Goal: Task Accomplishment & Management: Manage account settings

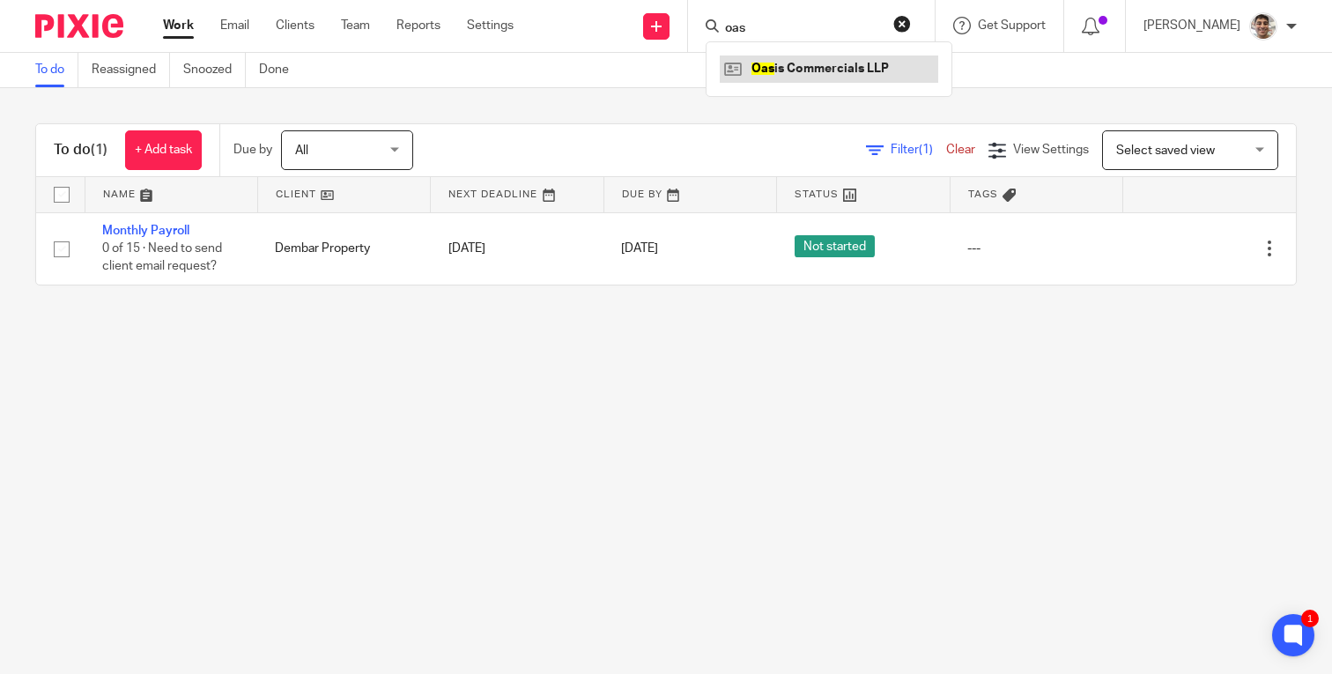
type input "oas"
click at [882, 66] on link at bounding box center [829, 69] width 219 height 26
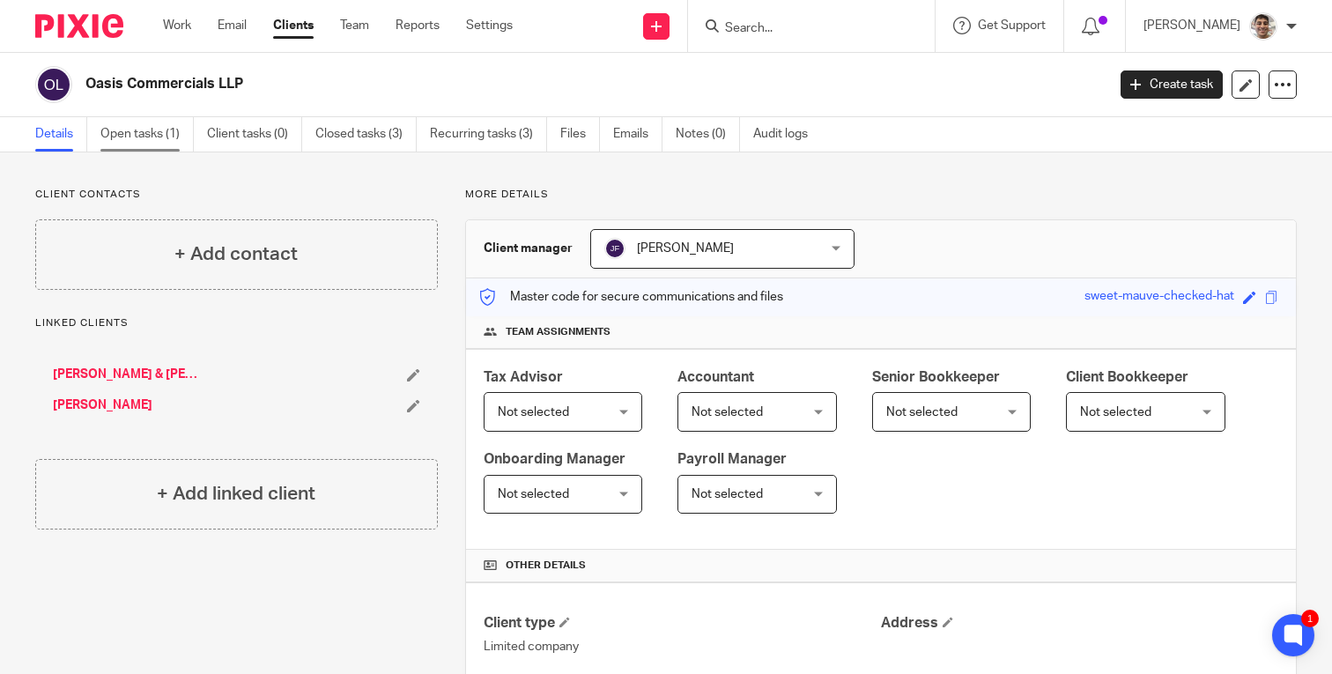
click at [133, 128] on link "Open tasks (1)" at bounding box center [146, 134] width 93 height 34
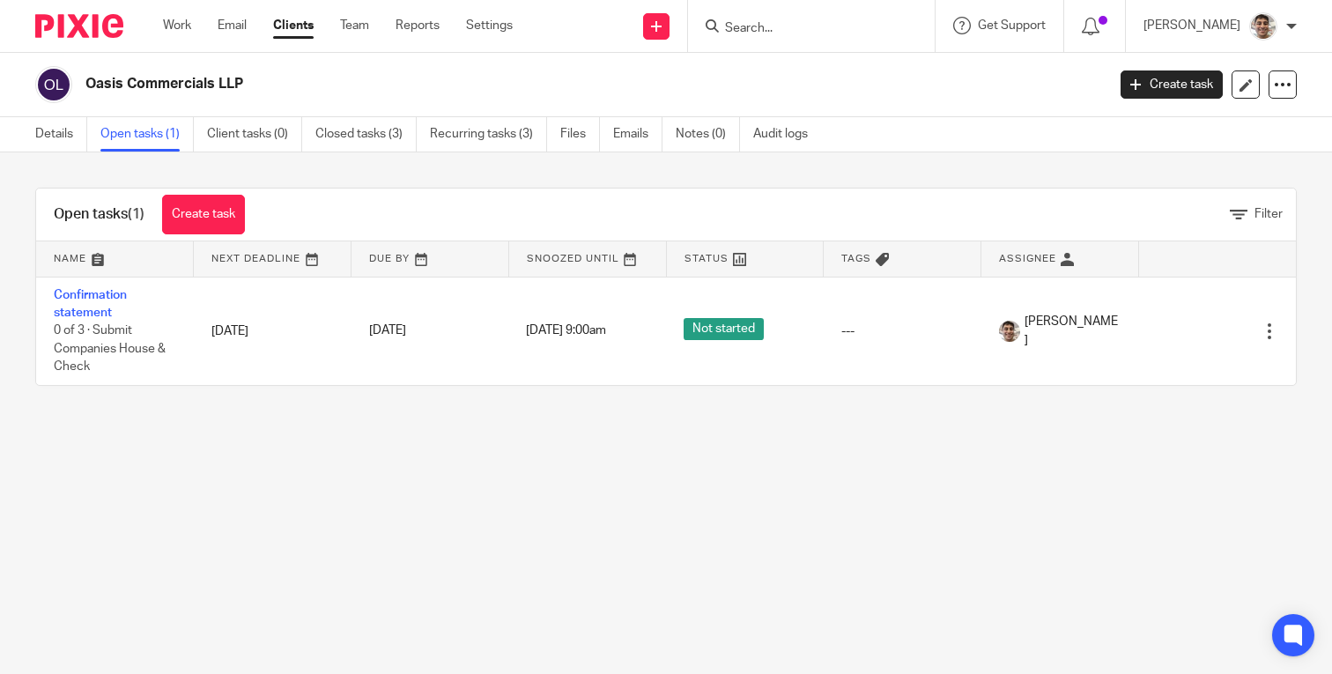
click at [497, 470] on main "Oasis Commercials LLP Create task Update from Companies House Export data Merge…" at bounding box center [666, 337] width 1332 height 674
click at [544, 470] on main "Oasis Commercials LLP Create task Update from Companies House Export data Merge…" at bounding box center [666, 337] width 1332 height 674
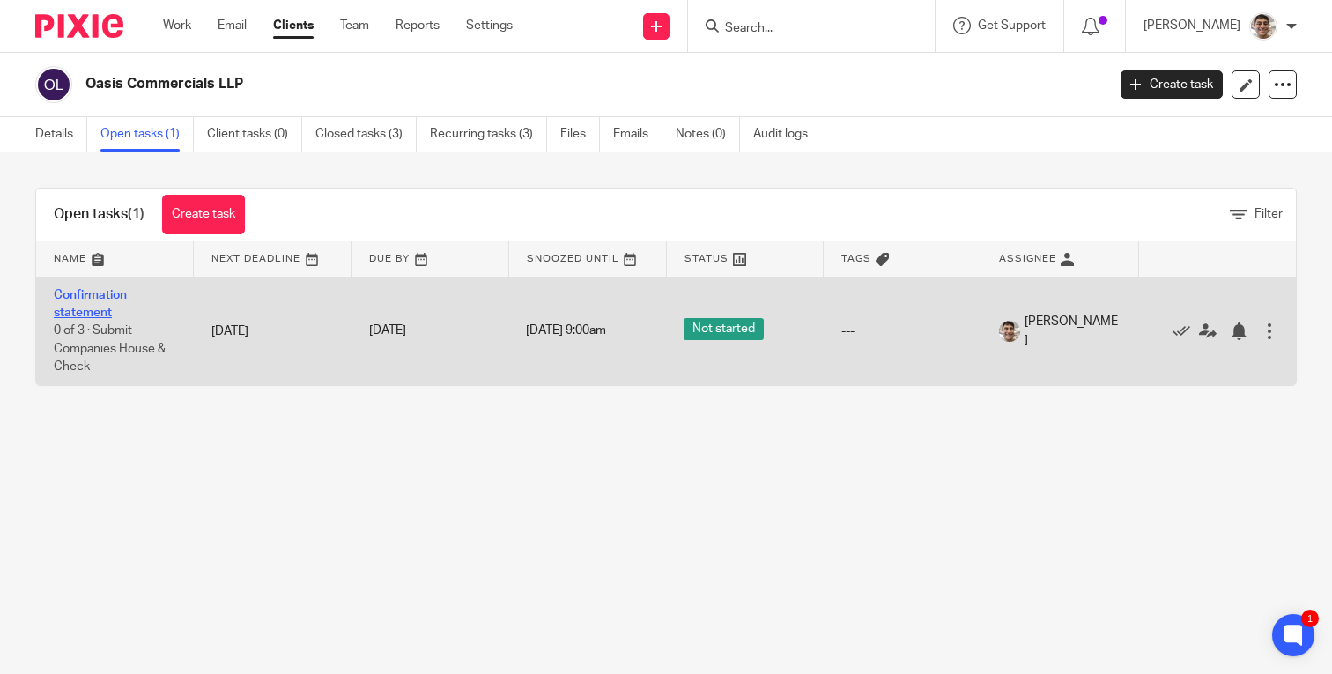
click at [90, 295] on link "Confirmation statement" at bounding box center [90, 304] width 73 height 30
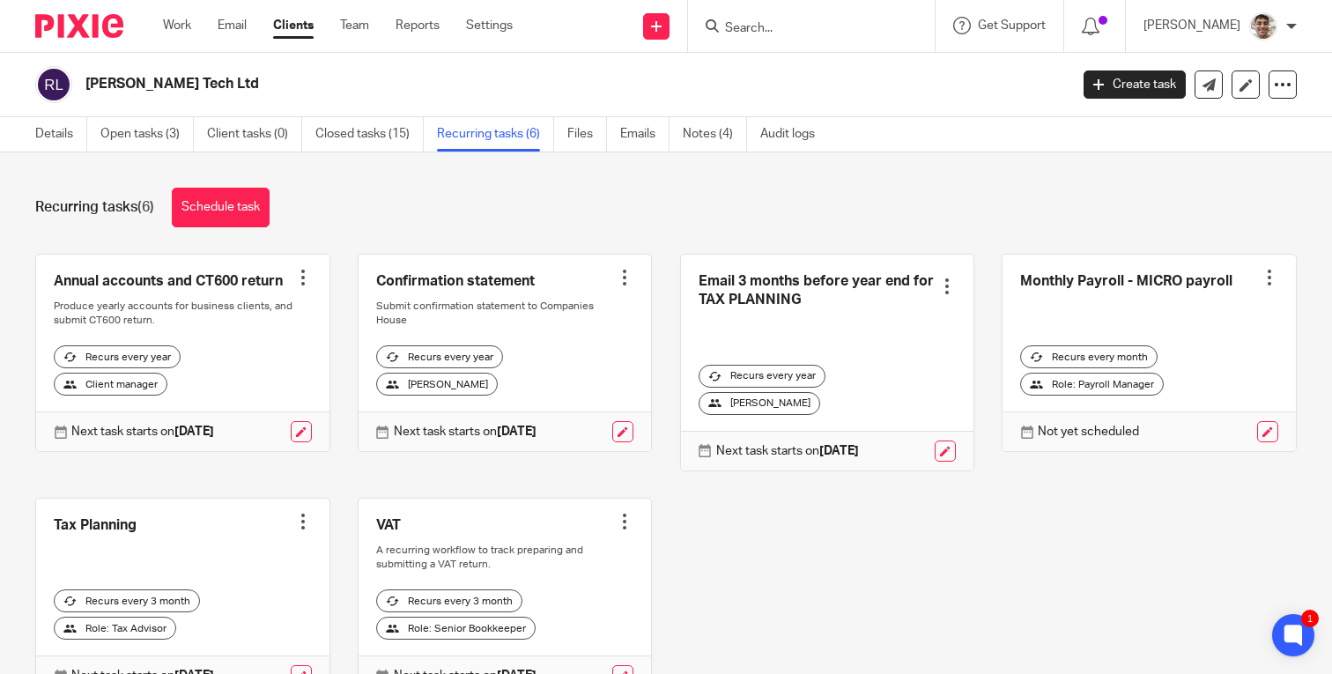
click at [97, 19] on img at bounding box center [79, 26] width 88 height 24
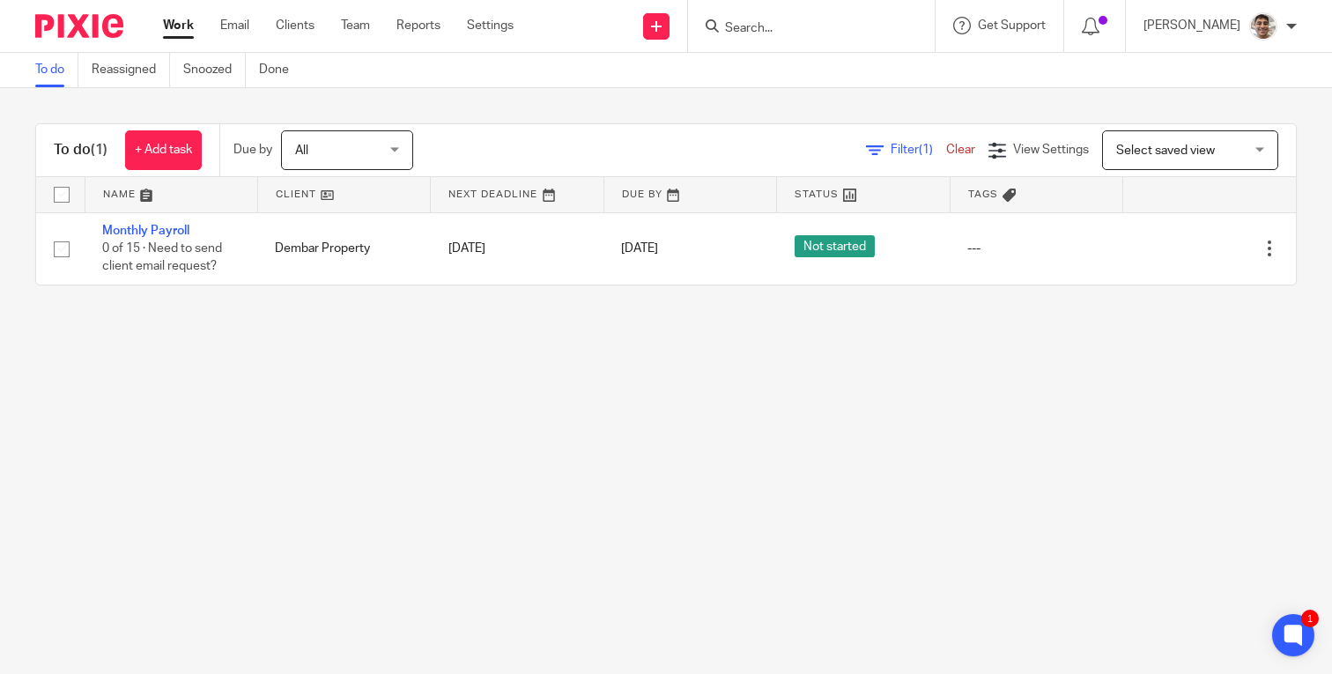
click at [800, 30] on input "Search" at bounding box center [802, 29] width 159 height 16
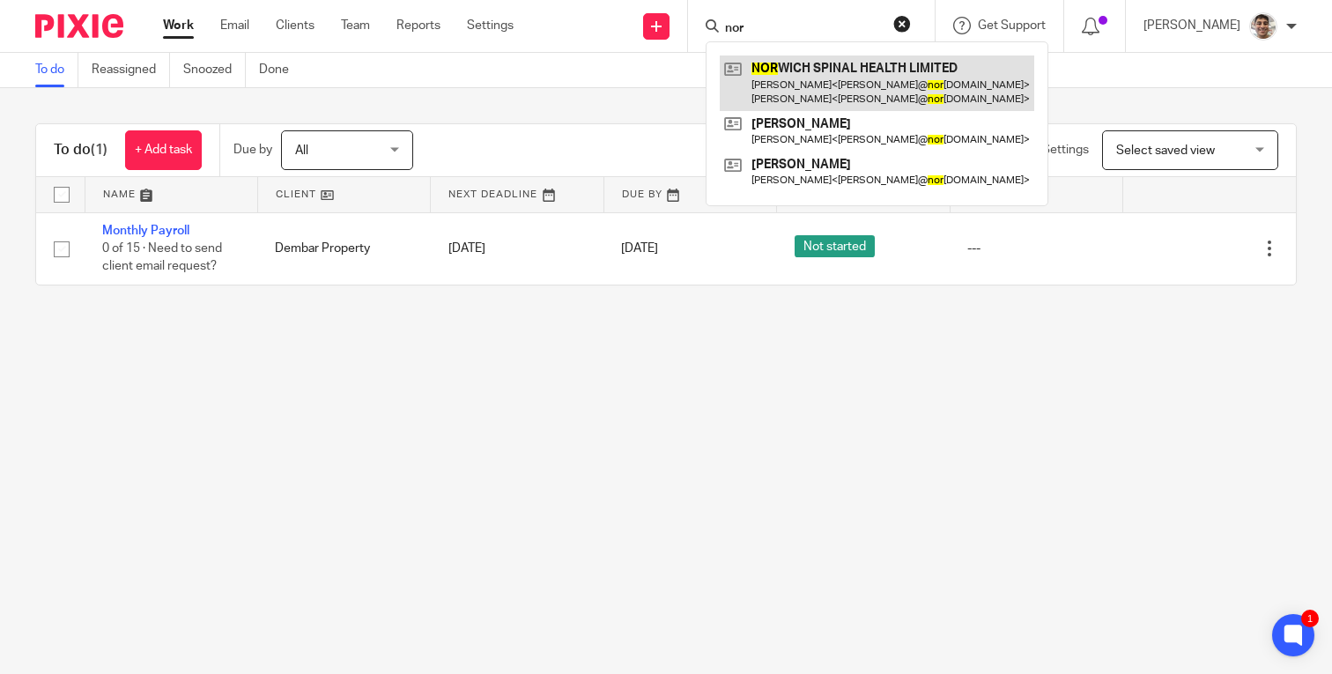
type input "nor"
click at [880, 86] on link at bounding box center [877, 83] width 315 height 55
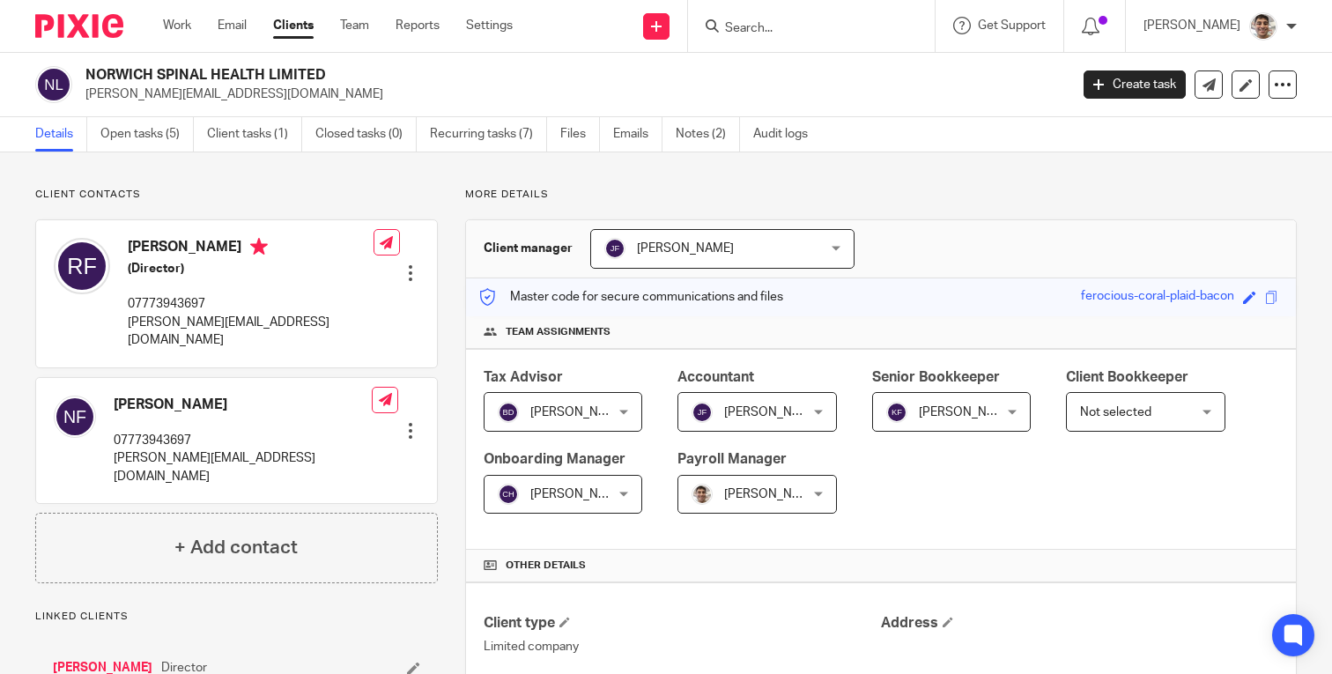
click at [196, 320] on p "[PERSON_NAME][EMAIL_ADDRESS][DOMAIN_NAME]" at bounding box center [251, 332] width 246 height 36
click at [196, 320] on p "neil@norwichspinalhealth.co.uk" at bounding box center [251, 332] width 246 height 36
copy div "neil@norwichspinalhealth.co.uk"
click at [487, 77] on h2 "NORWICH SPINAL HEALTH LIMITED" at bounding box center [473, 75] width 777 height 19
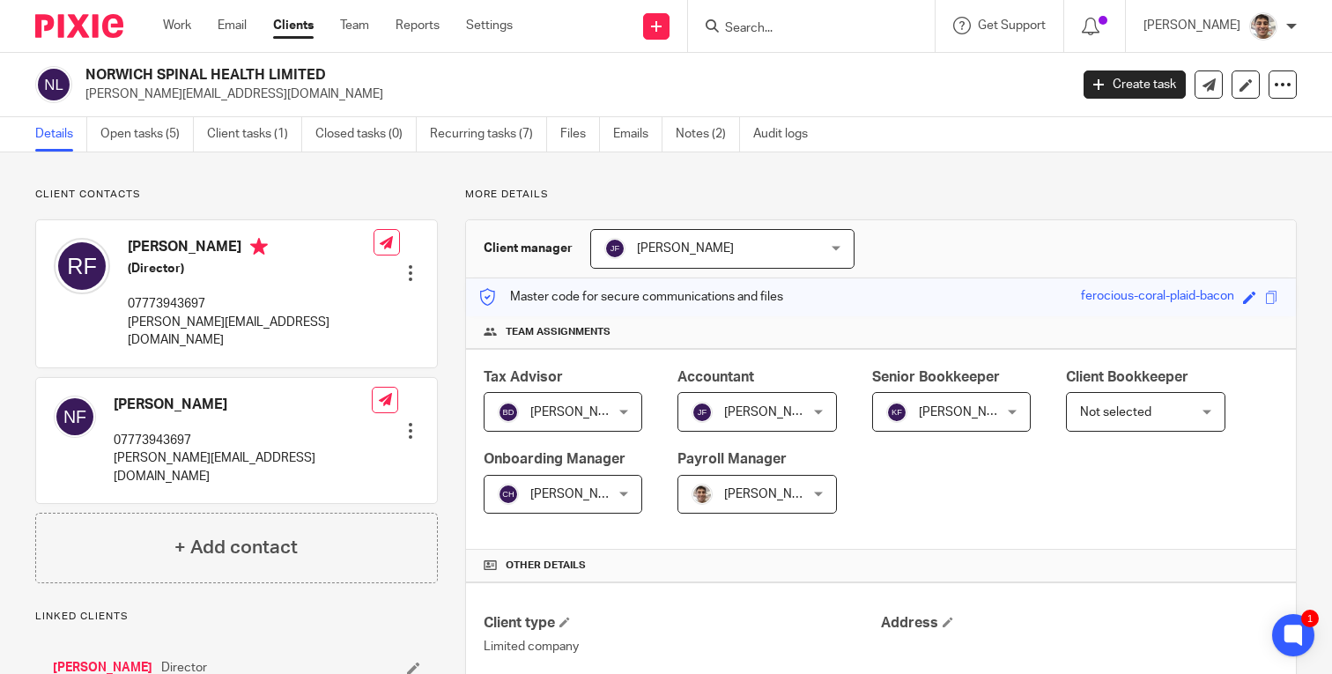
click at [541, 77] on h2 "NORWICH SPINAL HEALTH LIMITED" at bounding box center [473, 75] width 777 height 19
click at [254, 534] on h4 "+ Add contact" at bounding box center [235, 547] width 123 height 27
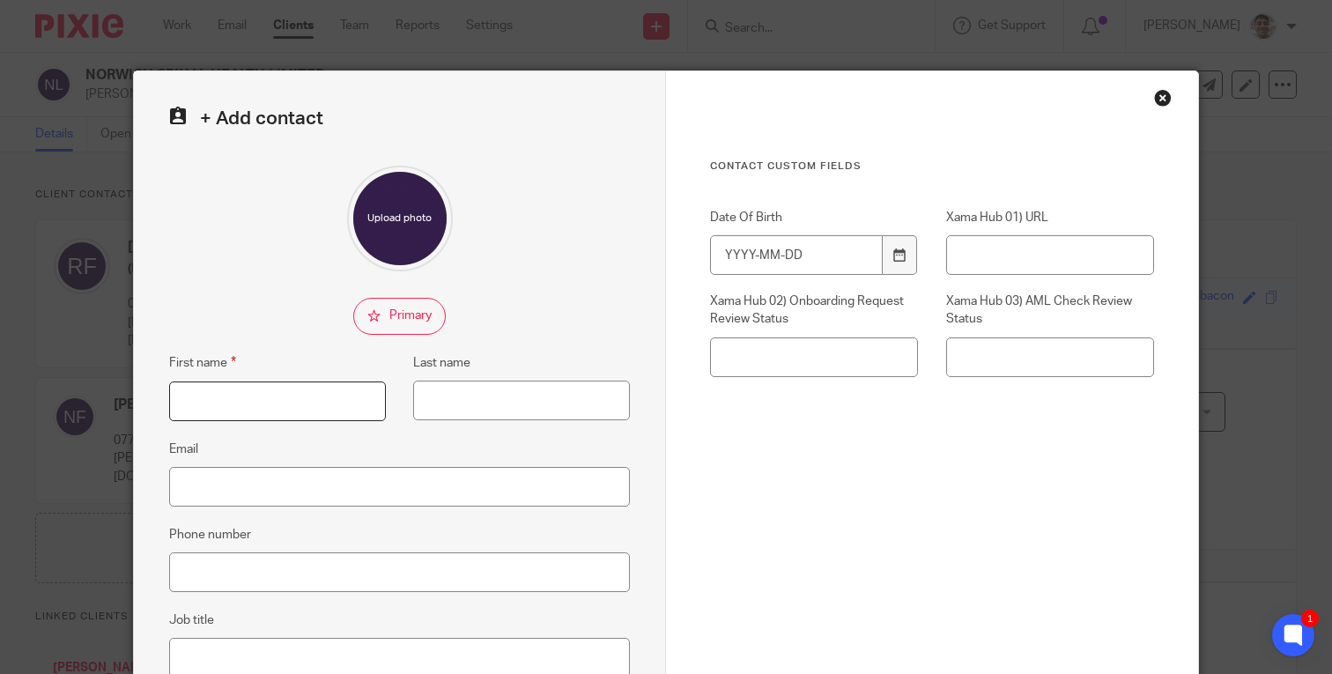
click at [294, 389] on input "First name" at bounding box center [277, 402] width 217 height 40
type input "Rose"
click at [374, 491] on input "Email" at bounding box center [399, 487] width 461 height 40
paste input "rosemary@norwichspinalhealth.co.uk"
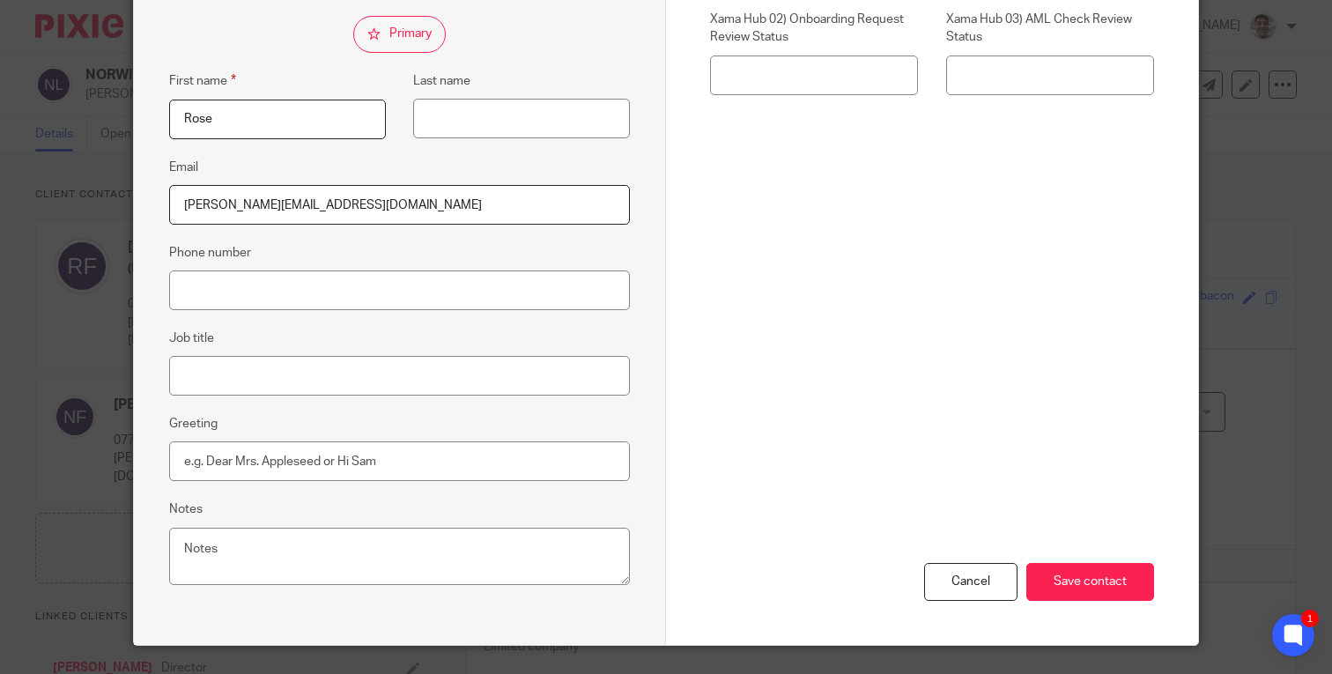
scroll to position [324, 0]
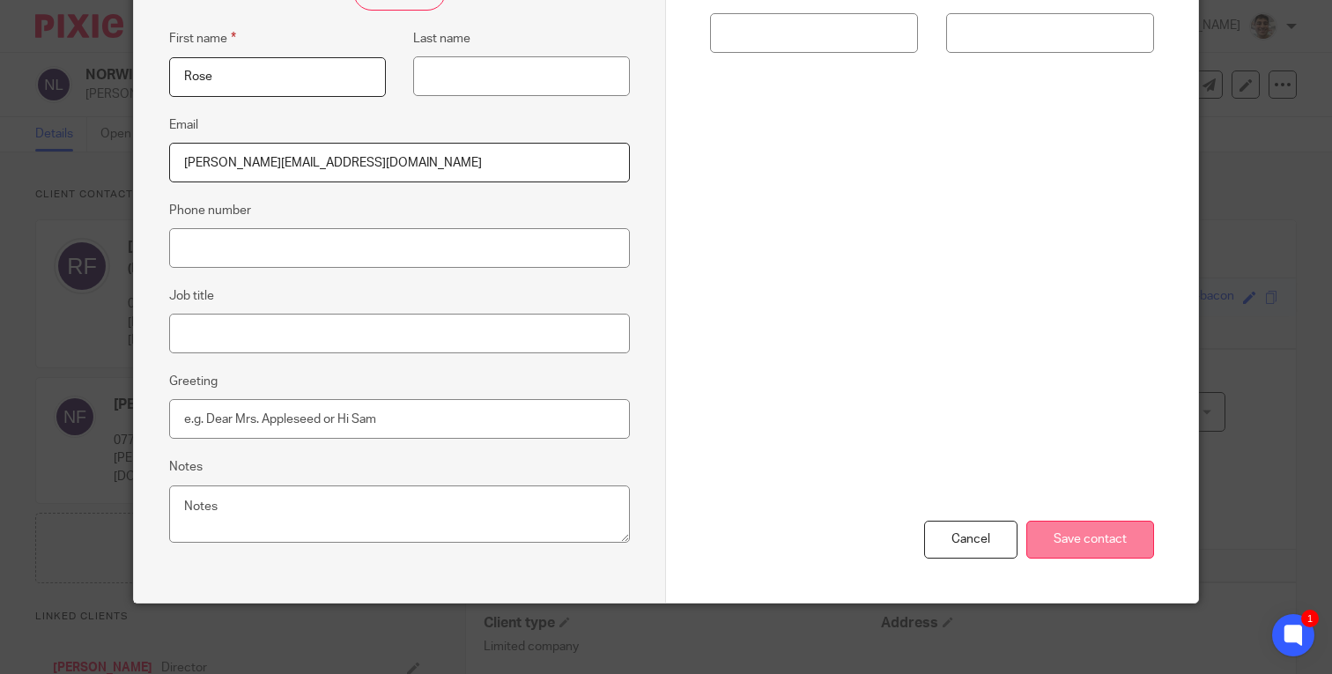
type input "rosemary@norwichspinalhealth.co.uk"
click at [1113, 540] on input "Save contact" at bounding box center [1090, 540] width 128 height 38
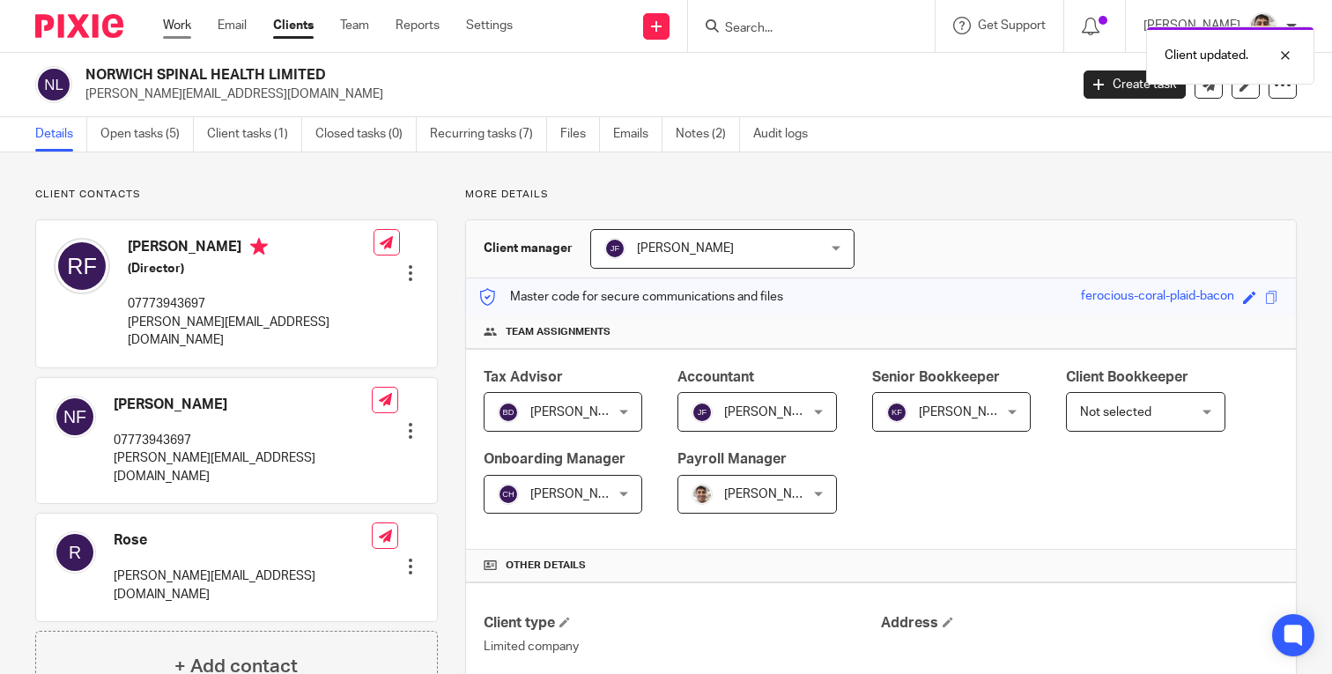
click at [173, 26] on link "Work" at bounding box center [177, 26] width 28 height 18
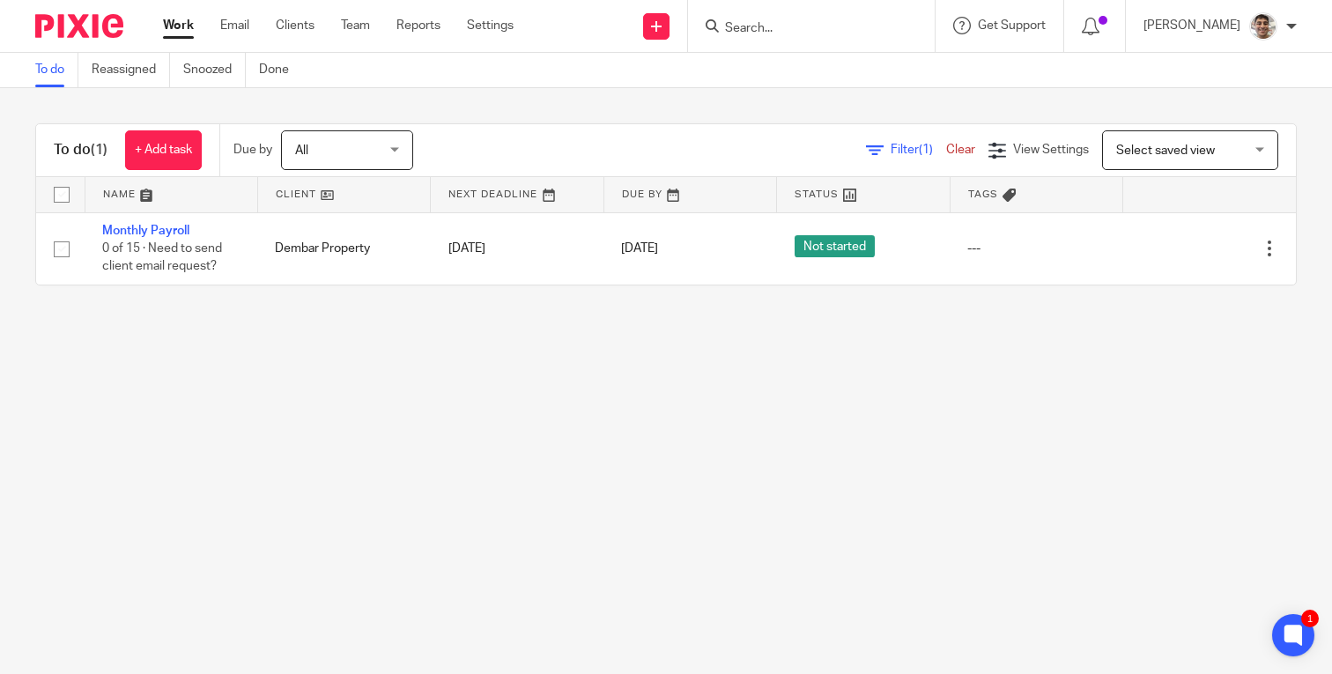
click at [618, 462] on main "To do Reassigned Snoozed Done To do (1) + Add task Due by All All [DATE] [DATE]…" at bounding box center [666, 337] width 1332 height 674
click at [217, 66] on link "Snoozed" at bounding box center [214, 70] width 63 height 34
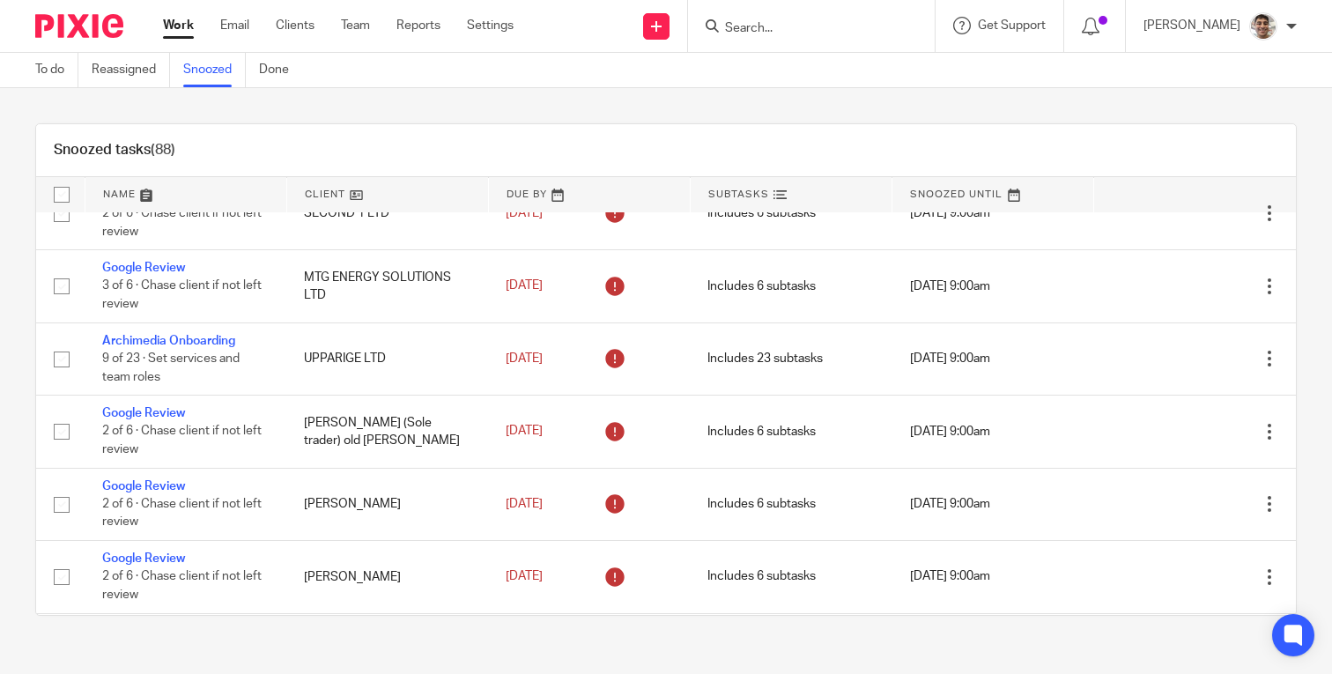
scroll to position [3669, 0]
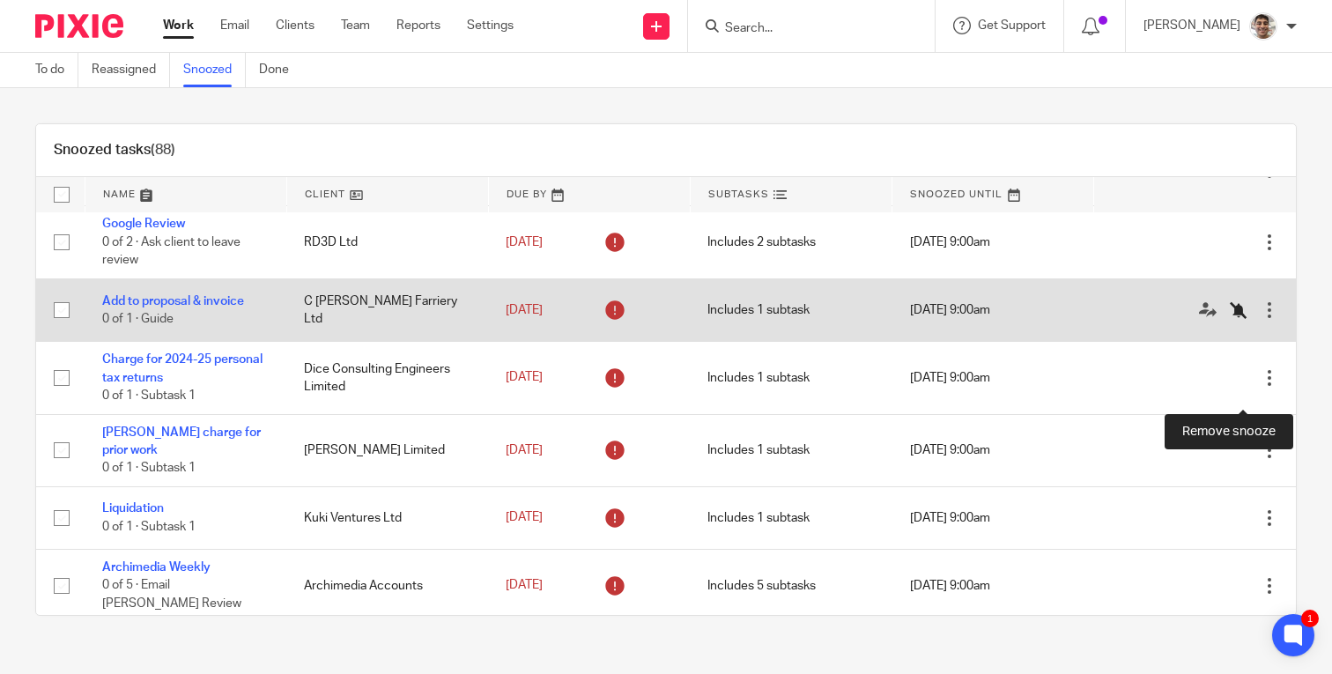
click at [1238, 319] on icon at bounding box center [1239, 310] width 18 height 18
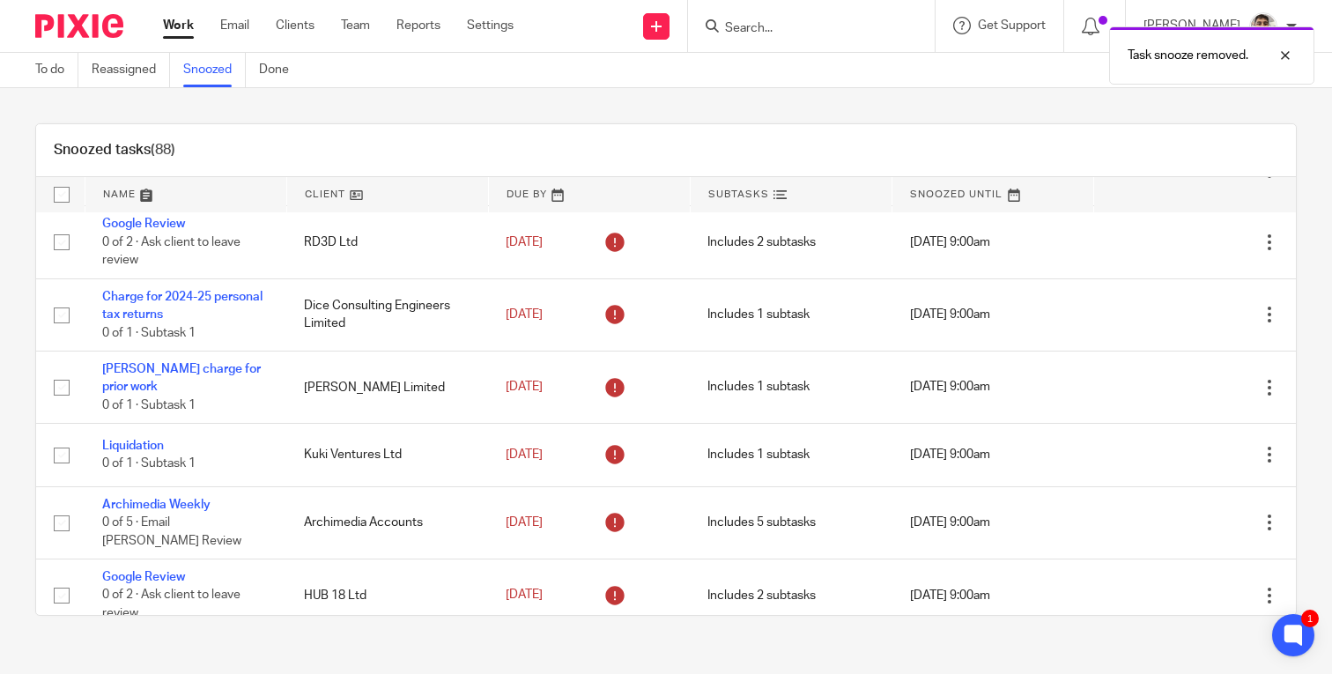
scroll to position [6054, 0]
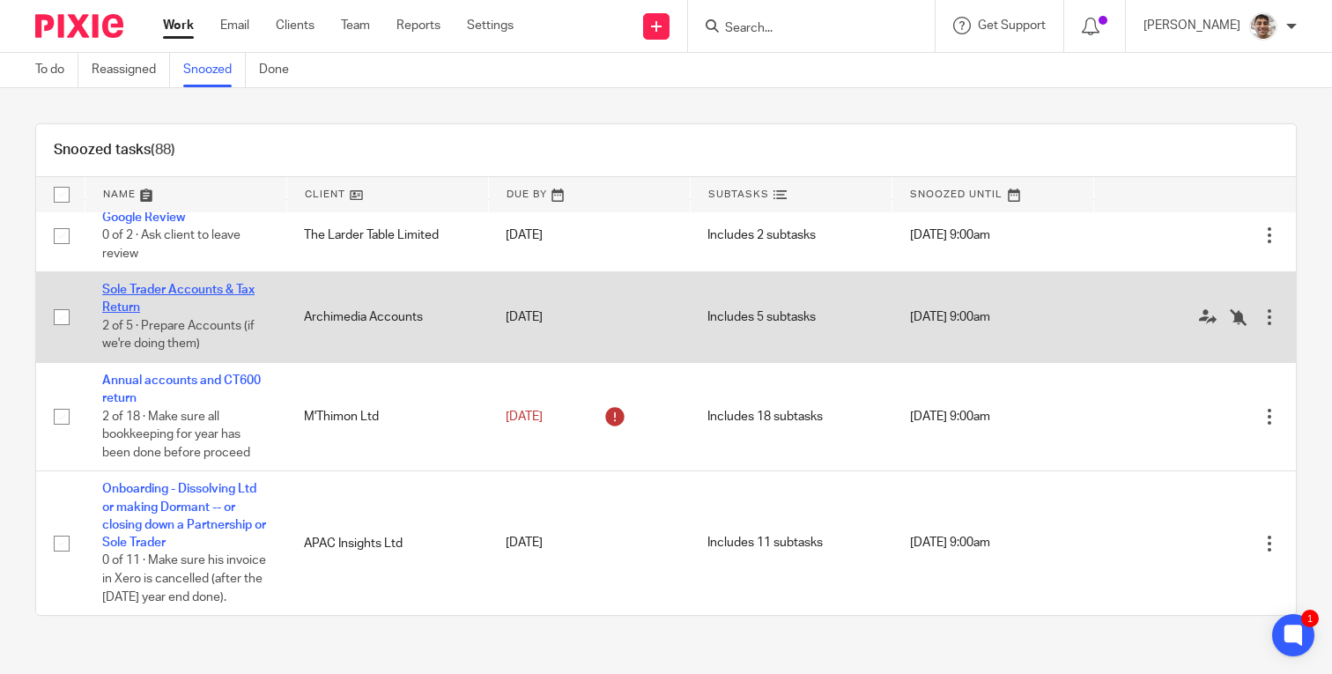
click at [204, 314] on link "Sole Trader Accounts & Tax Return" at bounding box center [178, 299] width 152 height 30
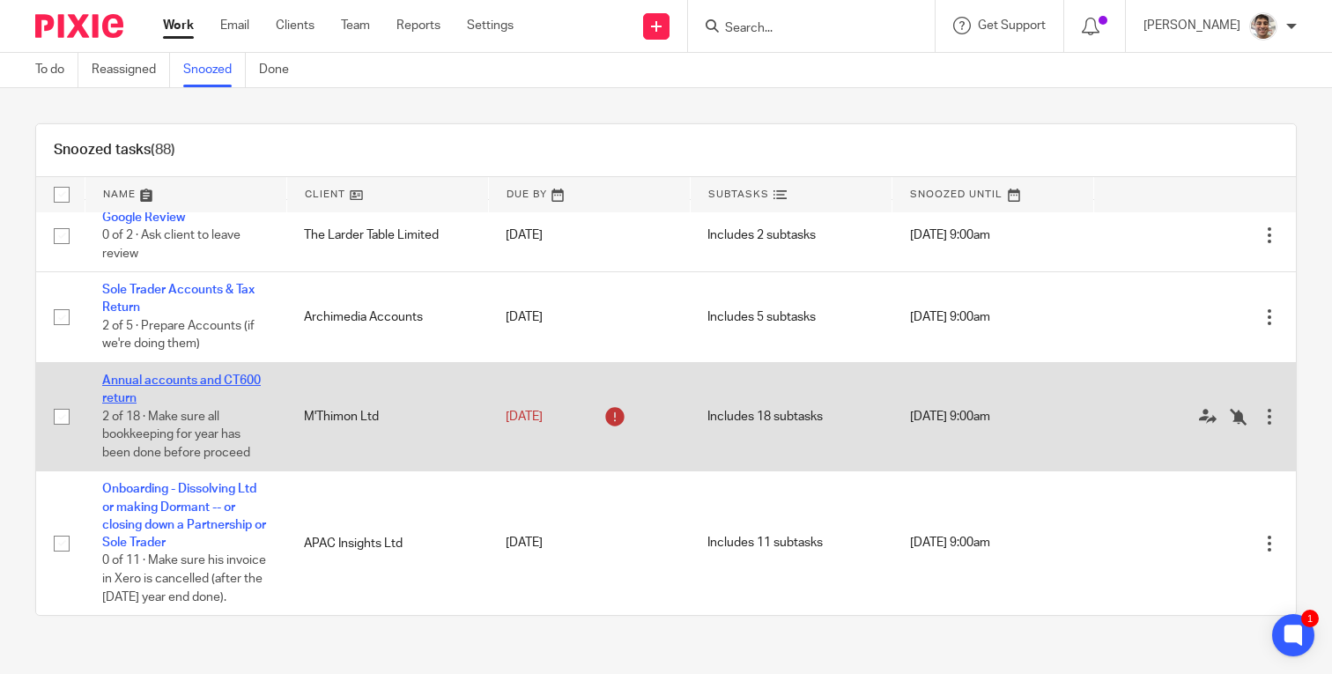
click at [216, 404] on link "Annual accounts and CT600 return" at bounding box center [181, 389] width 159 height 30
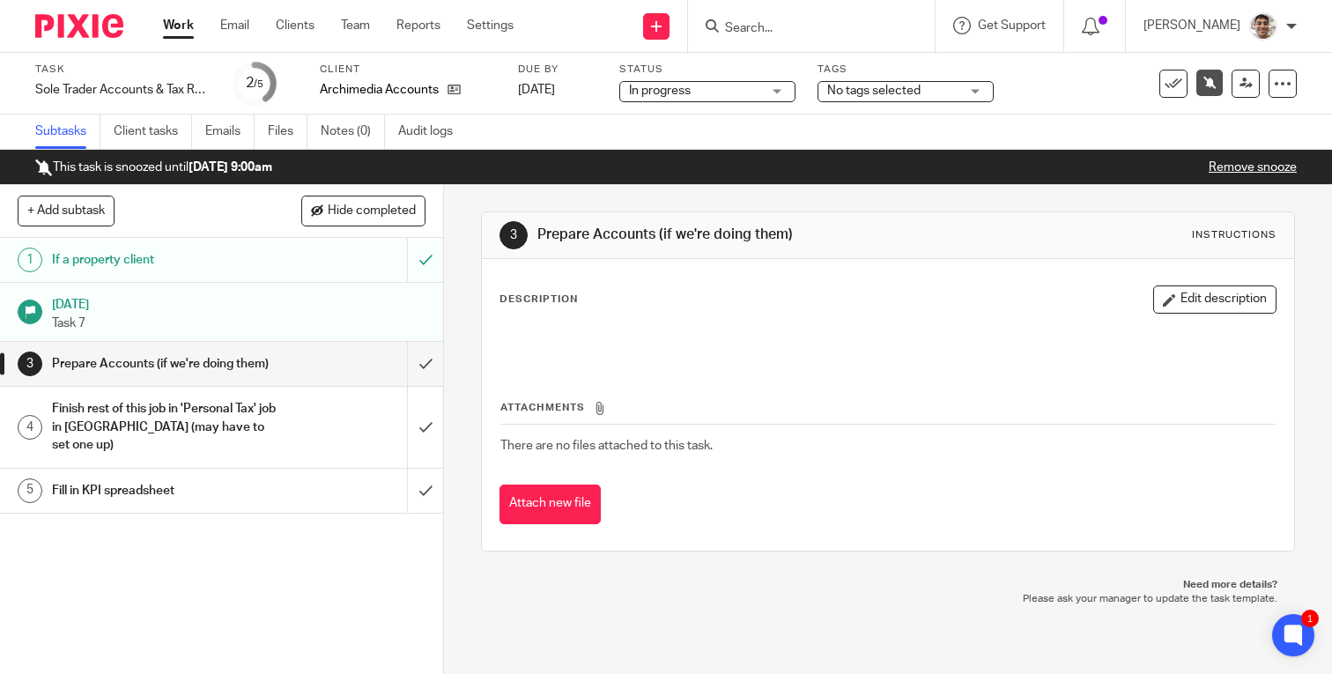
click at [1272, 169] on link "Remove snooze" at bounding box center [1253, 167] width 88 height 12
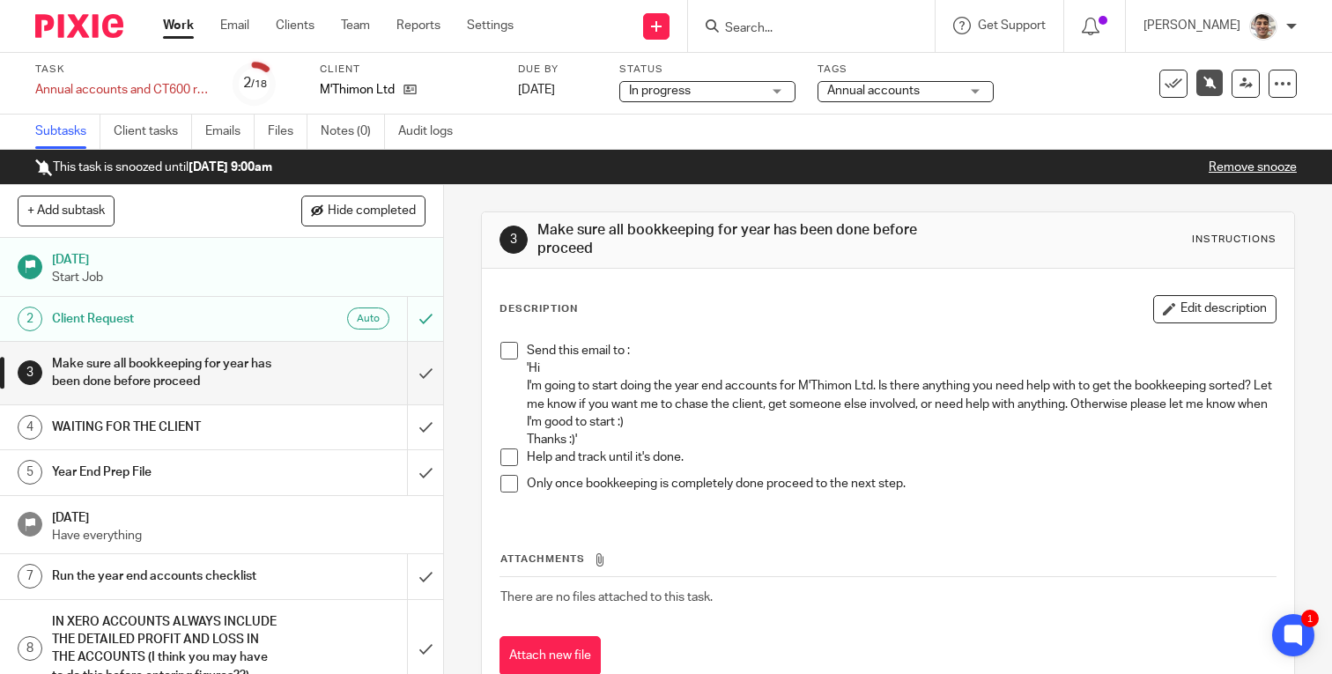
click at [1256, 168] on link "Remove snooze" at bounding box center [1253, 167] width 88 height 12
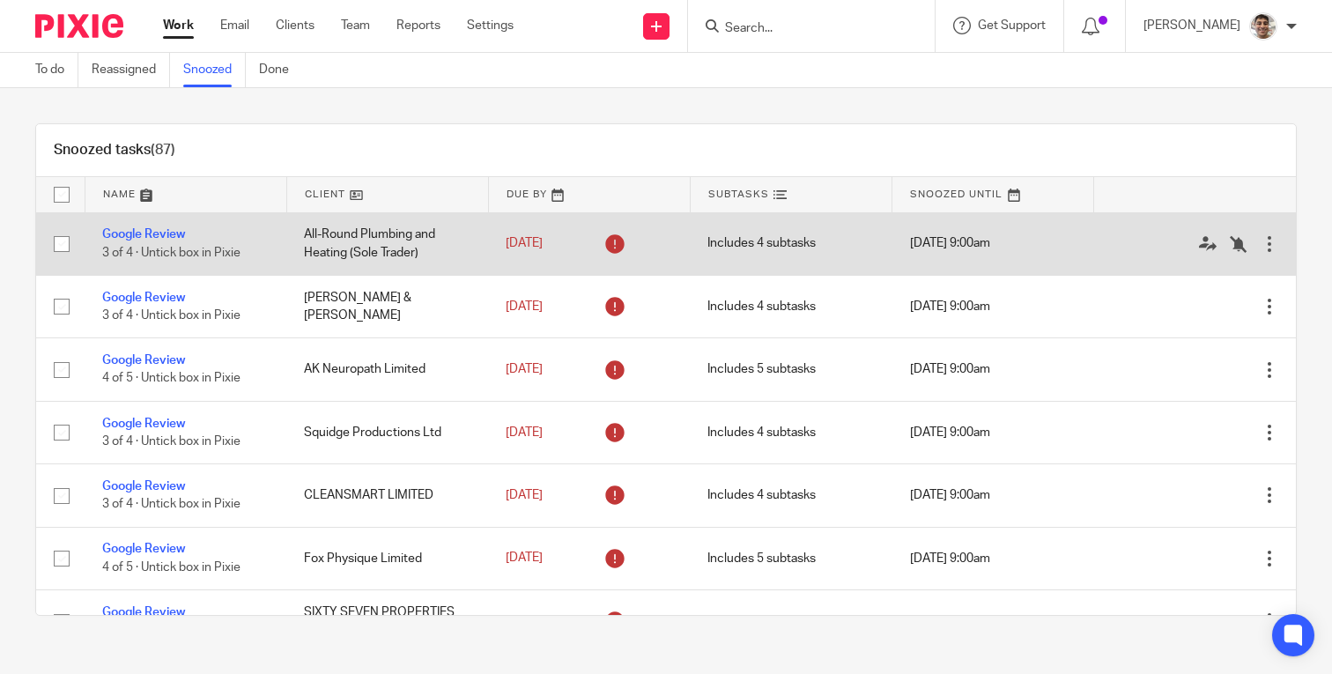
scroll to position [6054, 0]
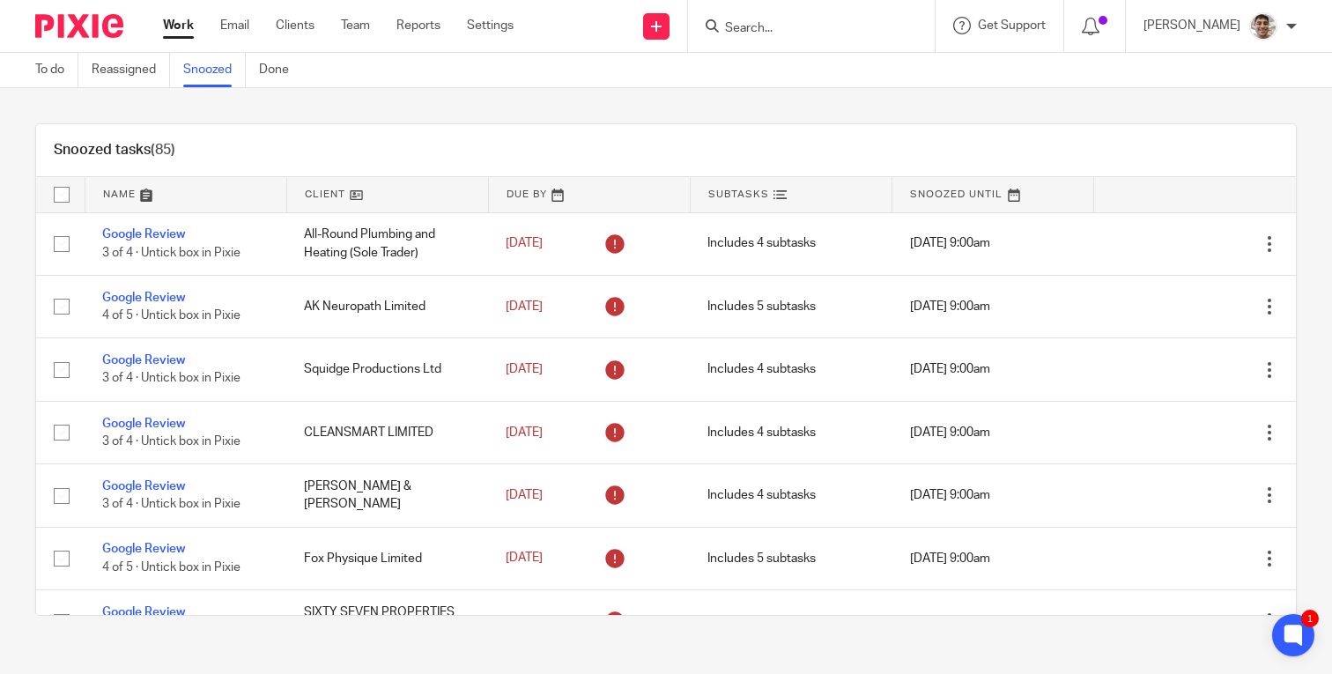
click at [174, 28] on link "Work" at bounding box center [178, 26] width 31 height 18
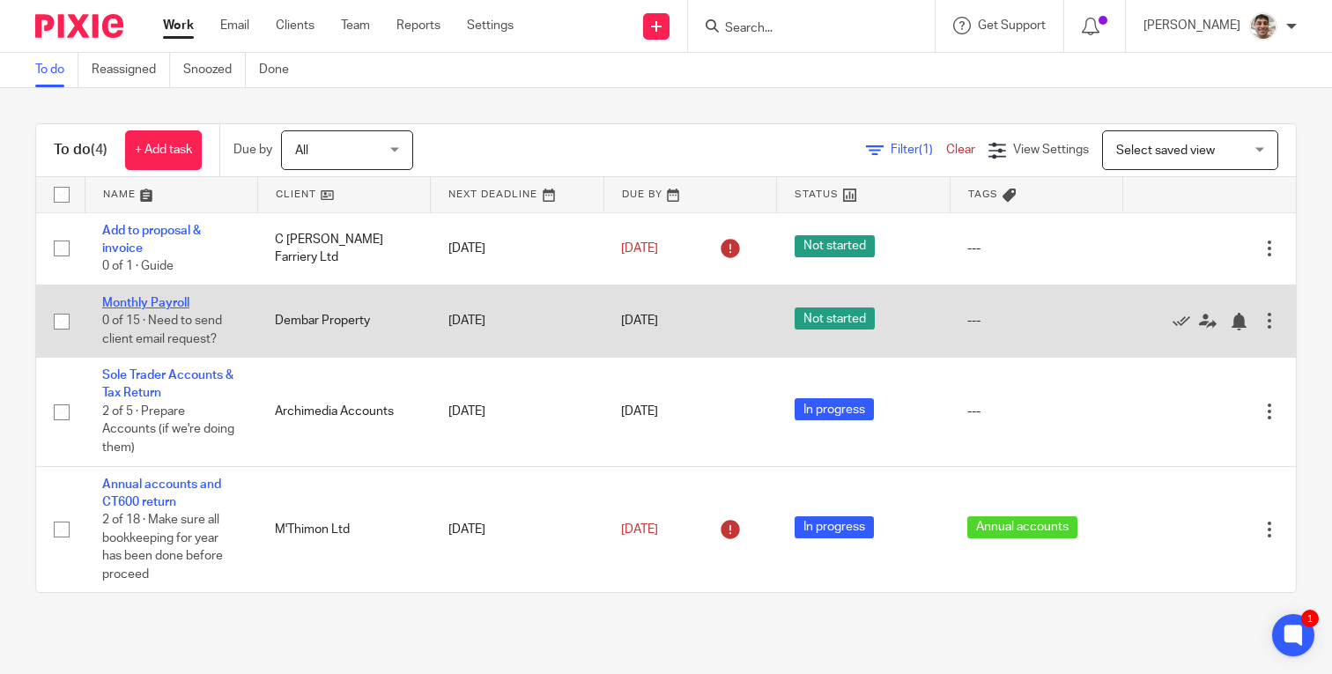
click at [178, 304] on link "Monthly Payroll" at bounding box center [145, 303] width 87 height 12
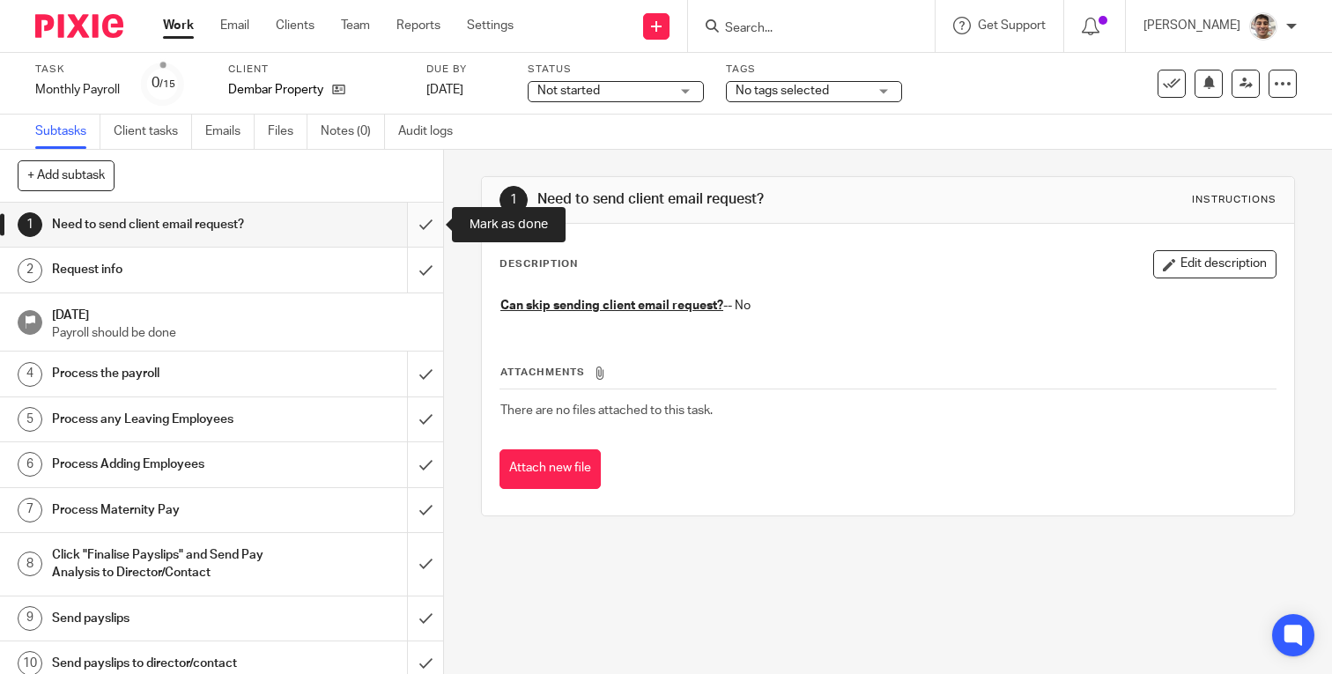
click at [419, 215] on input "submit" at bounding box center [221, 225] width 443 height 44
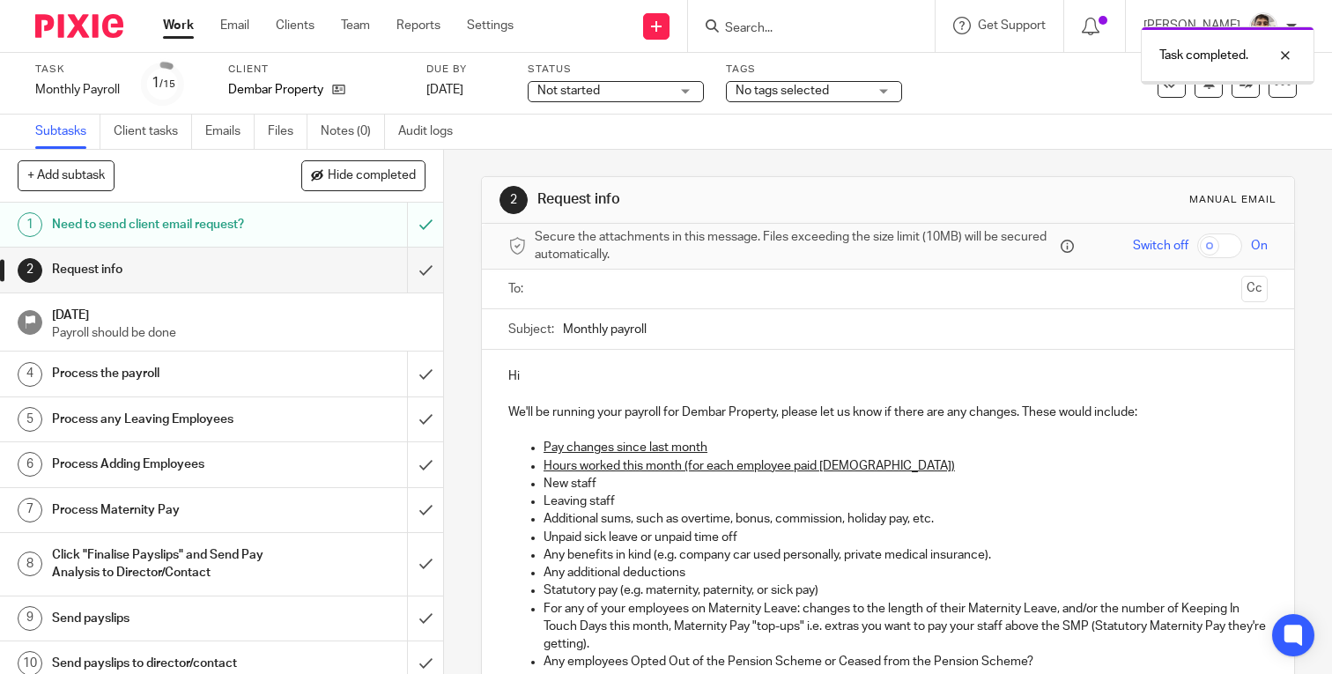
click at [425, 278] on input "submit" at bounding box center [221, 270] width 443 height 44
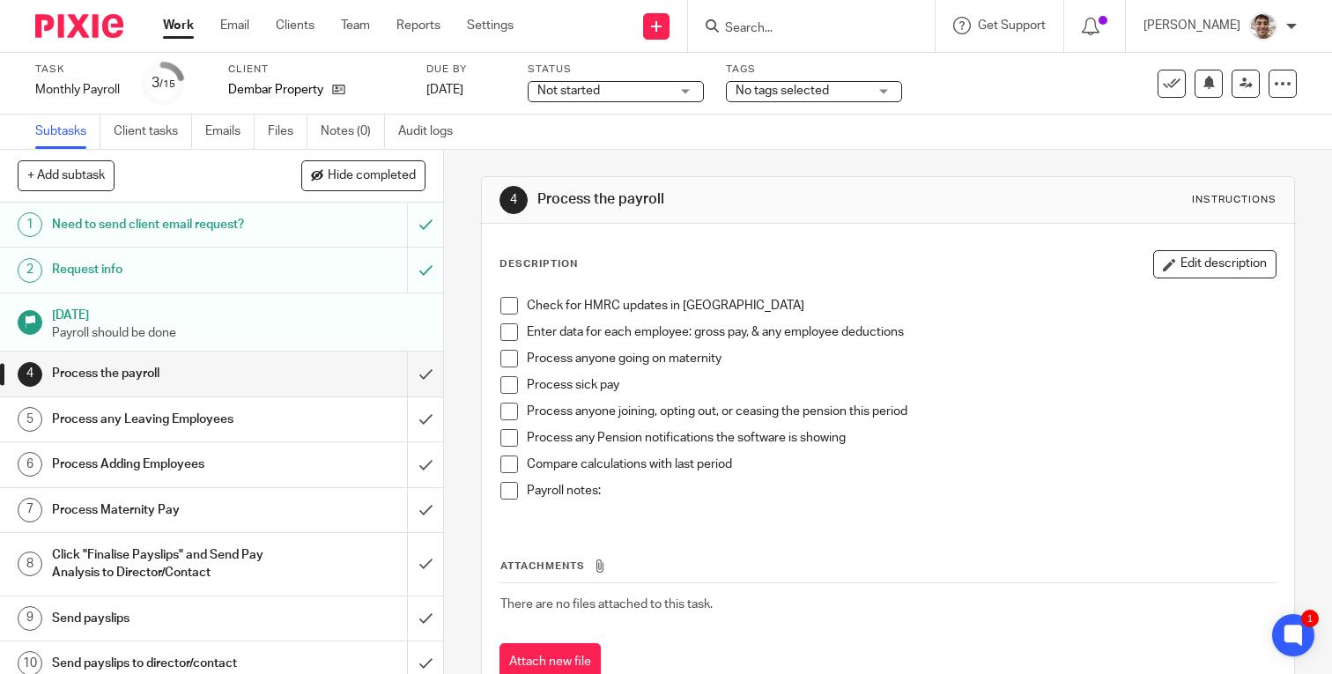
click at [511, 313] on span at bounding box center [509, 306] width 18 height 18
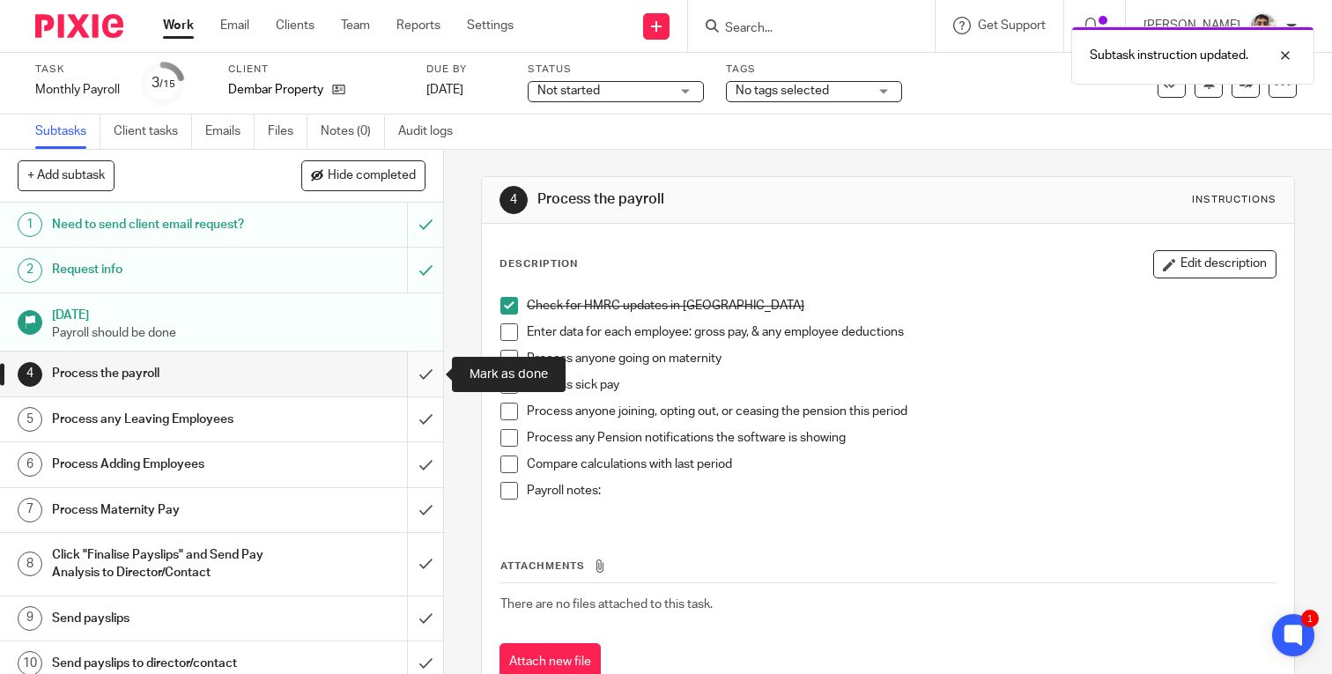
click at [419, 376] on input "submit" at bounding box center [221, 374] width 443 height 44
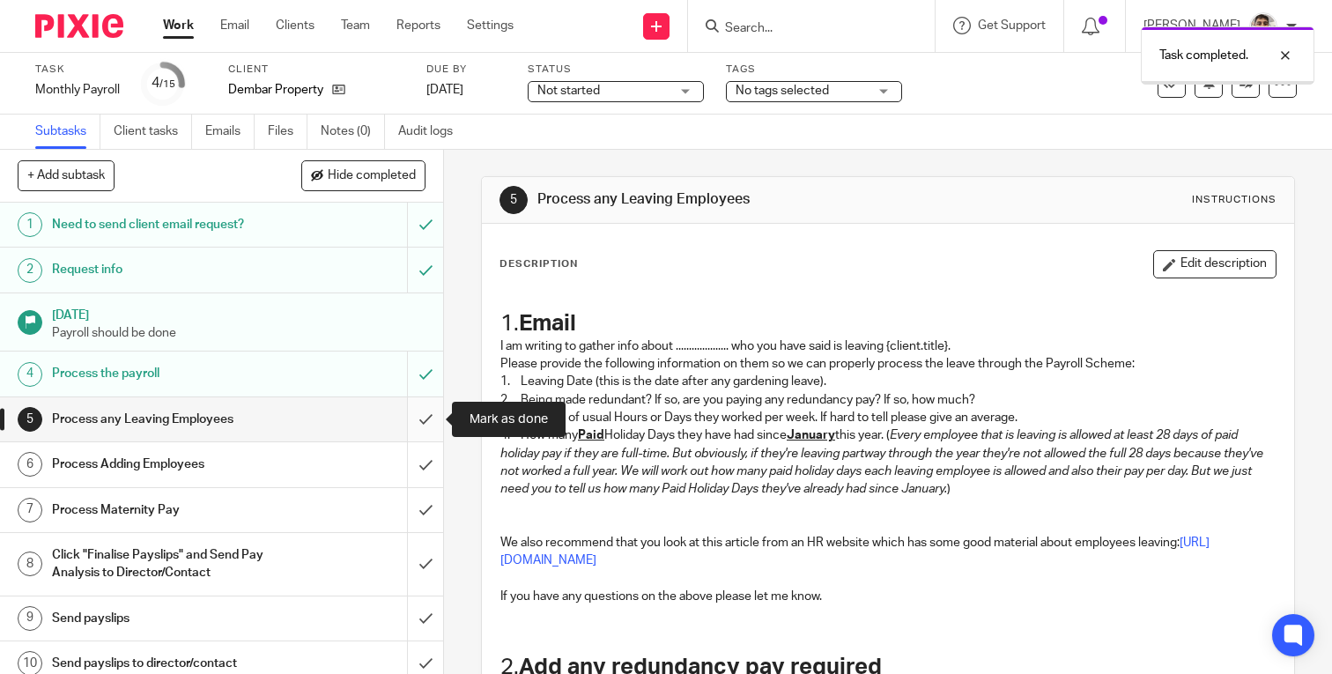
click at [427, 429] on input "submit" at bounding box center [221, 419] width 443 height 44
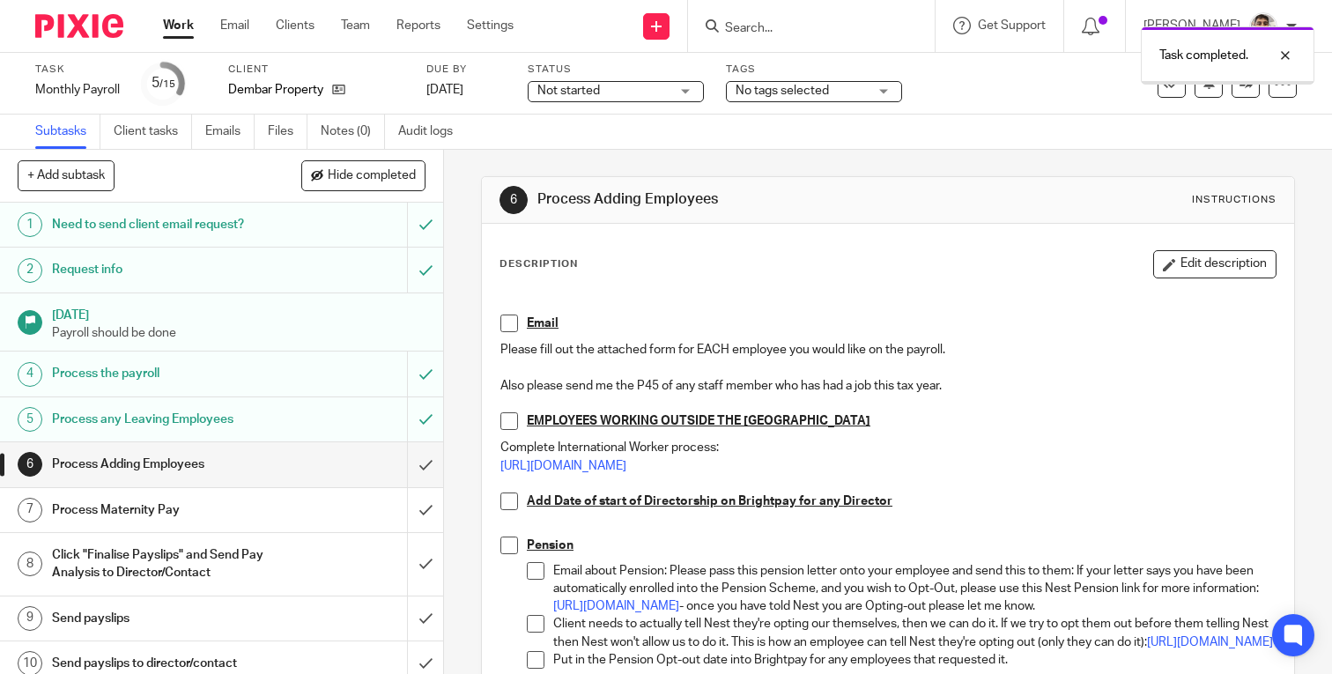
click at [427, 468] on input "submit" at bounding box center [221, 464] width 443 height 44
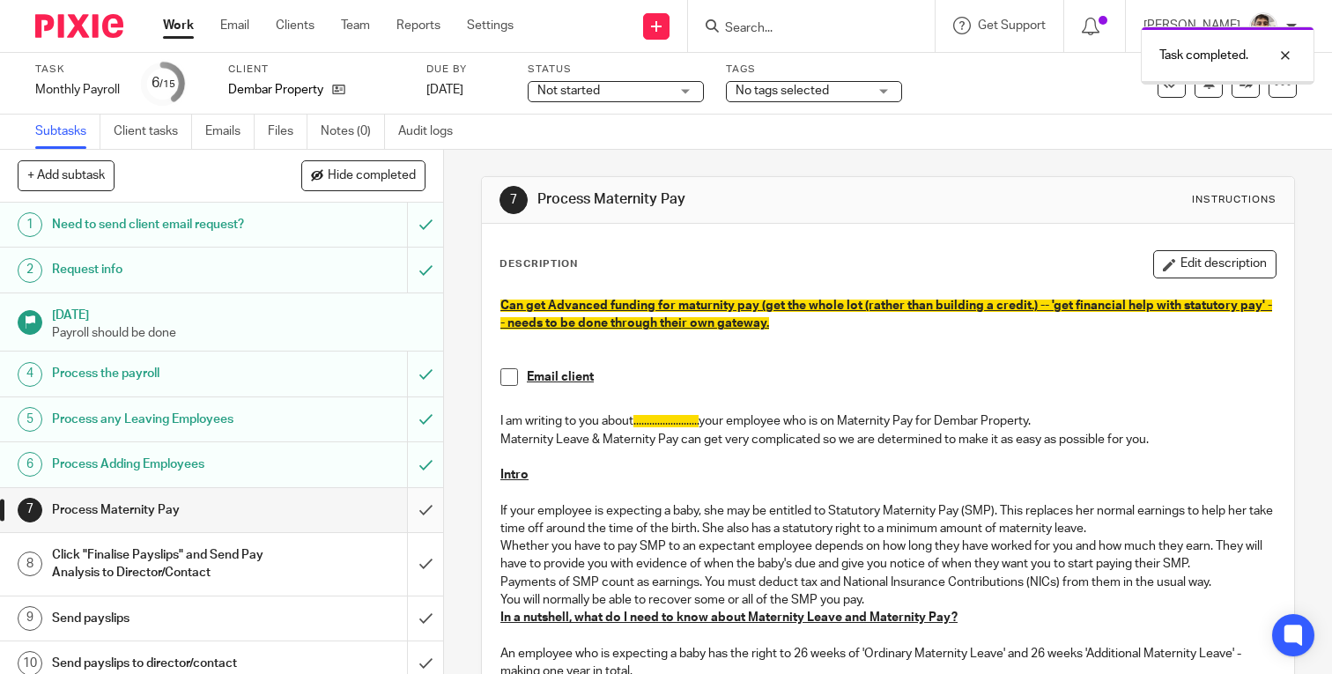
click at [425, 515] on input "submit" at bounding box center [221, 510] width 443 height 44
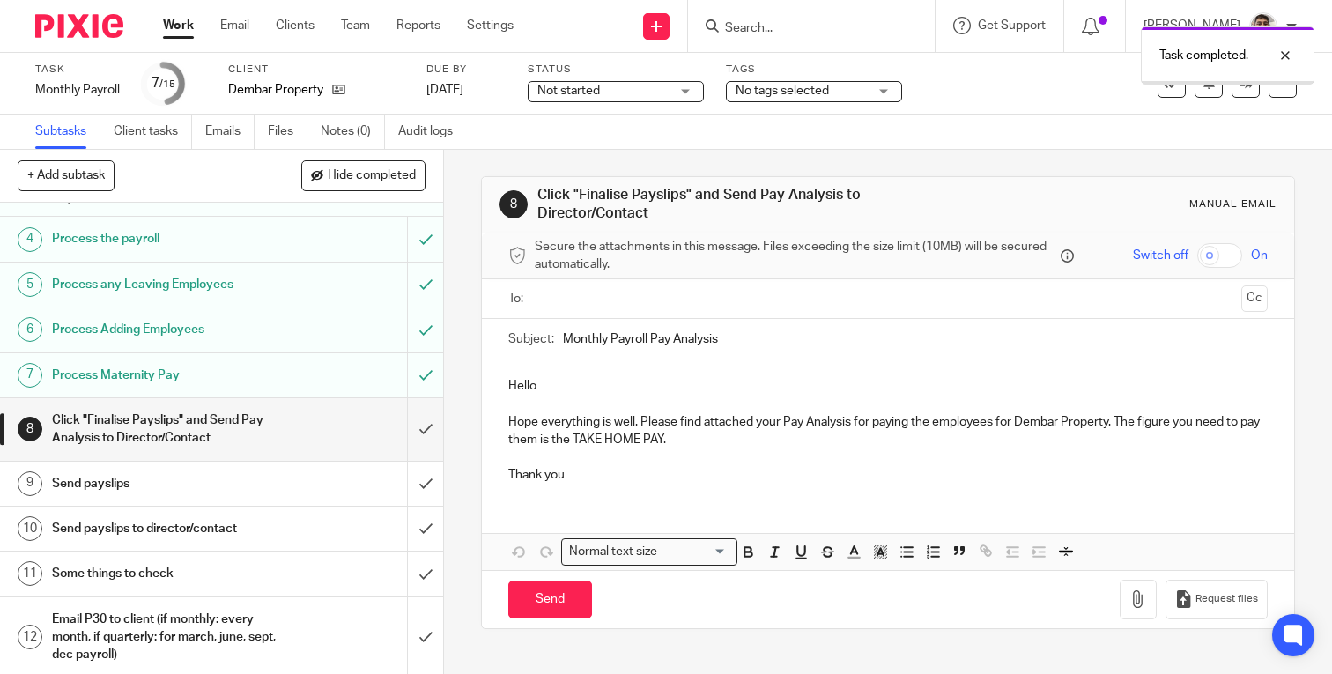
scroll to position [160, 0]
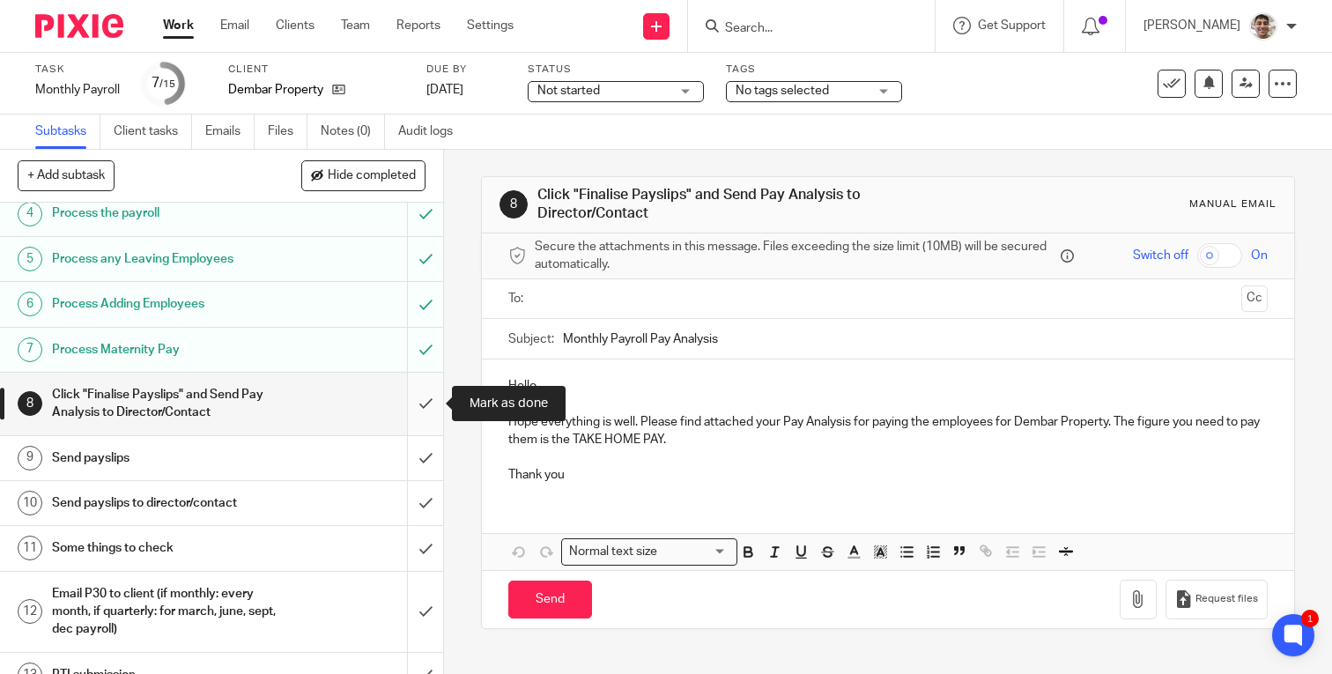
click at [422, 402] on input "submit" at bounding box center [221, 404] width 443 height 63
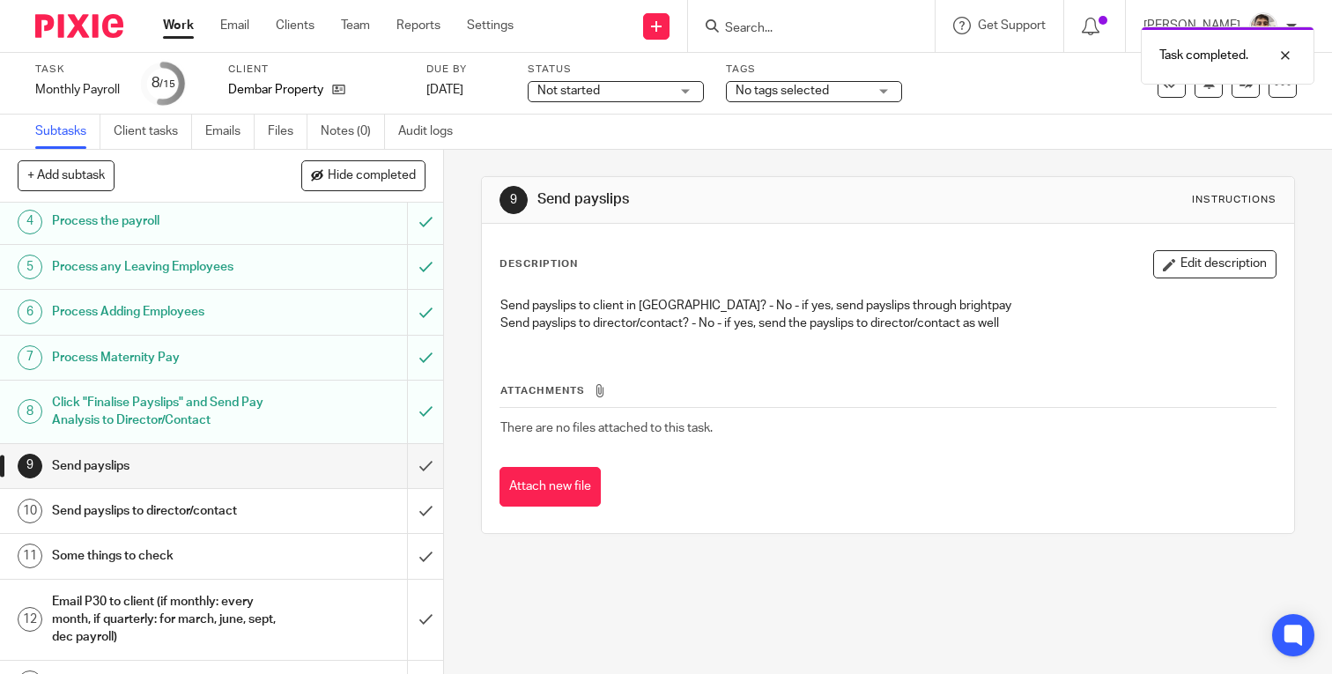
scroll to position [187, 0]
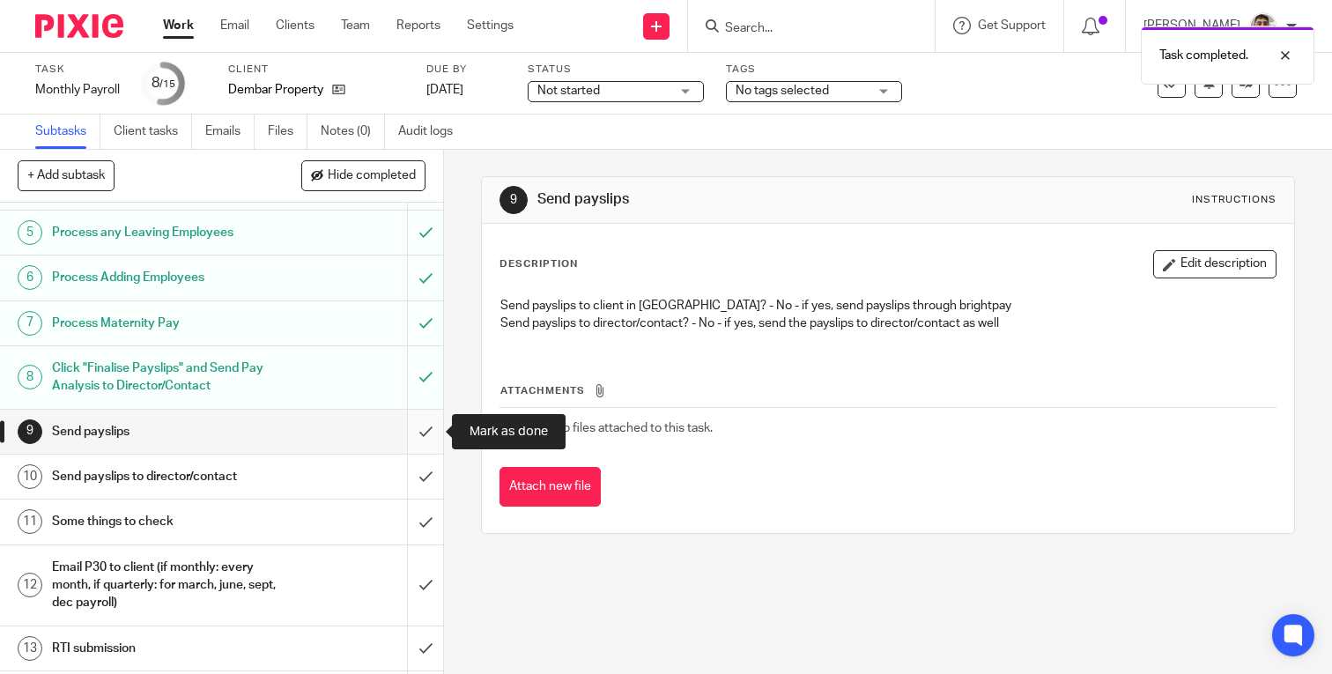
click at [423, 434] on input "submit" at bounding box center [221, 432] width 443 height 44
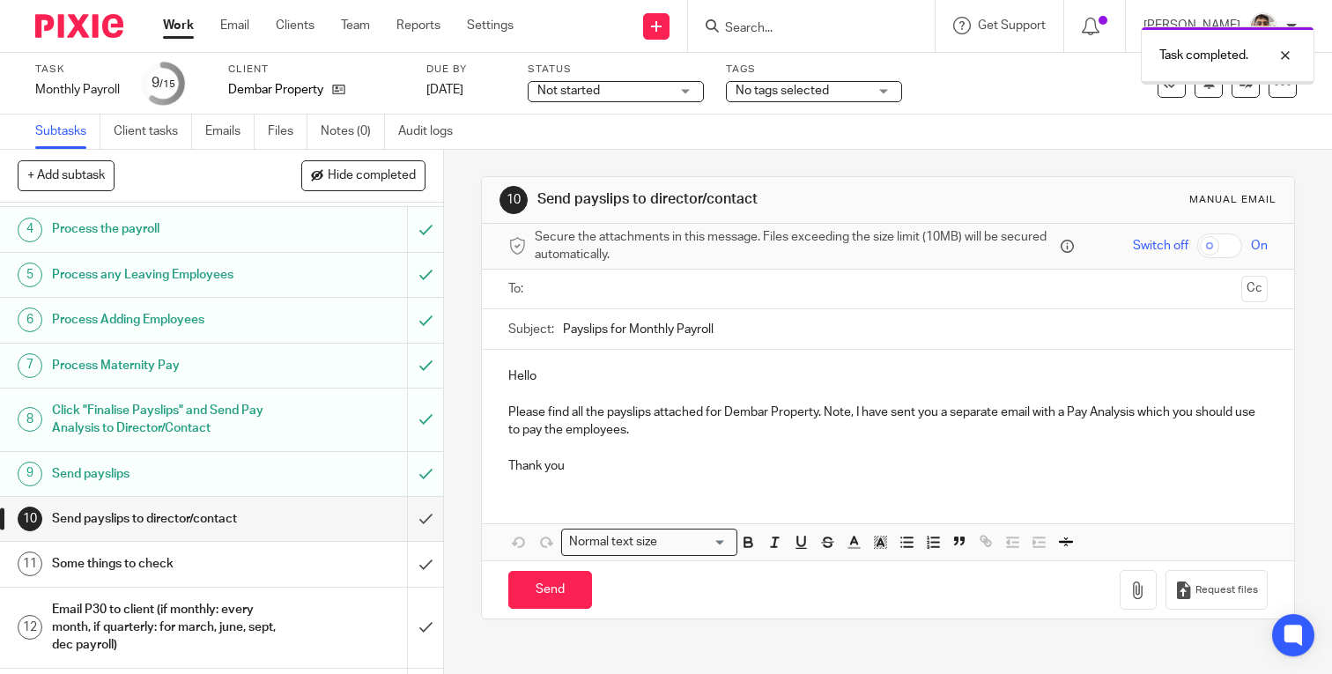
scroll to position [288, 0]
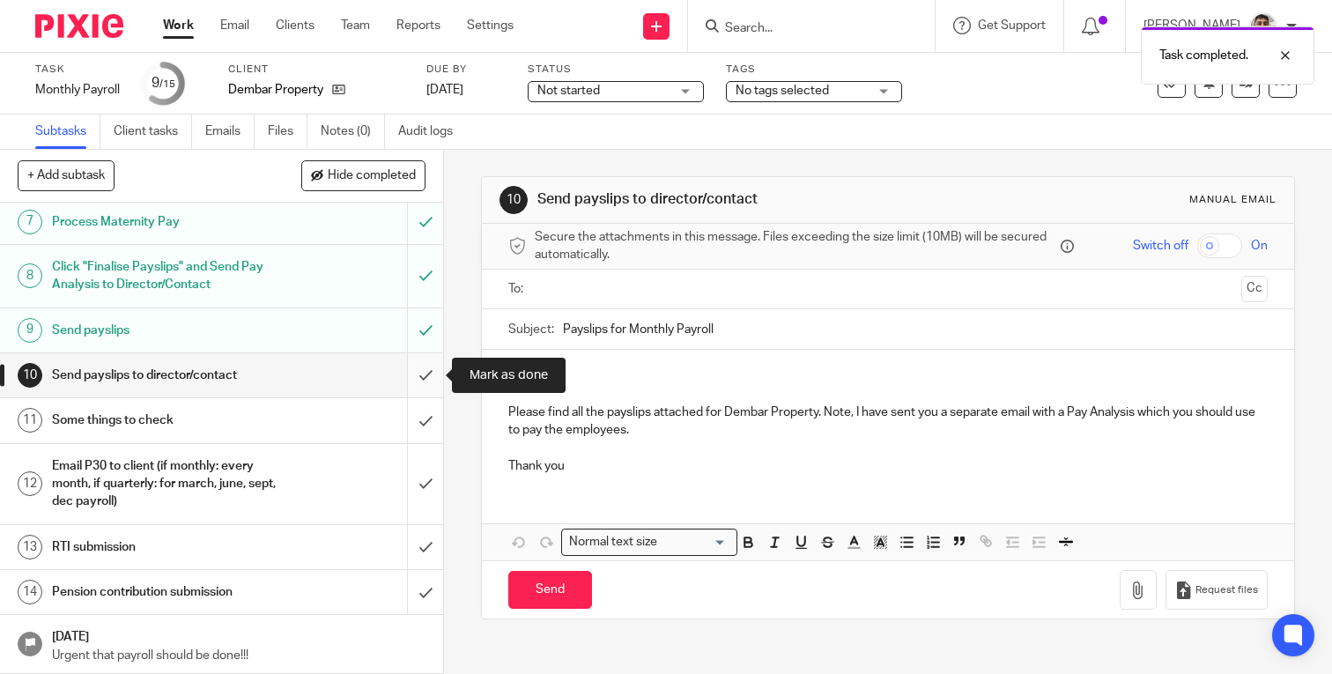
click at [420, 367] on input "submit" at bounding box center [221, 375] width 443 height 44
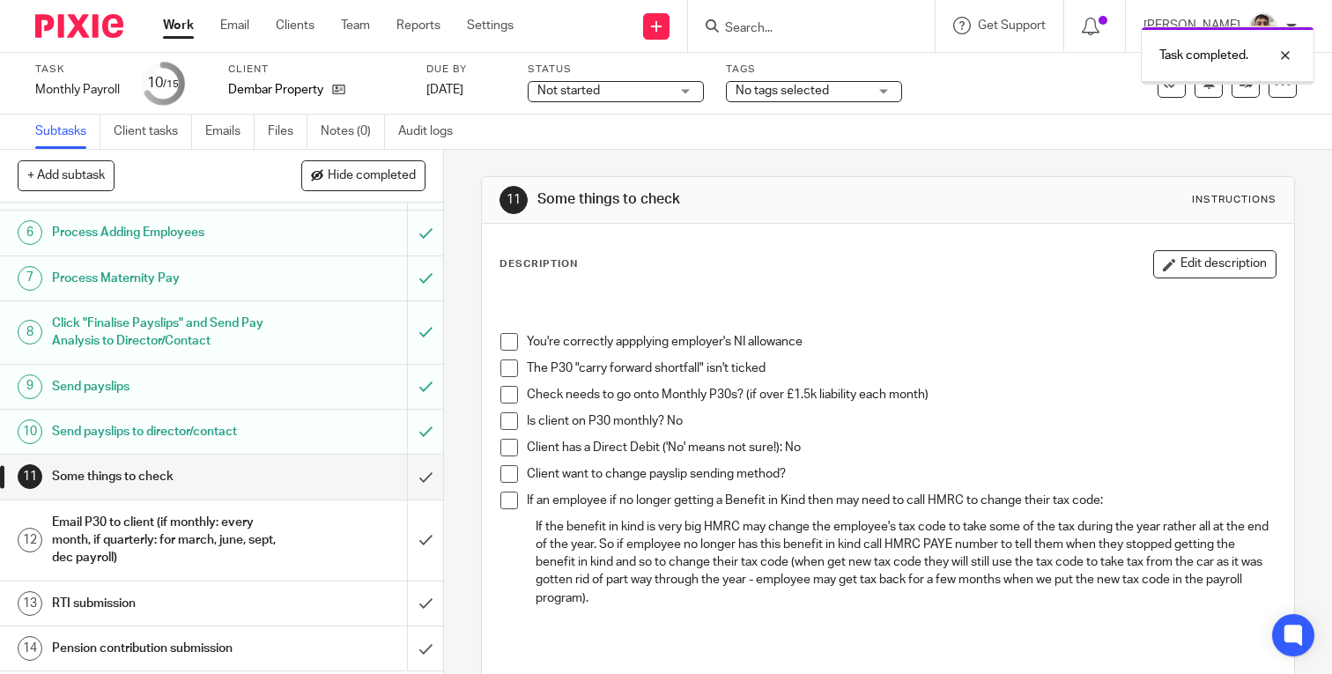
scroll to position [288, 0]
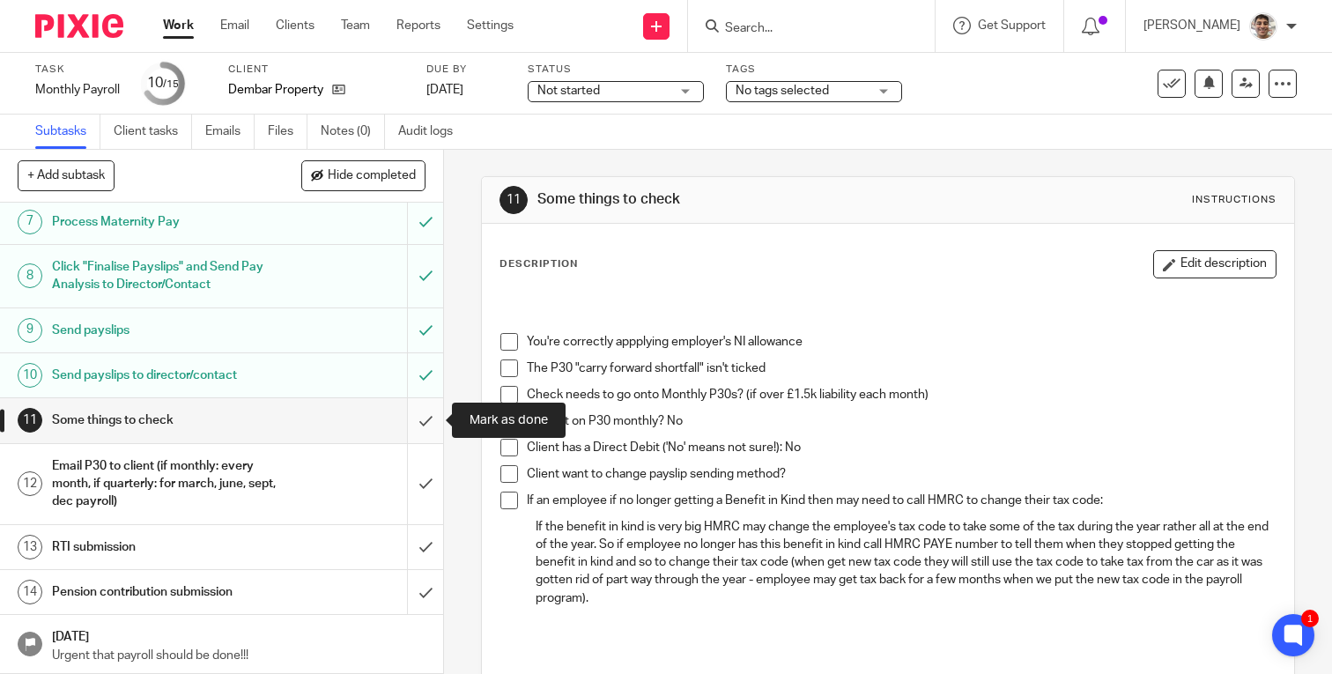
click at [419, 423] on input "submit" at bounding box center [221, 420] width 443 height 44
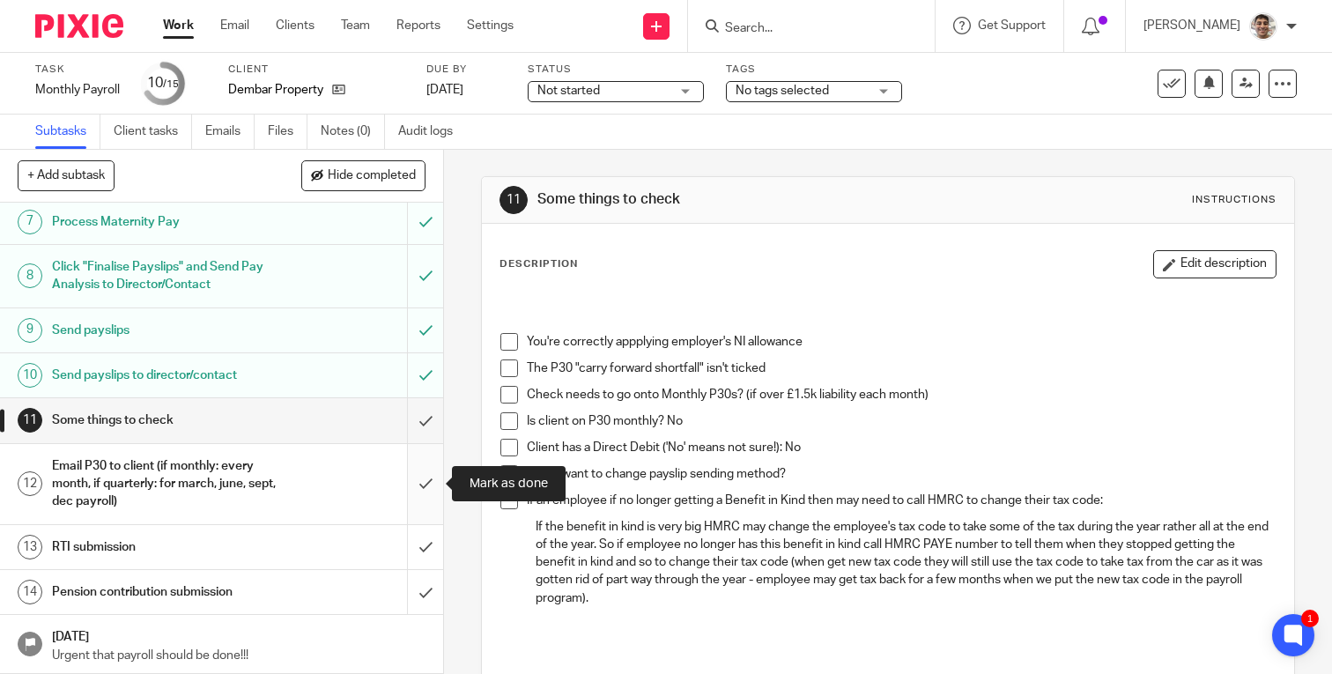
click at [419, 470] on input "submit" at bounding box center [221, 484] width 443 height 80
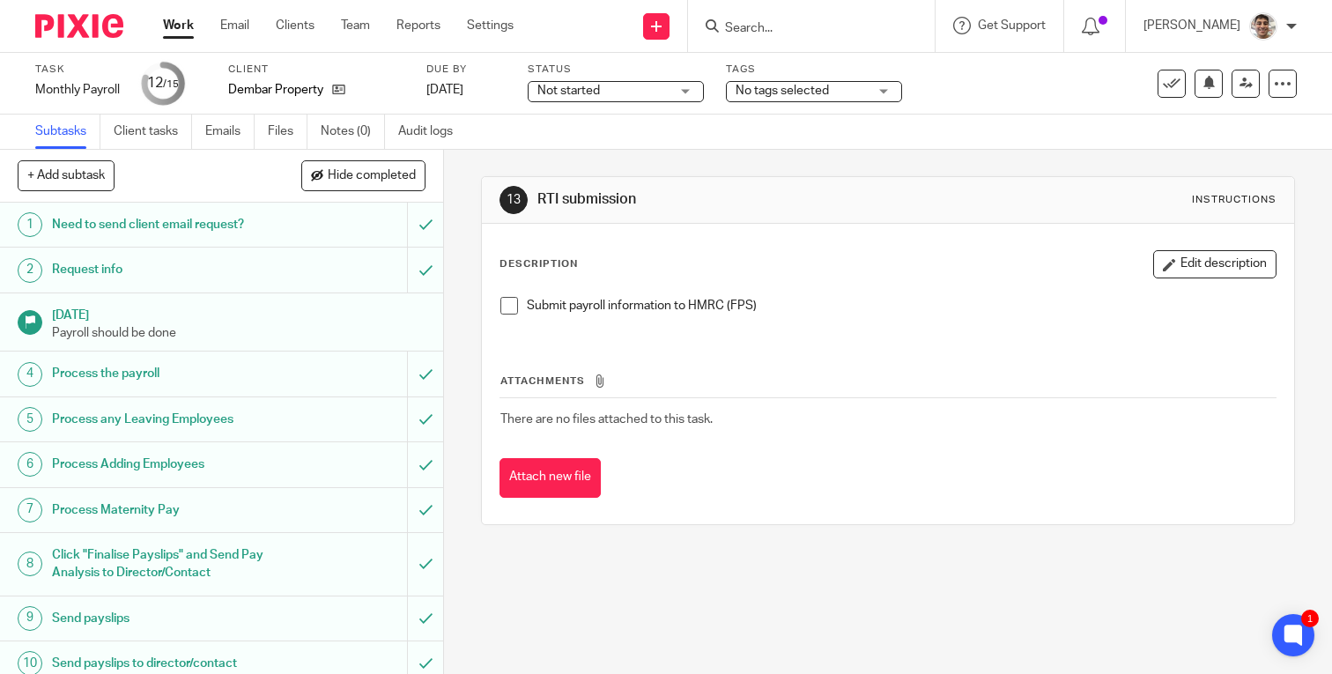
scroll to position [288, 0]
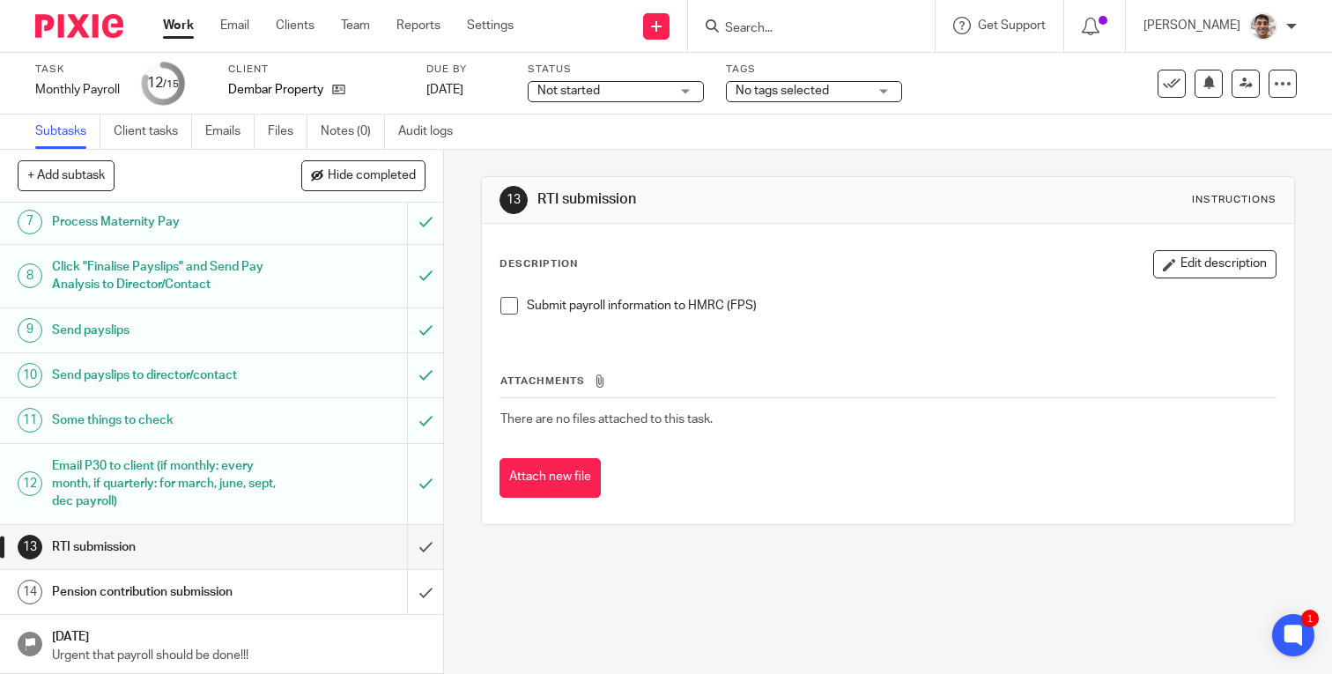
click at [96, 25] on img at bounding box center [79, 26] width 88 height 24
click at [512, 303] on span at bounding box center [509, 306] width 18 height 18
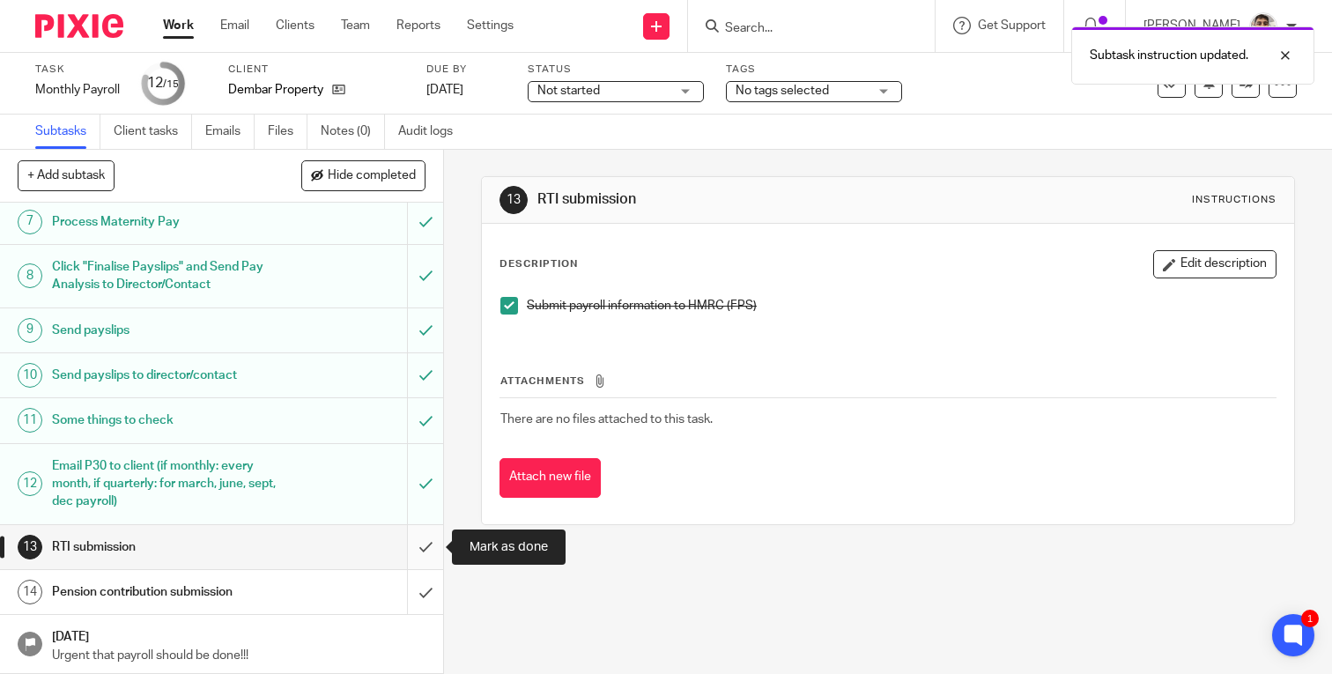
click at [420, 549] on input "submit" at bounding box center [221, 547] width 443 height 44
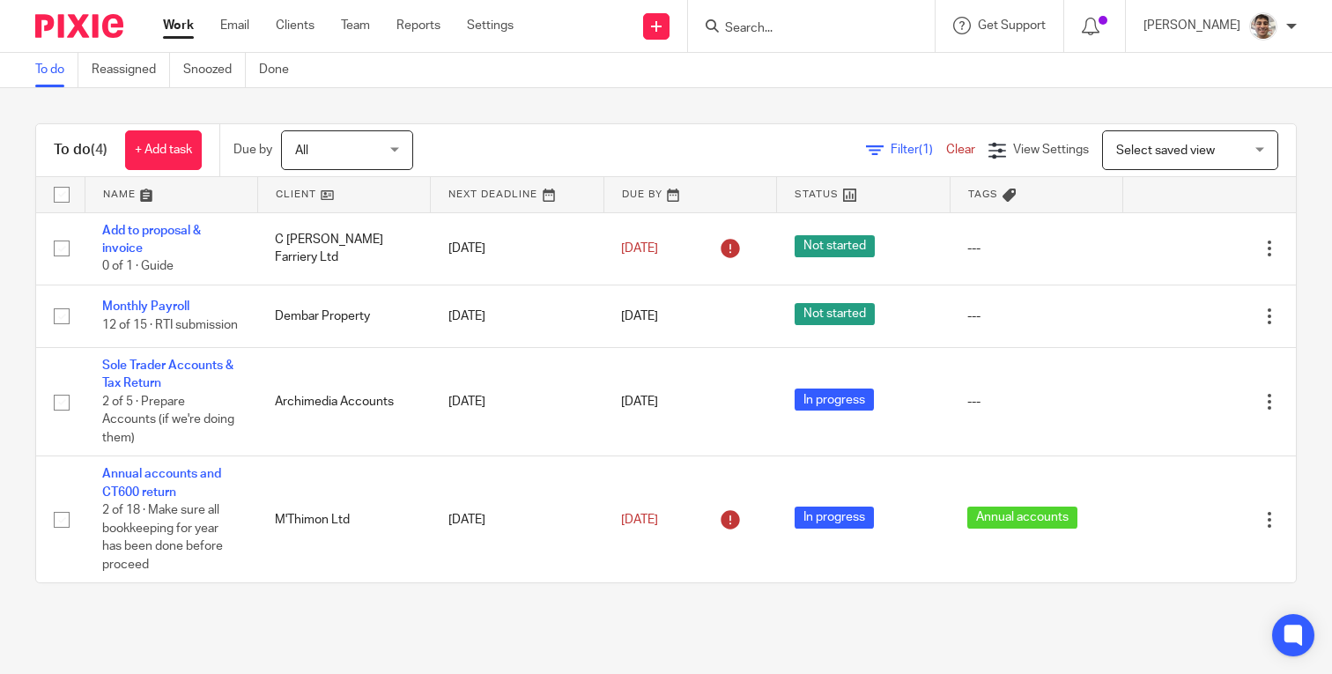
click at [772, 23] on input "Search" at bounding box center [802, 29] width 159 height 16
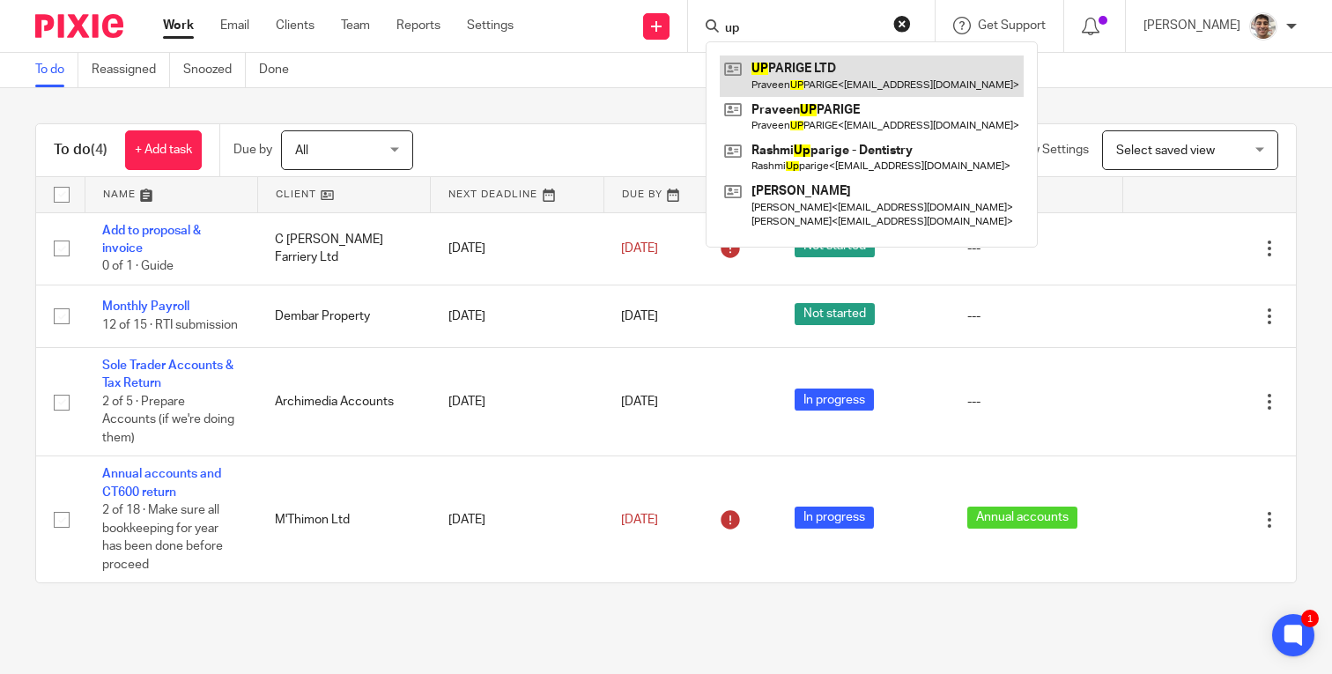
type input "up"
click at [854, 65] on link at bounding box center [872, 76] width 304 height 41
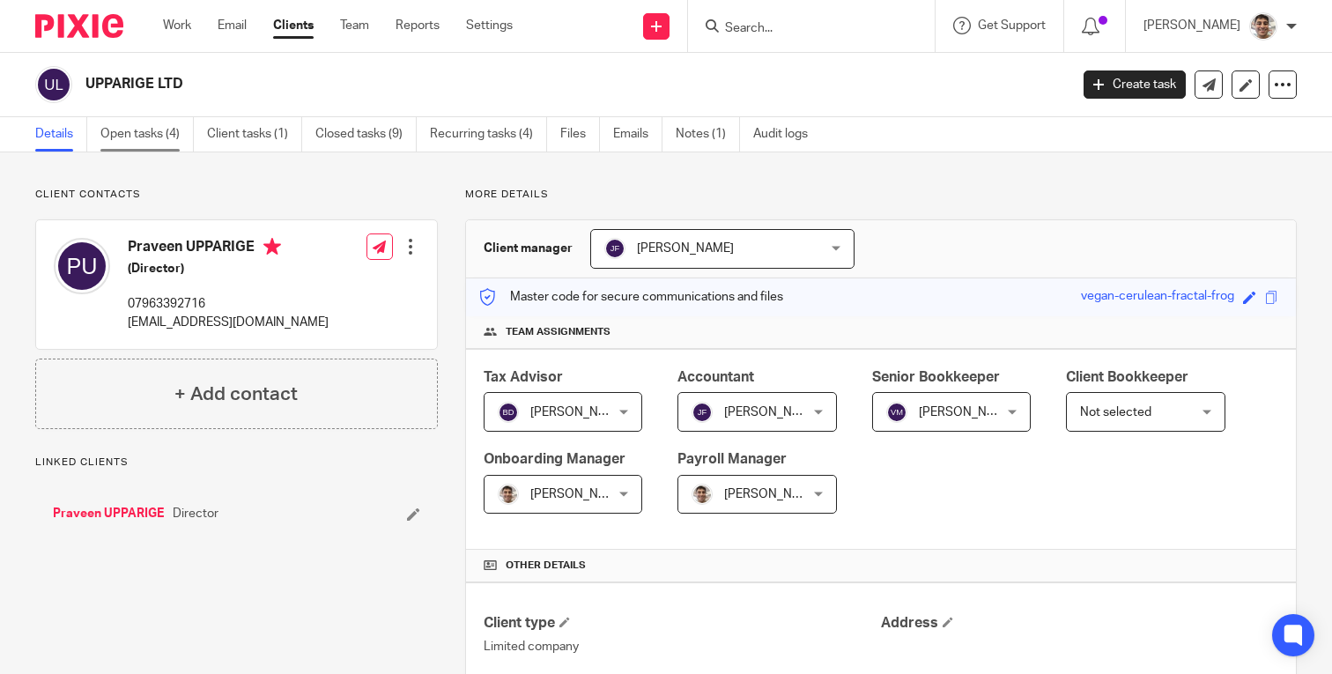
click at [139, 129] on link "Open tasks (4)" at bounding box center [146, 134] width 93 height 34
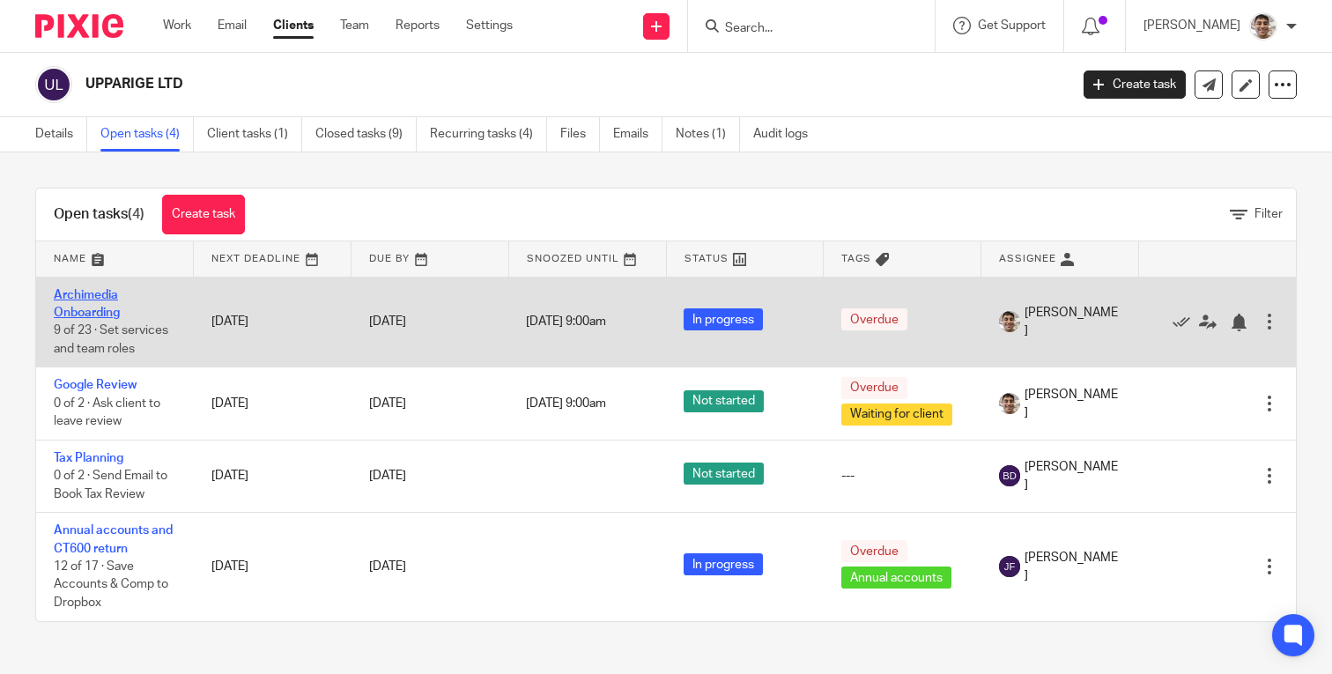
click at [89, 296] on link "Archimedia Onboarding" at bounding box center [87, 304] width 66 height 30
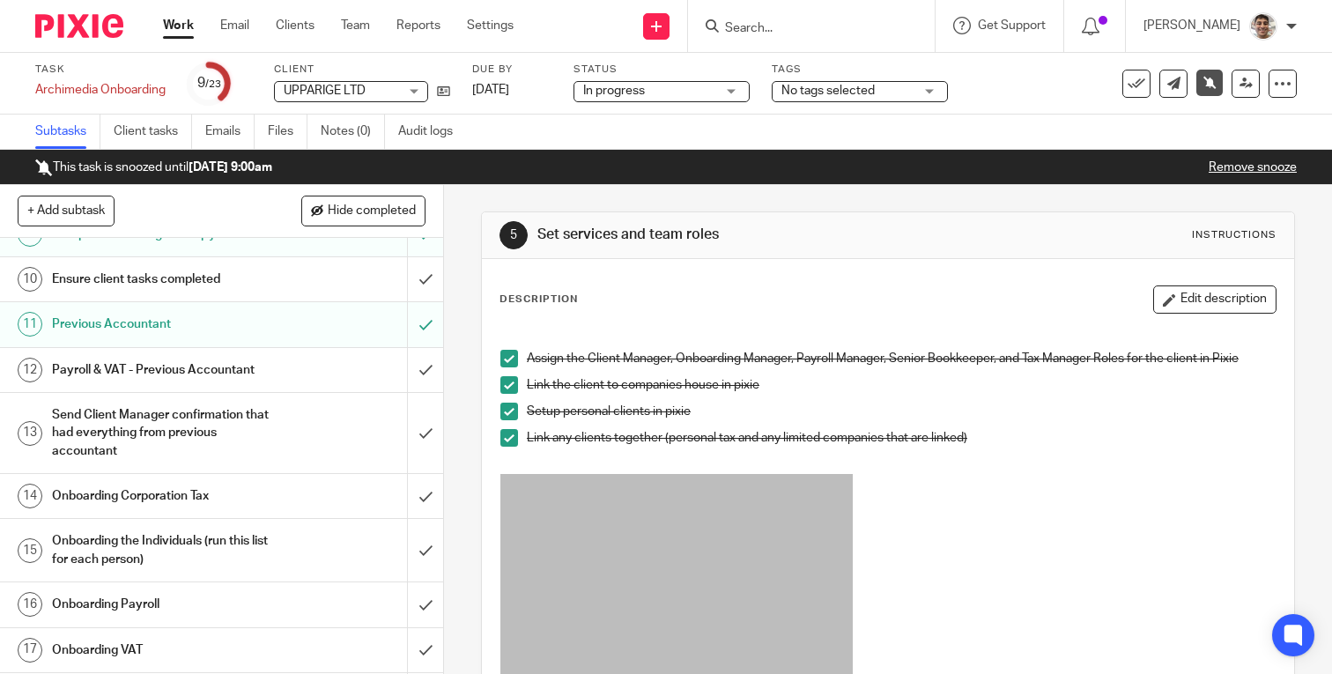
scroll to position [425, 0]
click at [167, 126] on link "Client tasks" at bounding box center [153, 132] width 78 height 34
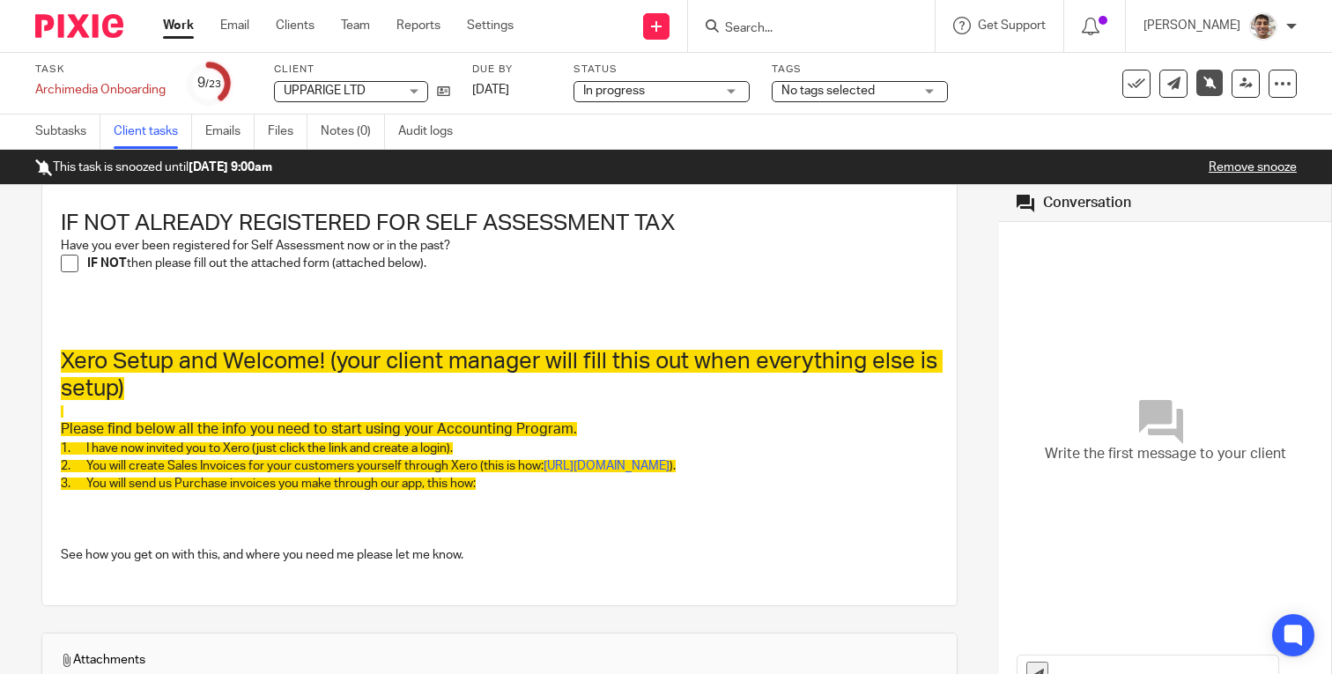
scroll to position [1126, 0]
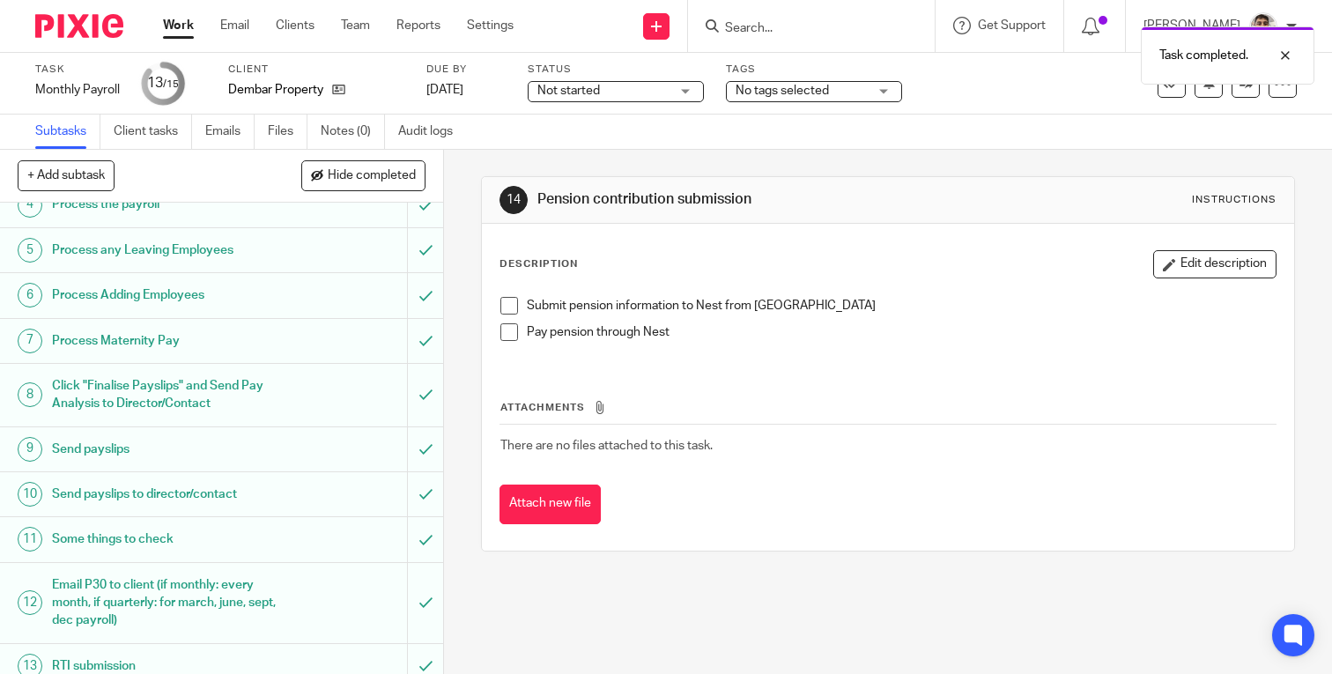
scroll to position [288, 0]
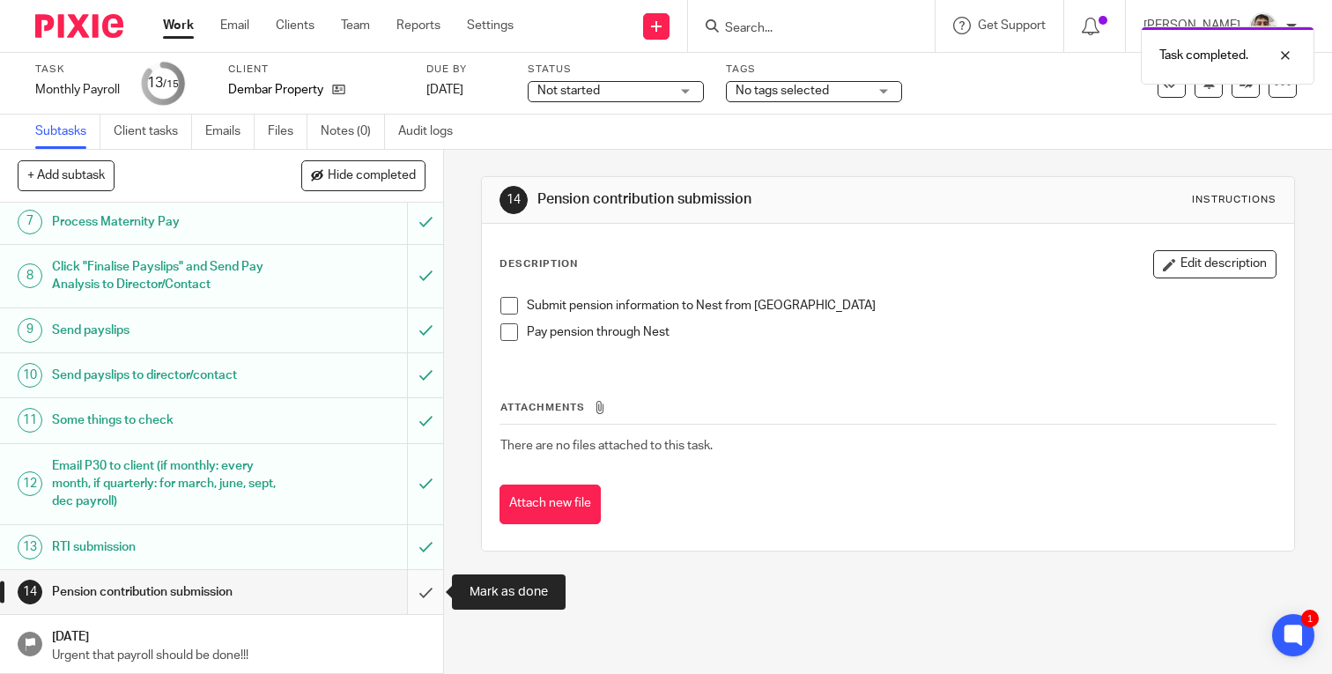
click at [425, 590] on input "submit" at bounding box center [221, 592] width 443 height 44
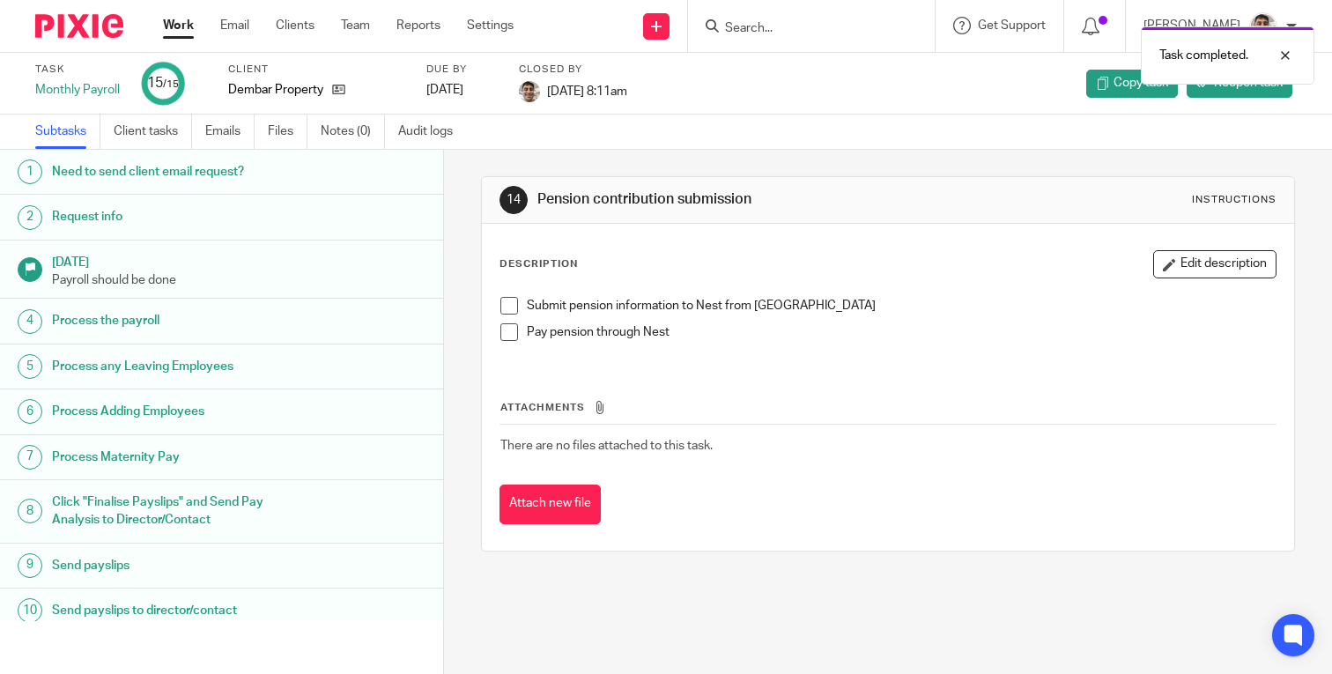
click at [181, 25] on link "Work" at bounding box center [178, 26] width 31 height 18
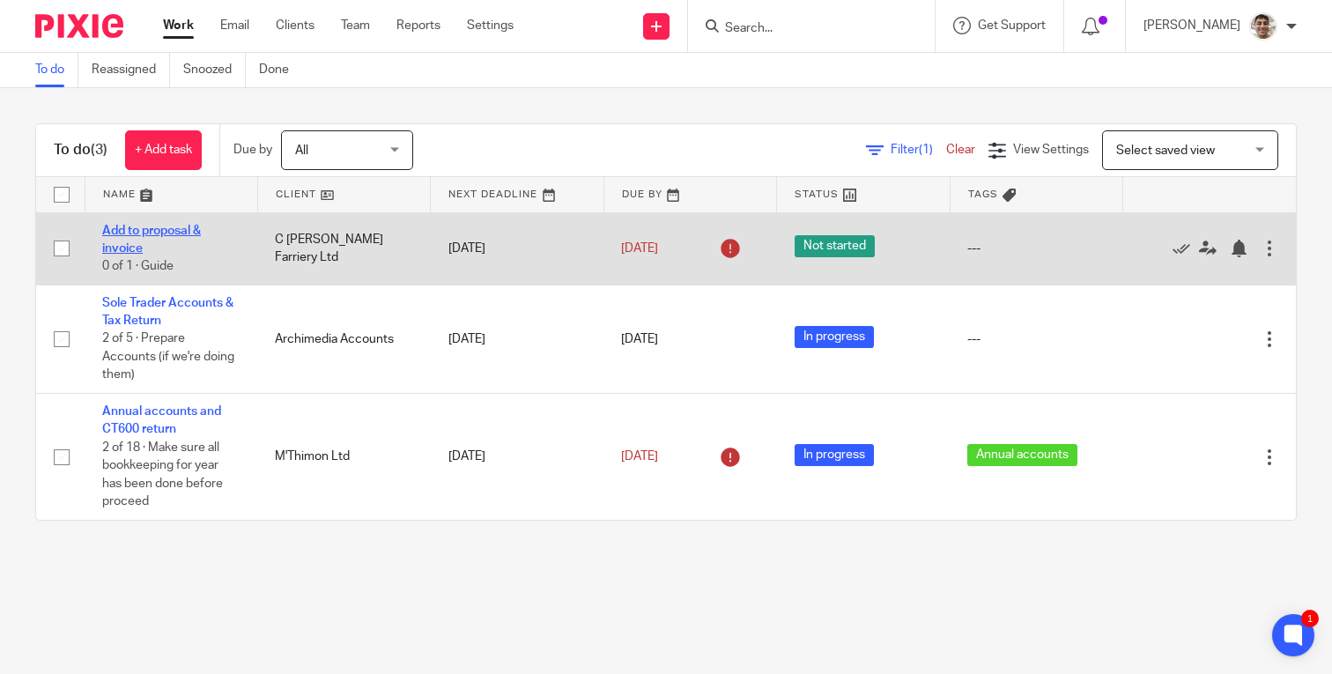
click at [136, 229] on link "Add to proposal & invoice" at bounding box center [151, 240] width 99 height 30
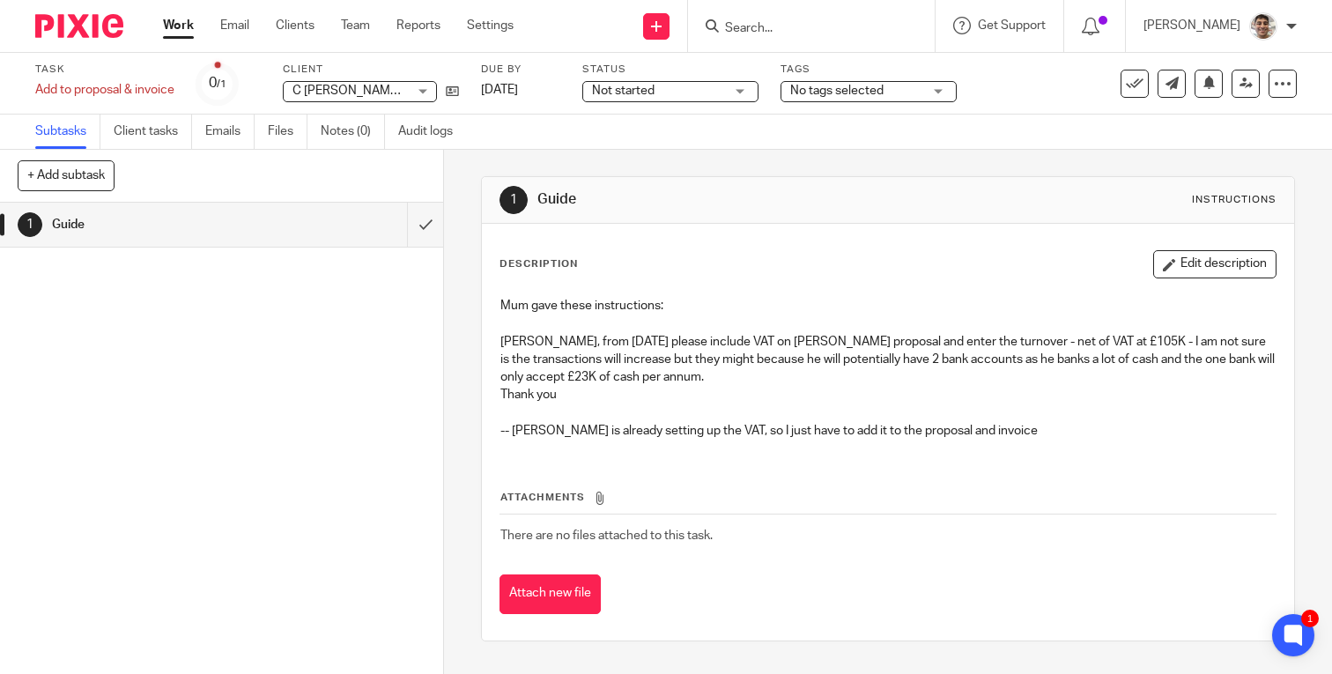
click at [811, 437] on p "-- Chloe is already setting up the VAT, so I just have to add it to the proposa…" at bounding box center [887, 431] width 775 height 18
click at [451, 90] on icon at bounding box center [452, 91] width 13 height 13
click at [1212, 83] on icon at bounding box center [1209, 82] width 13 height 13
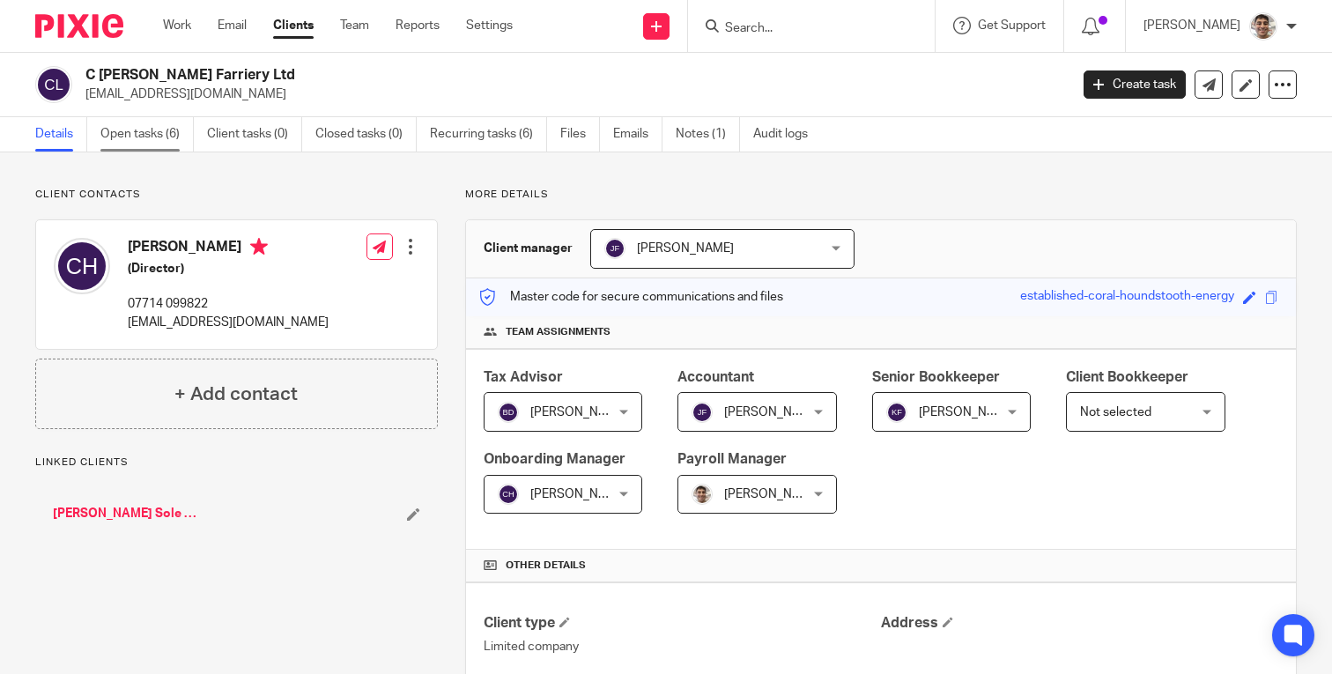
click at [157, 144] on link "Open tasks (6)" at bounding box center [146, 134] width 93 height 34
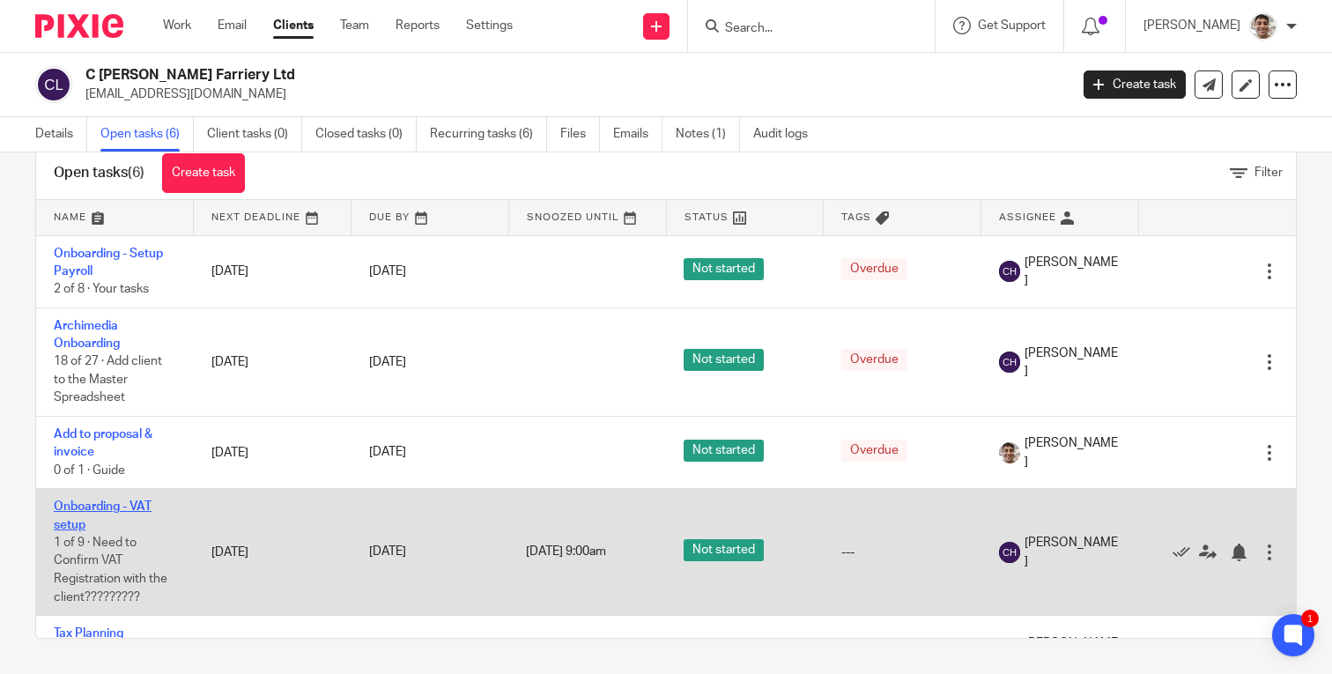
click at [93, 515] on link "Onboarding - VAT setup" at bounding box center [103, 515] width 98 height 30
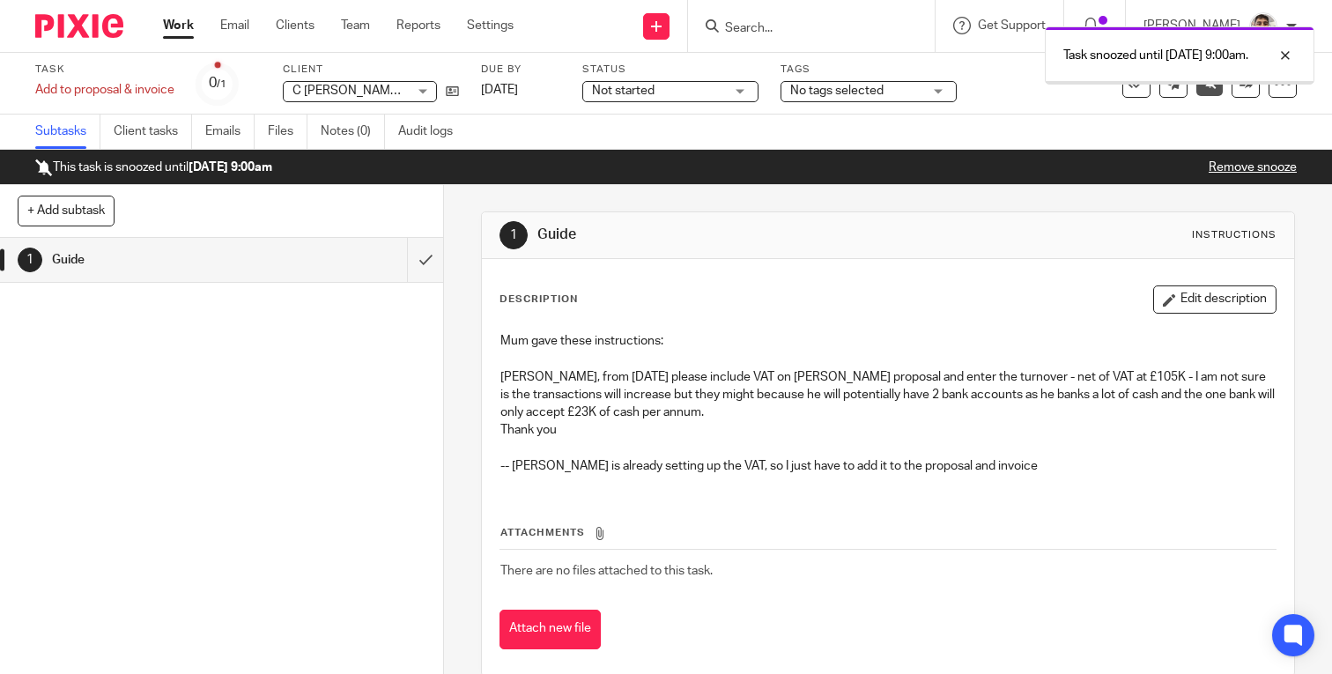
click at [178, 28] on link "Work" at bounding box center [178, 26] width 31 height 18
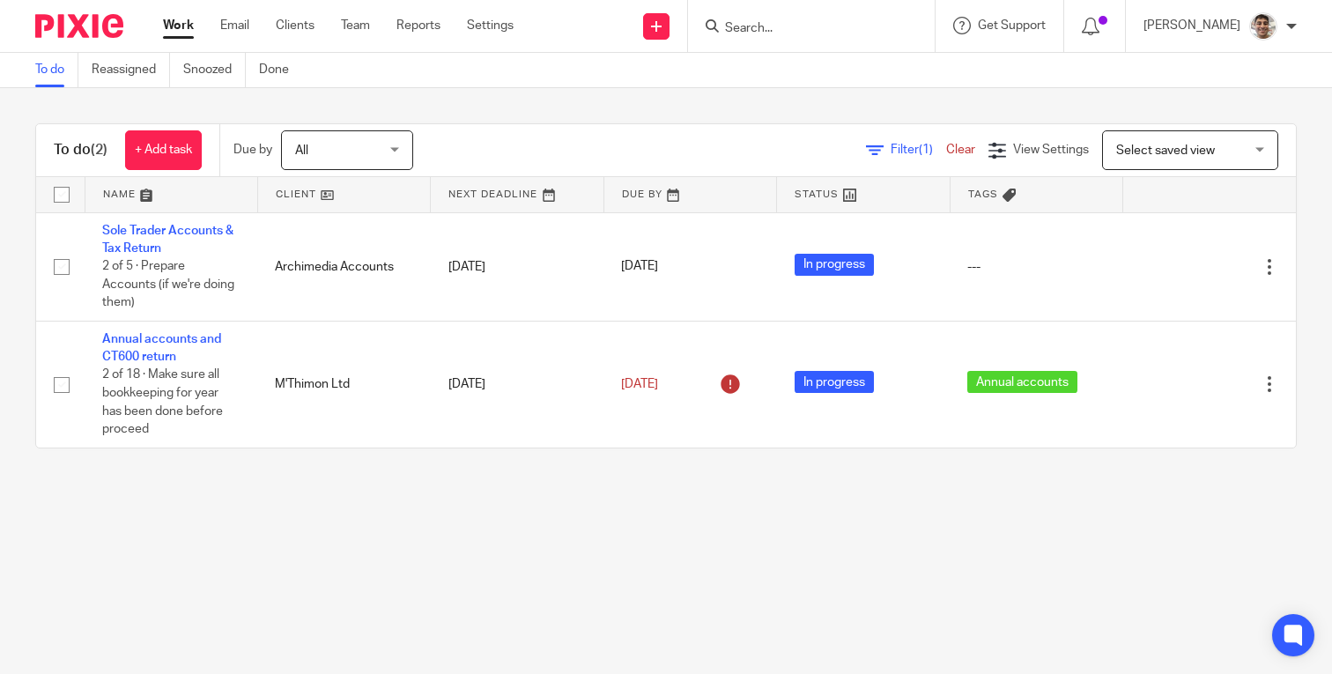
click at [556, 600] on main "To do Reassigned Snoozed Done To do (2) + Add task Due by All All Today Tomorro…" at bounding box center [666, 337] width 1332 height 674
click at [582, 573] on main "To do Reassigned Snoozed Done To do (2) + Add task Due by All All Today Tomorro…" at bounding box center [666, 337] width 1332 height 674
click at [530, 575] on main "To do Reassigned Snoozed Done To do (2) + Add task Due by All All Today Tomorro…" at bounding box center [666, 337] width 1332 height 674
click at [380, 559] on main "To do Reassigned Snoozed Done To do (2) + Add task Due by All All Today Tomorro…" at bounding box center [666, 337] width 1332 height 674
click at [434, 552] on main "To do Reassigned Snoozed Done To do (2) + Add task Due by All All Today Tomorro…" at bounding box center [666, 337] width 1332 height 674
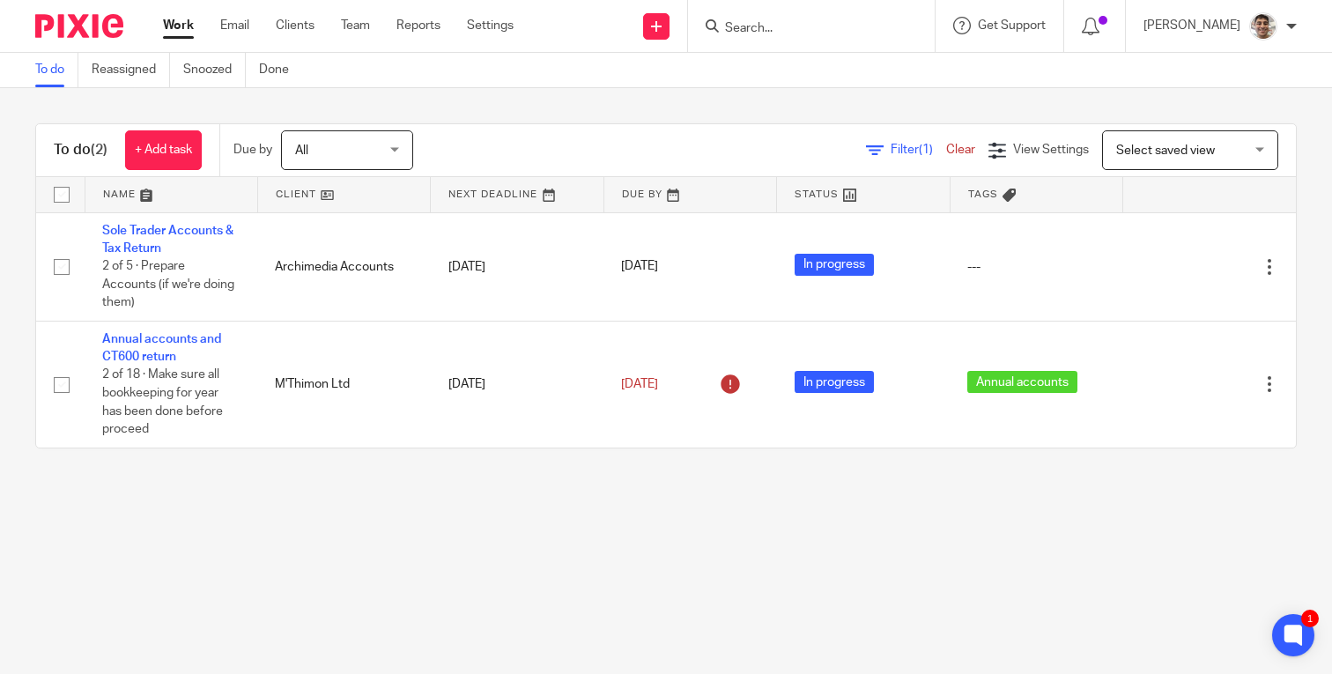
click at [415, 567] on main "To do Reassigned Snoozed Done To do (2) + Add task Due by All All Today Tomorro…" at bounding box center [666, 337] width 1332 height 674
click at [462, 554] on main "To do Reassigned Snoozed Done To do (2) + Add task Due by All All Today Tomorro…" at bounding box center [666, 337] width 1332 height 674
click at [432, 560] on main "To do Reassigned Snoozed Done To do (2) + Add task Due by All All Today Tomorro…" at bounding box center [666, 337] width 1332 height 674
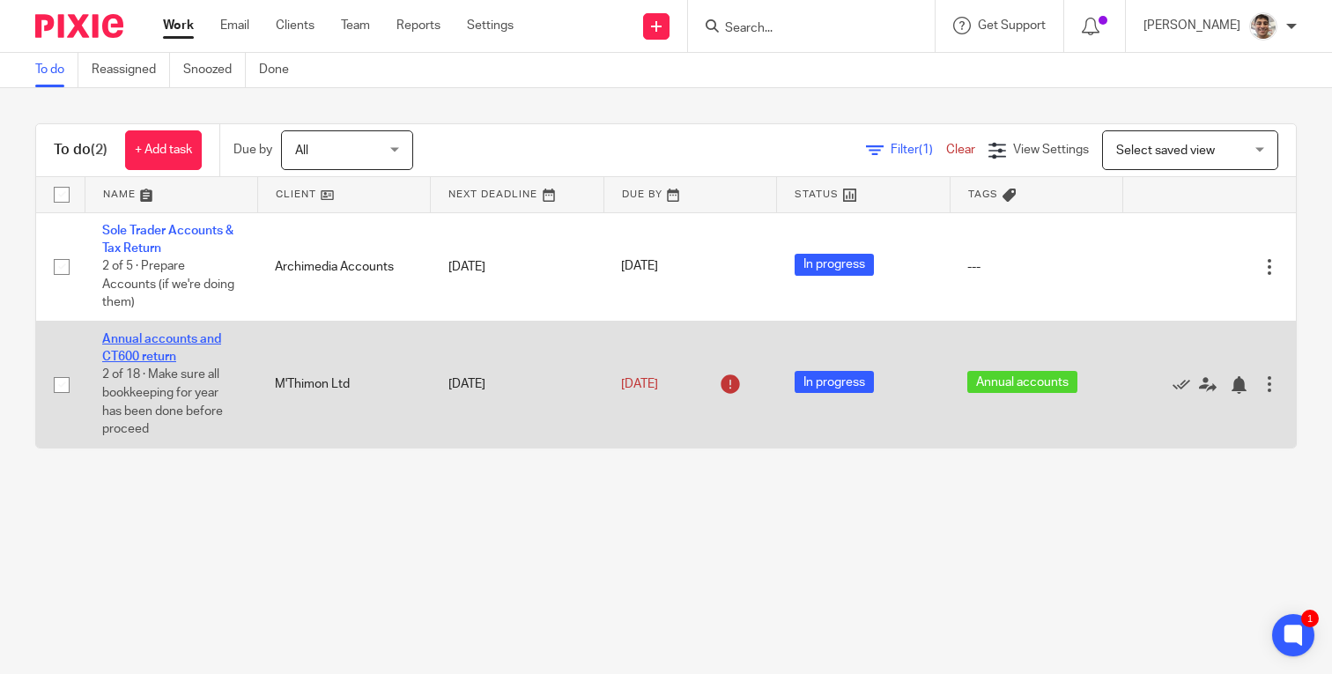
click at [184, 341] on link "Annual accounts and CT600 return" at bounding box center [161, 348] width 119 height 30
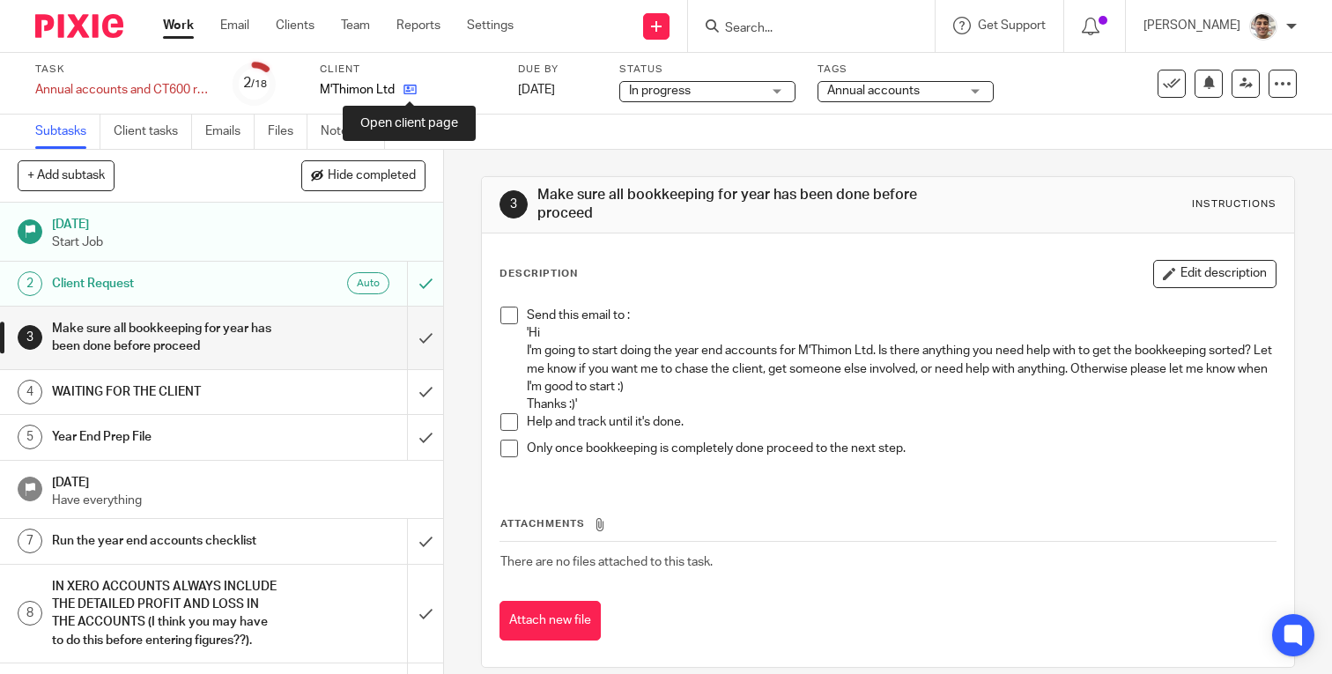
click at [408, 91] on icon at bounding box center [410, 89] width 13 height 13
click at [594, 33] on div "Send new email Create task Add client Request signature Get Support Contact Sup…" at bounding box center [936, 26] width 792 height 52
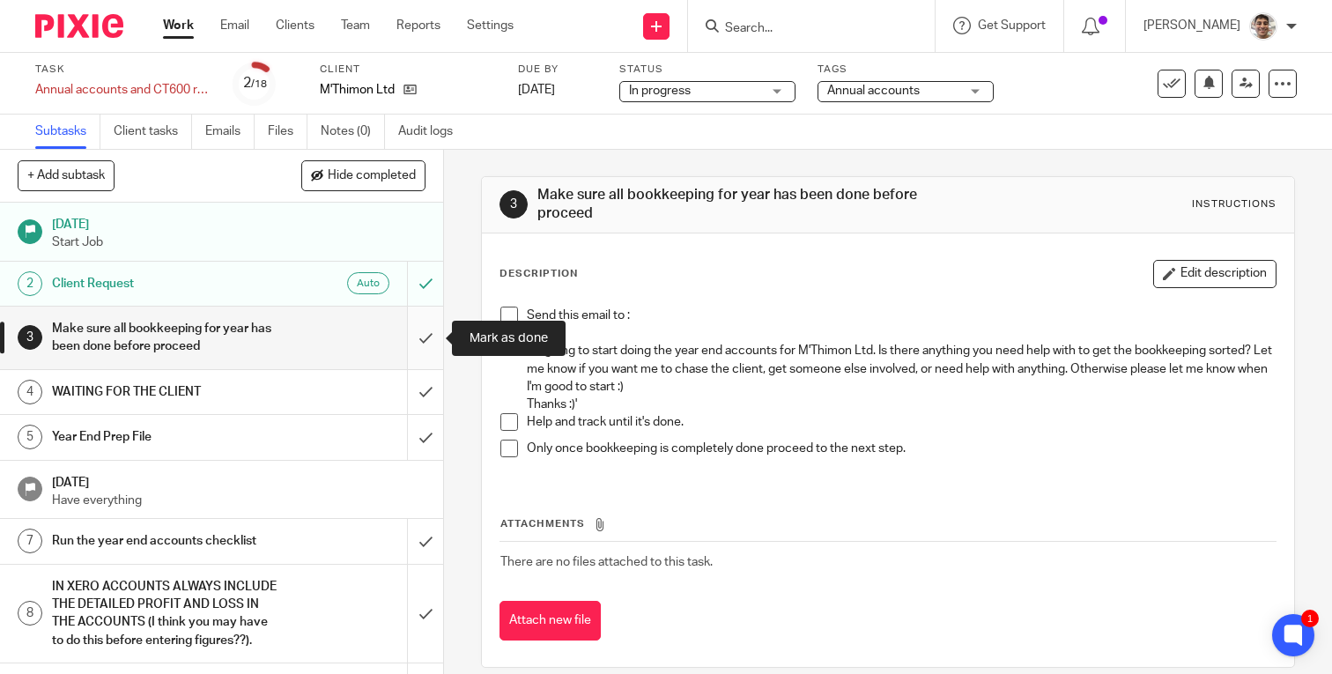
click at [426, 341] on input "submit" at bounding box center [221, 338] width 443 height 63
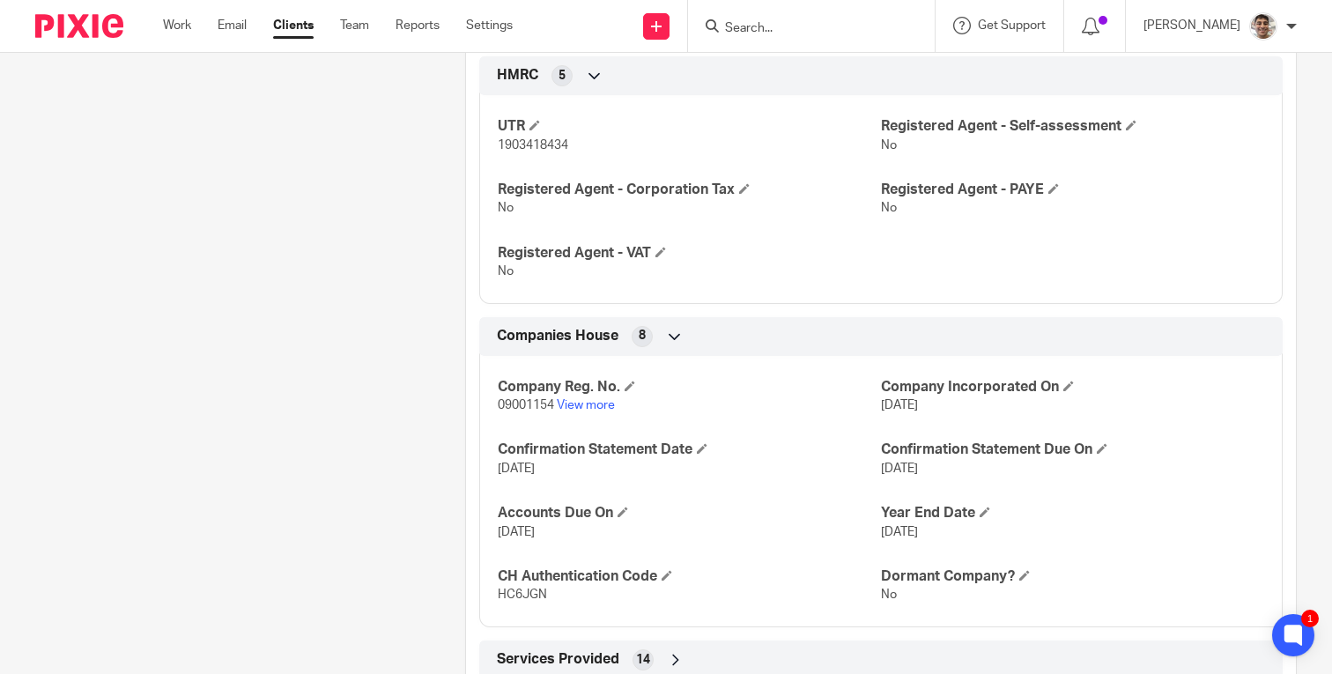
scroll to position [888, 0]
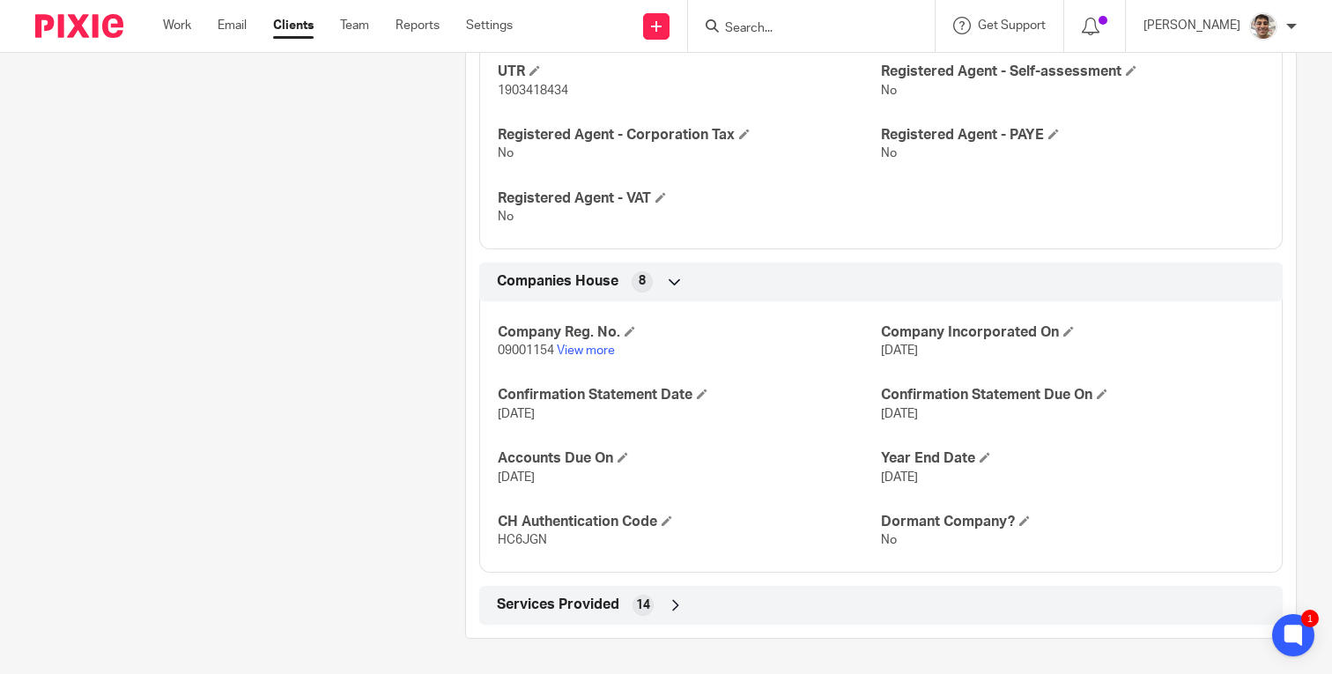
click at [584, 359] on div "Company Reg. No. 09001154 View more Company Incorporated On 17 Apr 2014 Confirm…" at bounding box center [881, 430] width 804 height 285
click at [589, 352] on link "View more" at bounding box center [586, 351] width 58 height 12
click at [788, 33] on input "Search" at bounding box center [802, 29] width 159 height 16
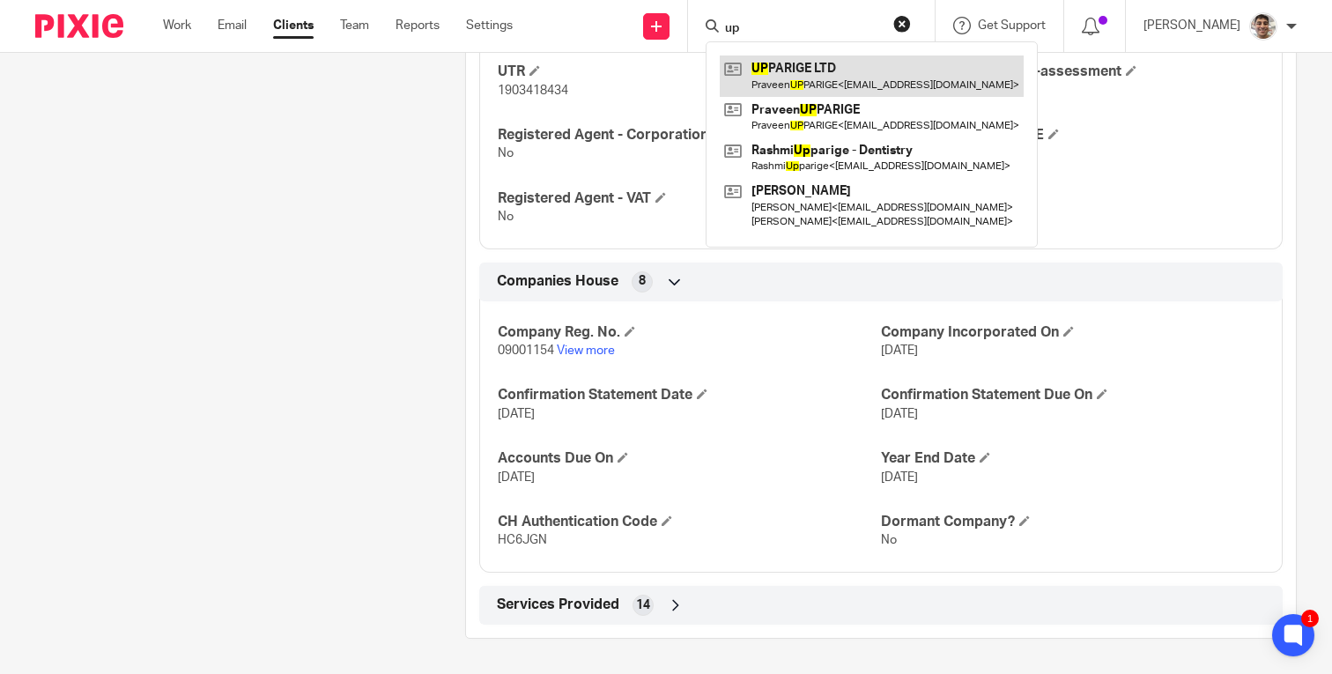
type input "up"
click at [854, 72] on link at bounding box center [872, 76] width 304 height 41
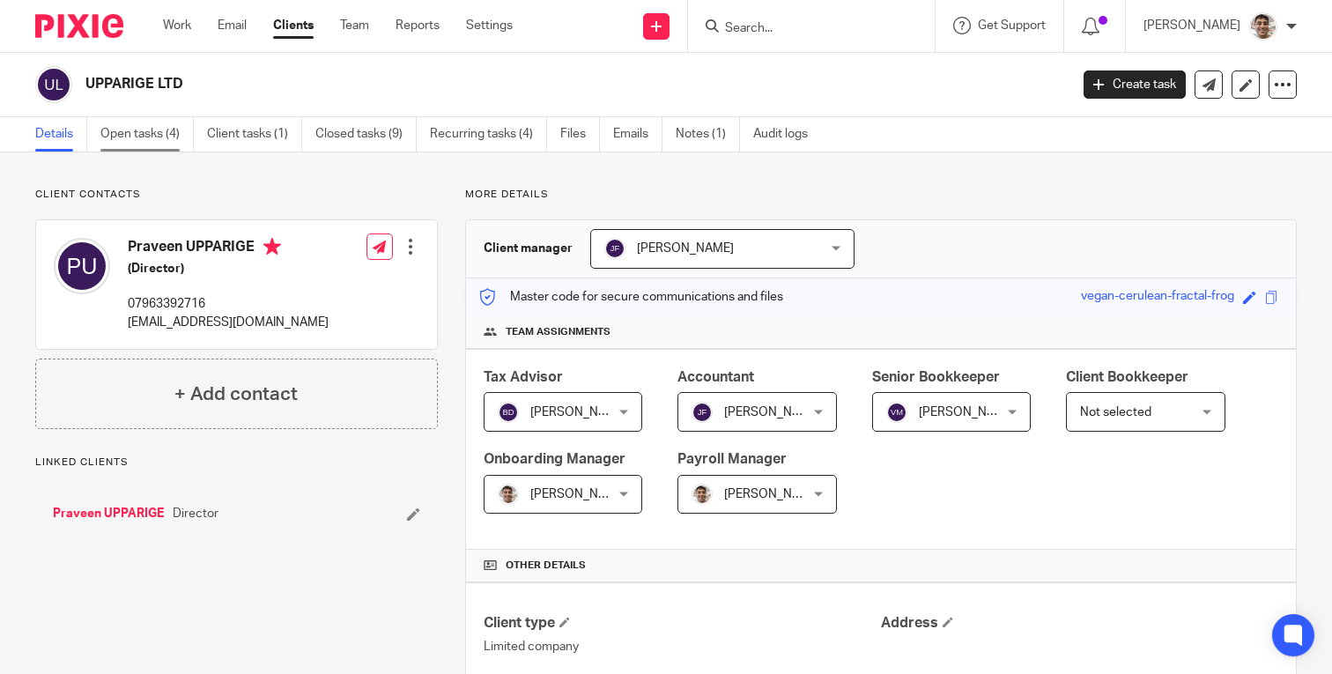
click at [157, 139] on link "Open tasks (4)" at bounding box center [146, 134] width 93 height 34
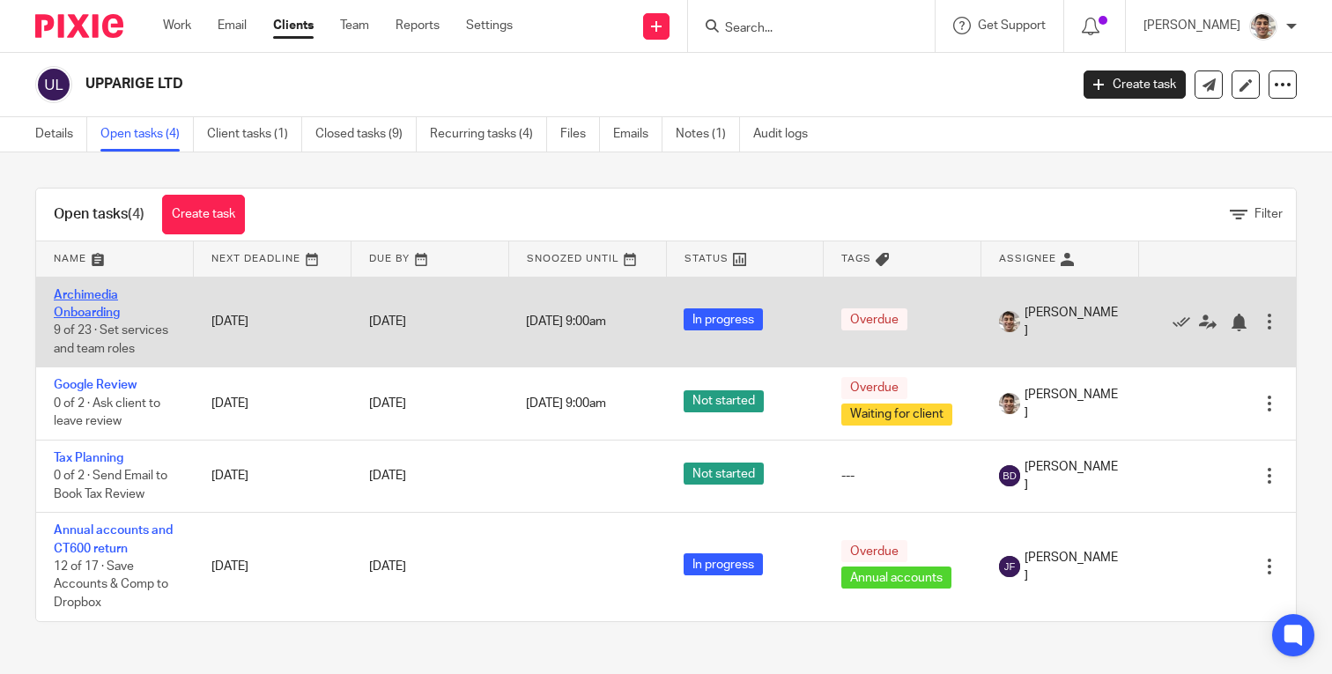
click at [90, 318] on link "Archimedia Onboarding" at bounding box center [87, 304] width 66 height 30
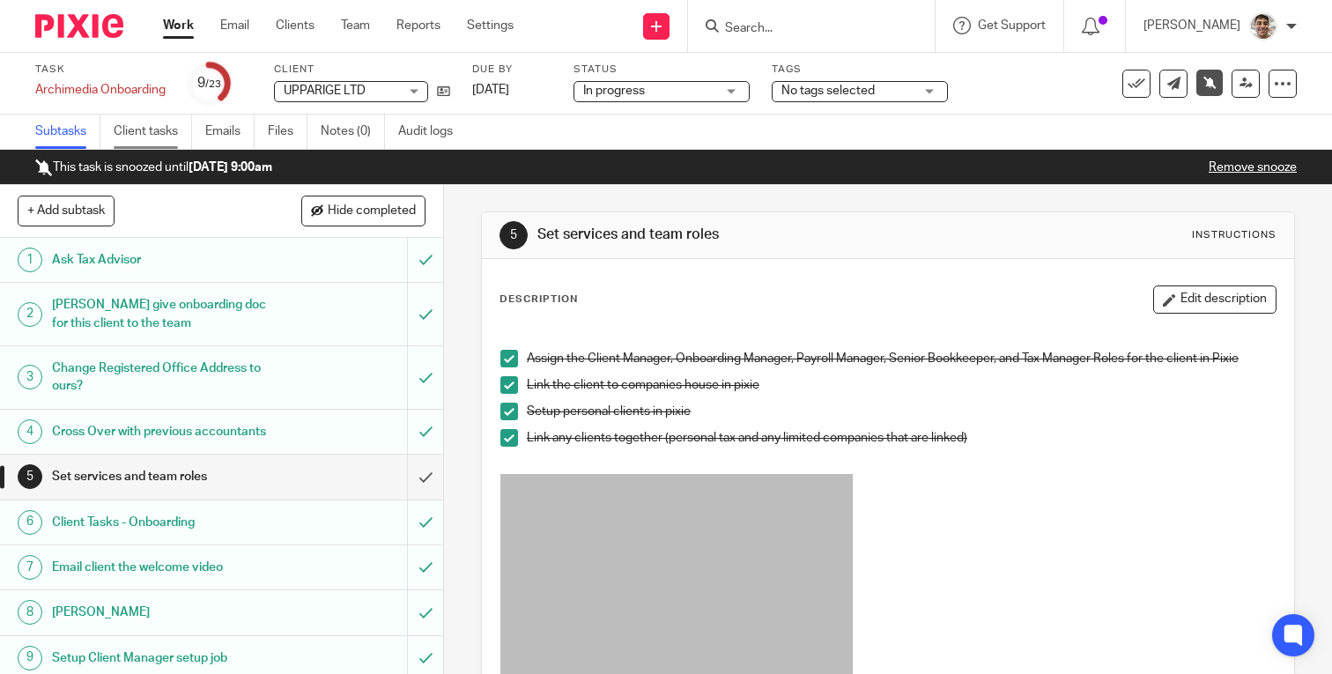
click at [140, 125] on link "Client tasks" at bounding box center [153, 132] width 78 height 34
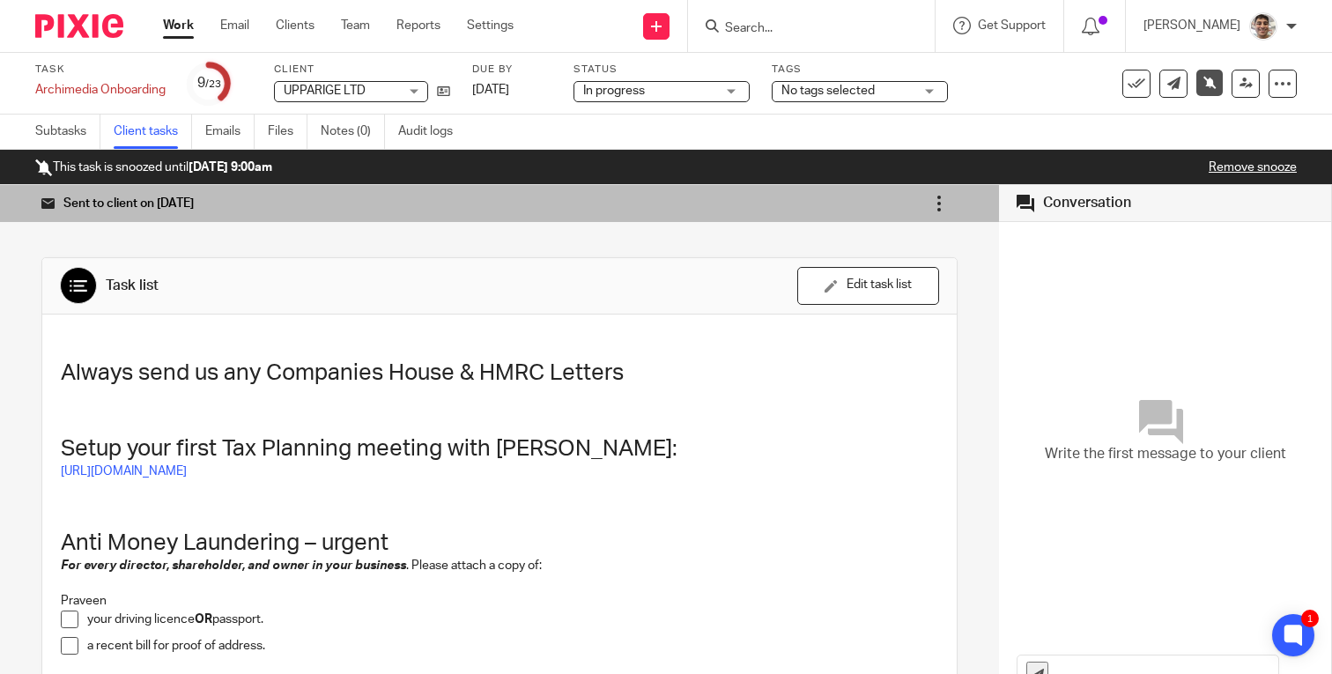
click at [937, 203] on icon at bounding box center [939, 204] width 18 height 18
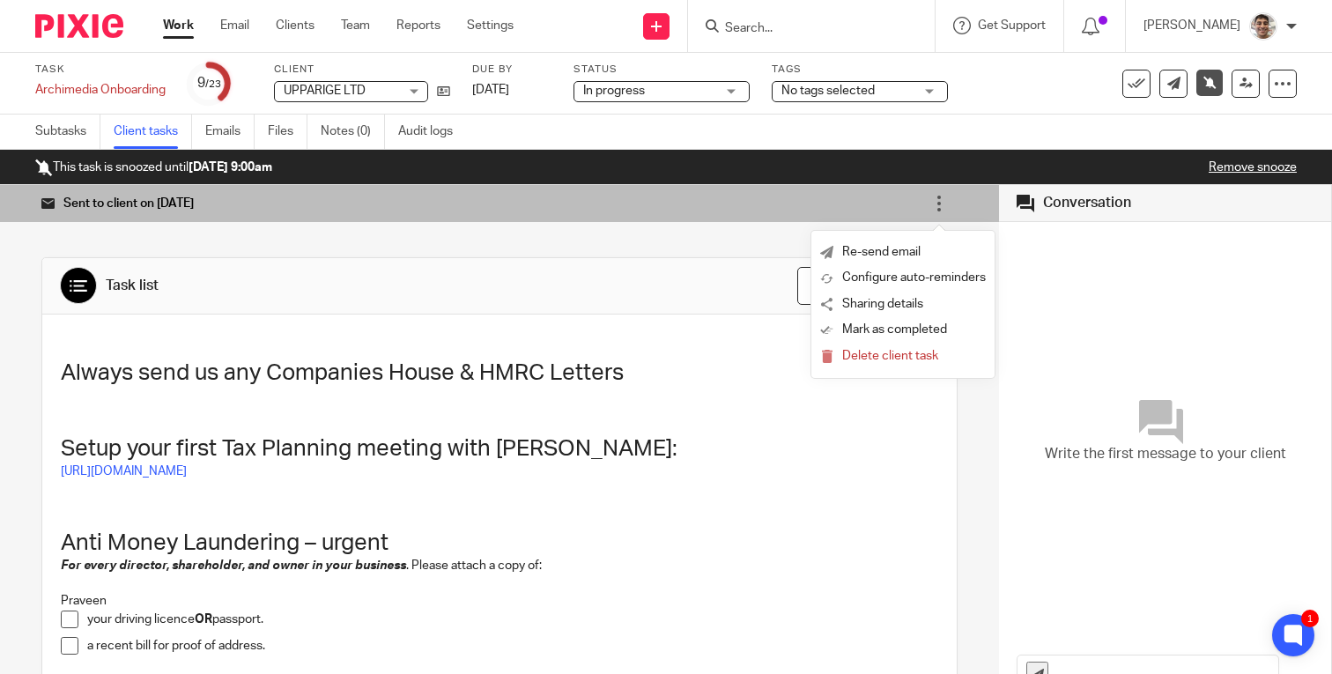
click at [588, 212] on h4 "Sent to client on [DATE]" at bounding box center [457, 203] width 833 height 37
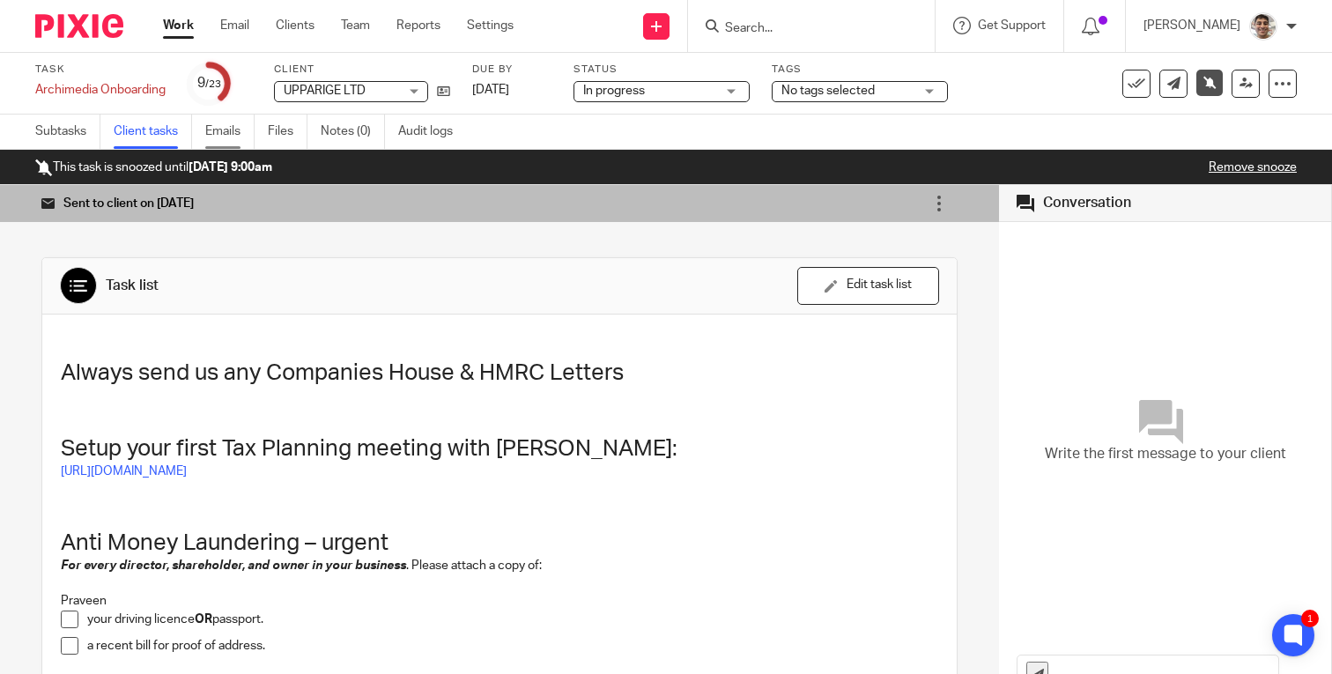
click at [219, 130] on link "Emails" at bounding box center [229, 132] width 49 height 34
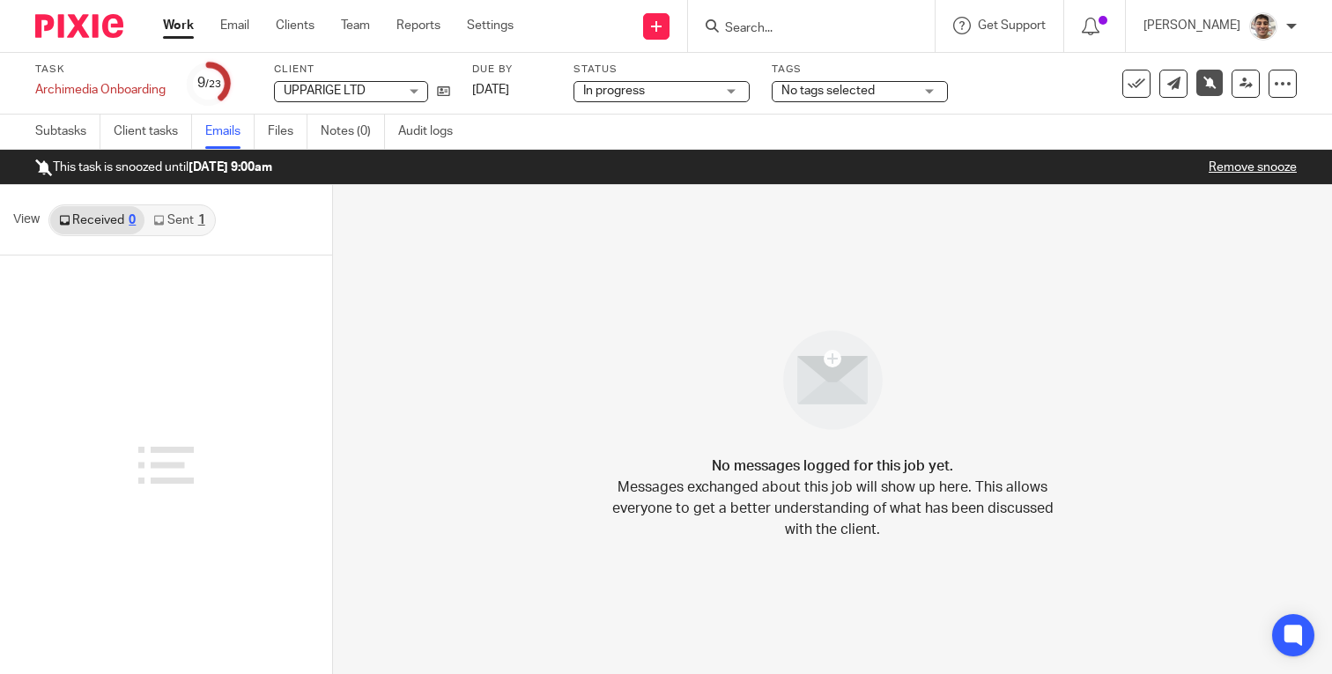
click at [182, 224] on link "Sent 1" at bounding box center [179, 220] width 69 height 28
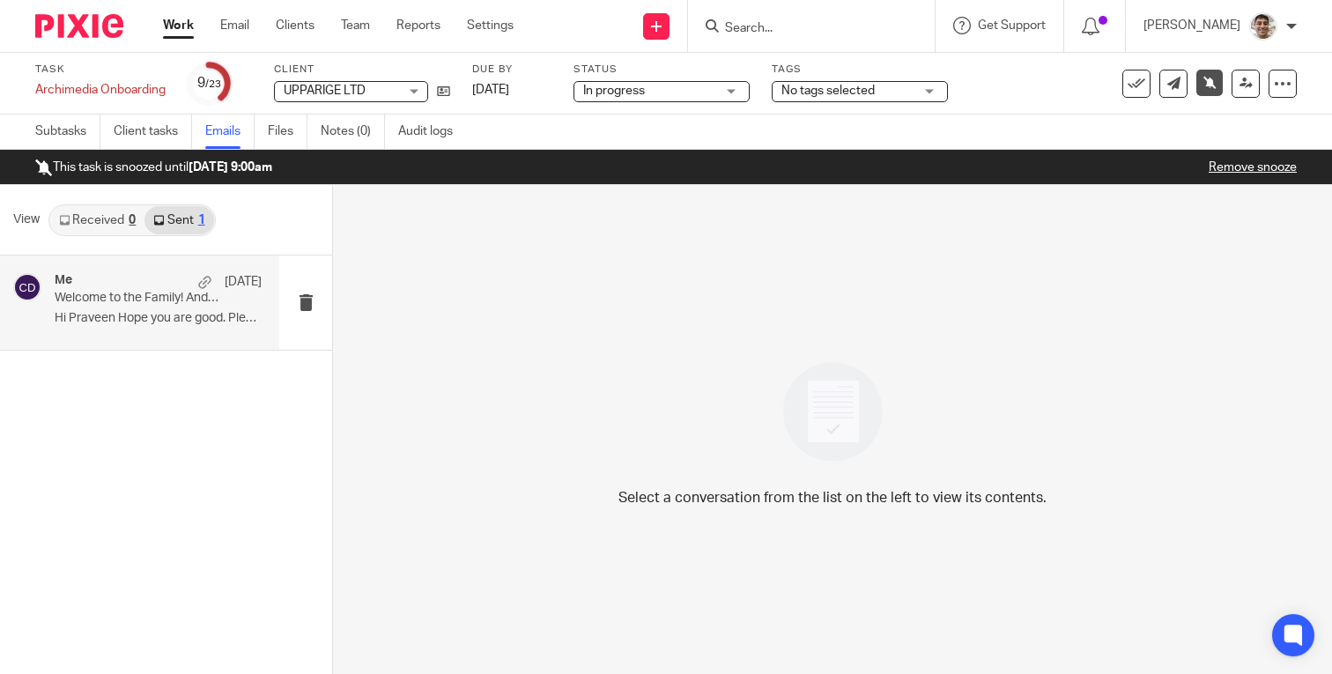
click at [145, 314] on p "Hi Praveen Hope you are good. Please get back..." at bounding box center [158, 318] width 207 height 15
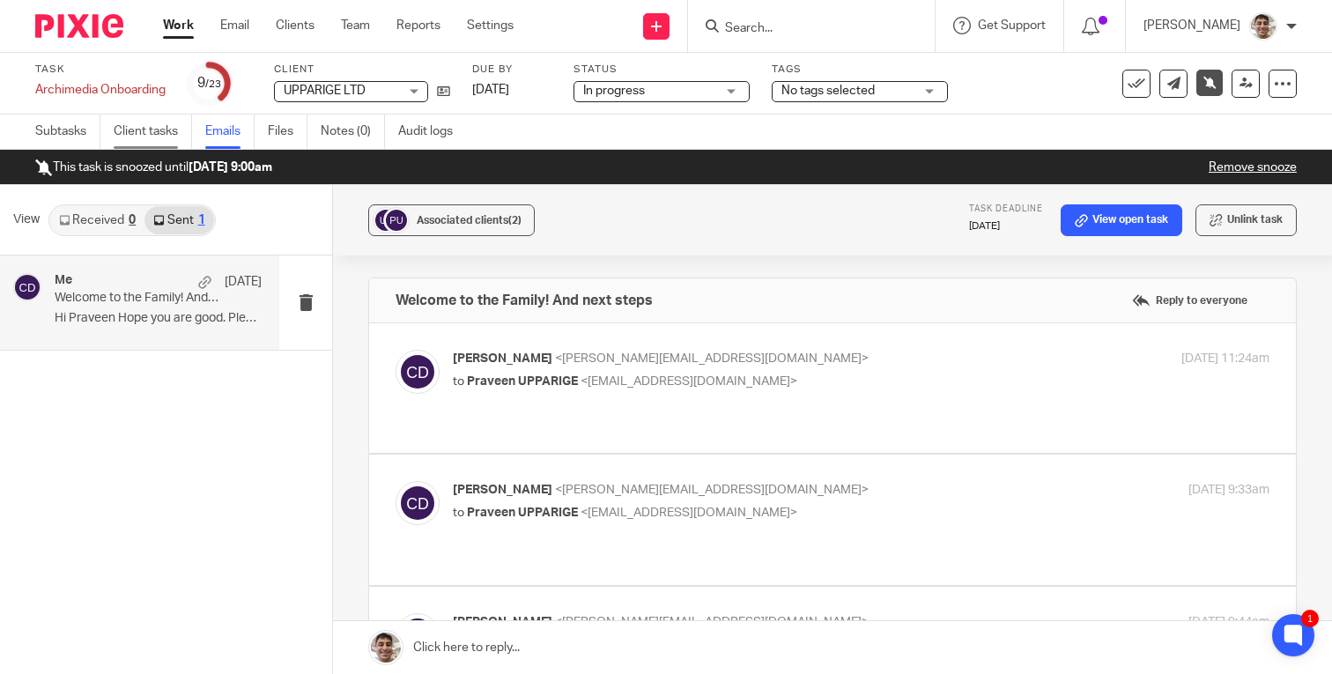
click at [137, 133] on link "Client tasks" at bounding box center [153, 132] width 78 height 34
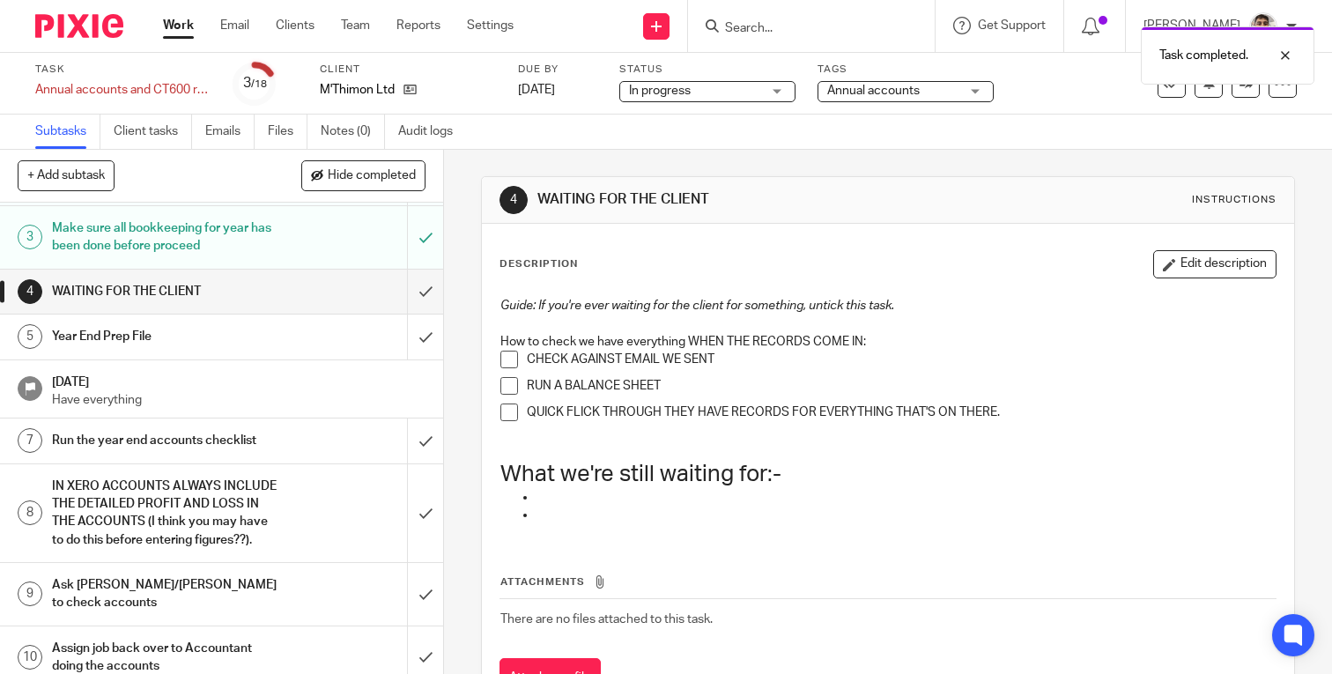
scroll to position [106, 0]
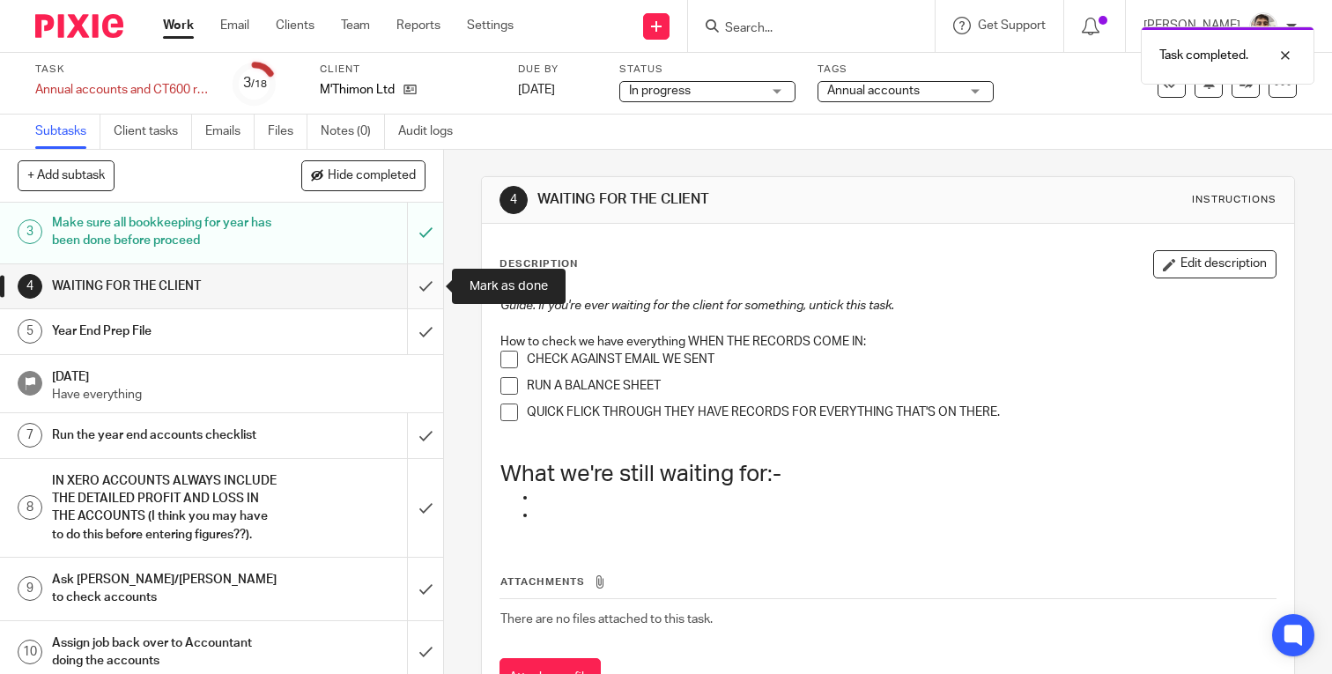
click at [420, 286] on input "submit" at bounding box center [221, 286] width 443 height 44
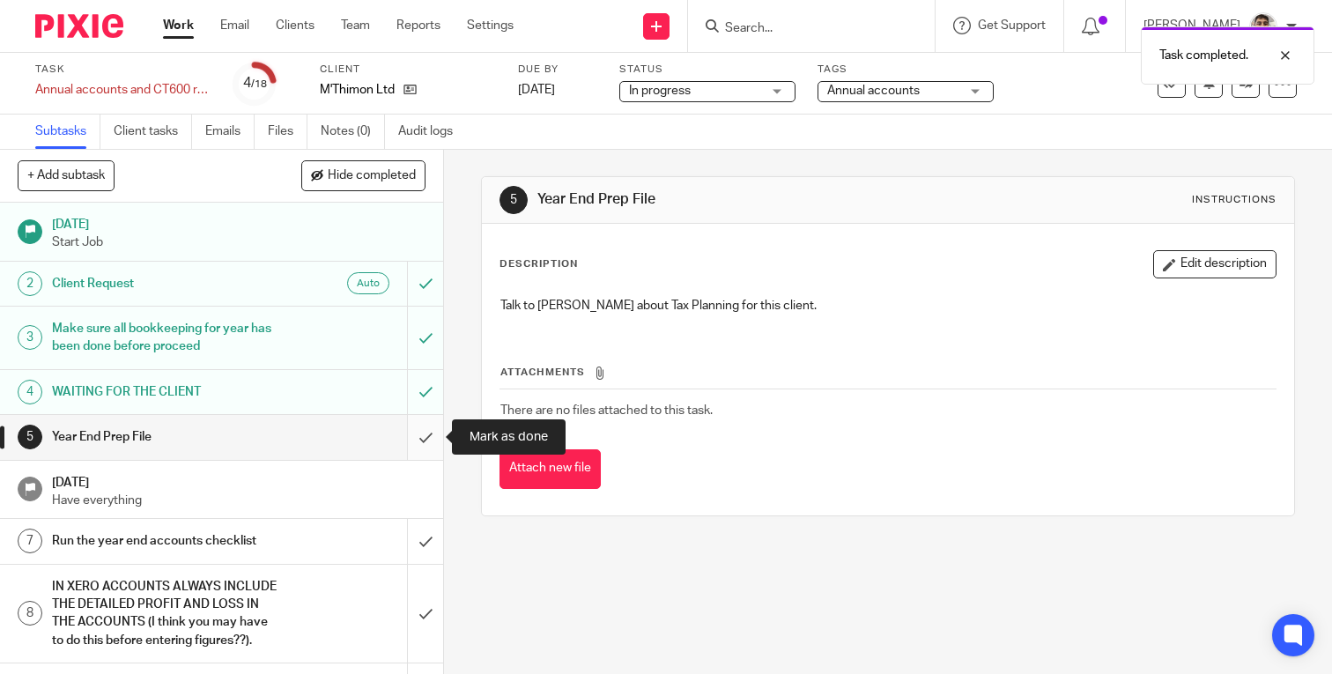
click at [425, 434] on input "submit" at bounding box center [221, 437] width 443 height 44
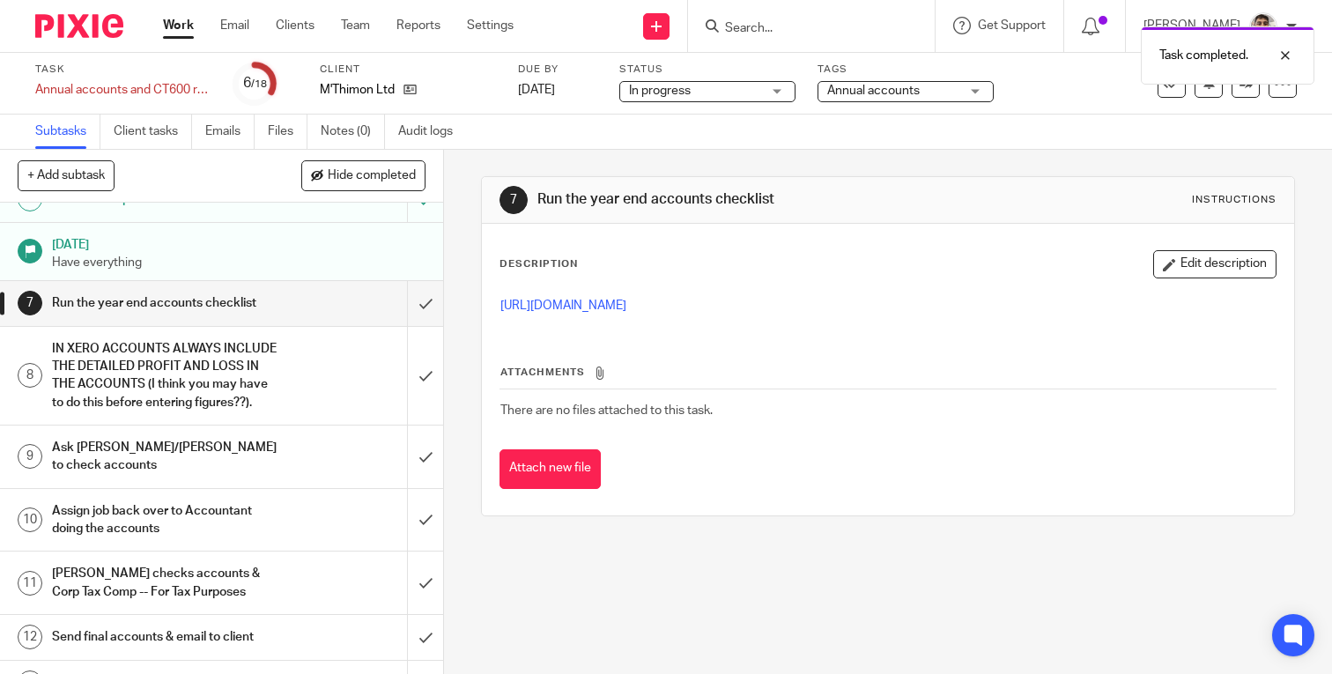
scroll to position [268, 0]
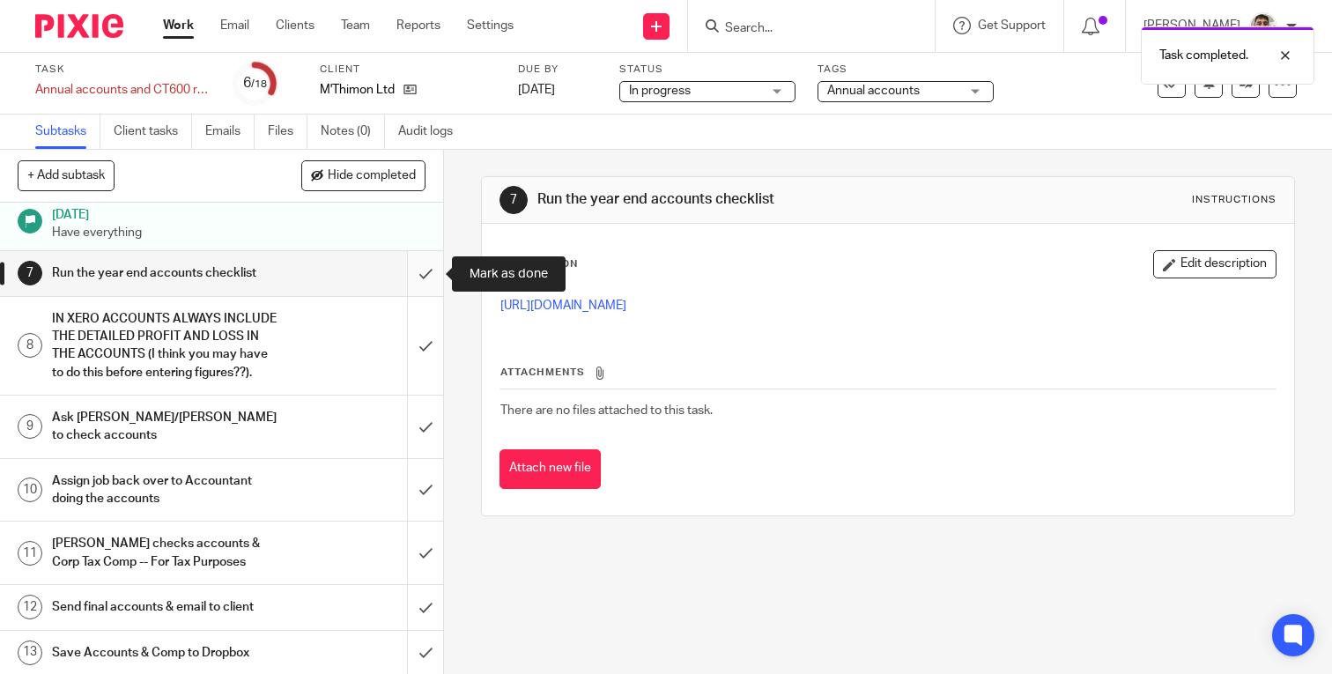
click at [421, 271] on input "submit" at bounding box center [221, 273] width 443 height 44
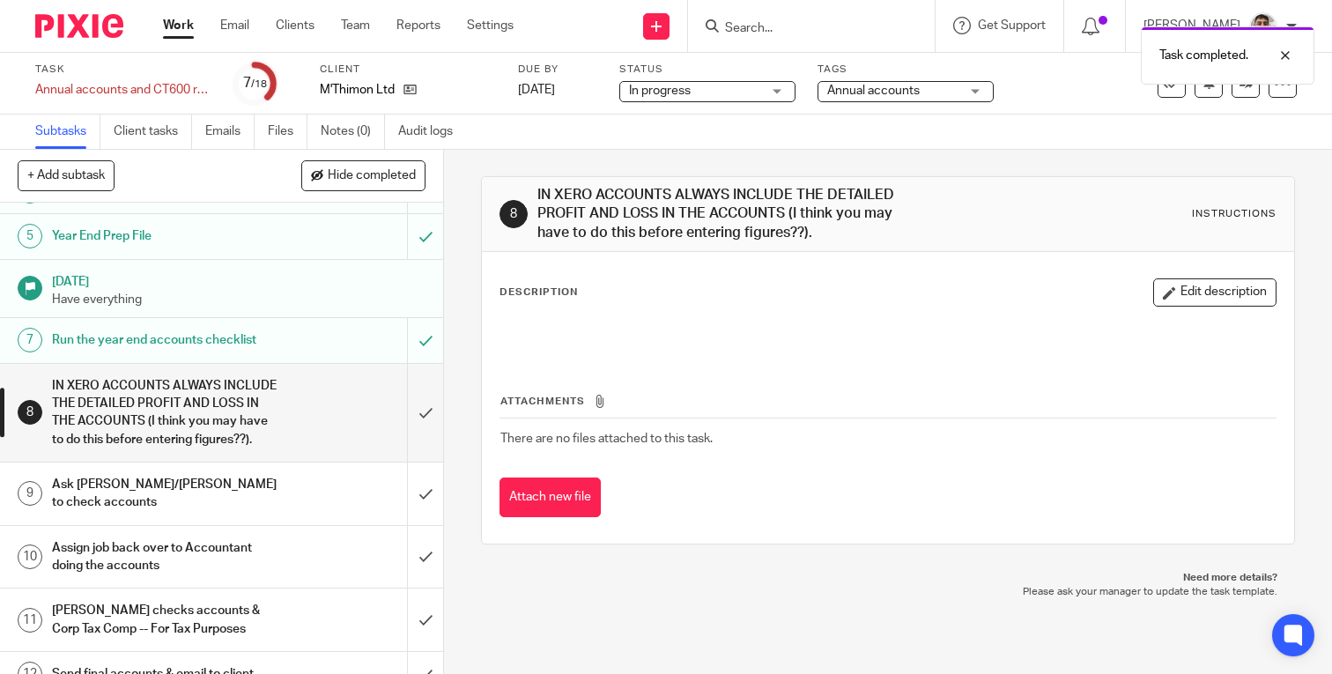
scroll to position [202, 0]
click at [421, 412] on input "submit" at bounding box center [221, 412] width 443 height 98
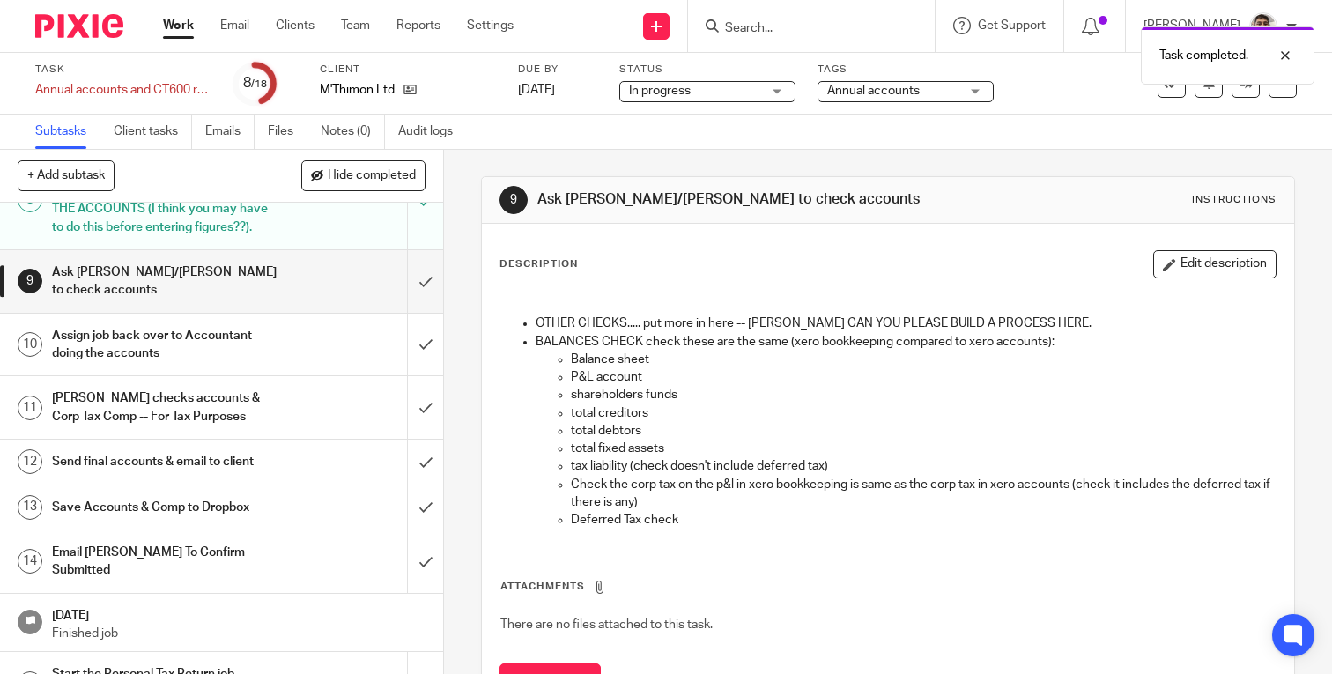
scroll to position [426, 0]
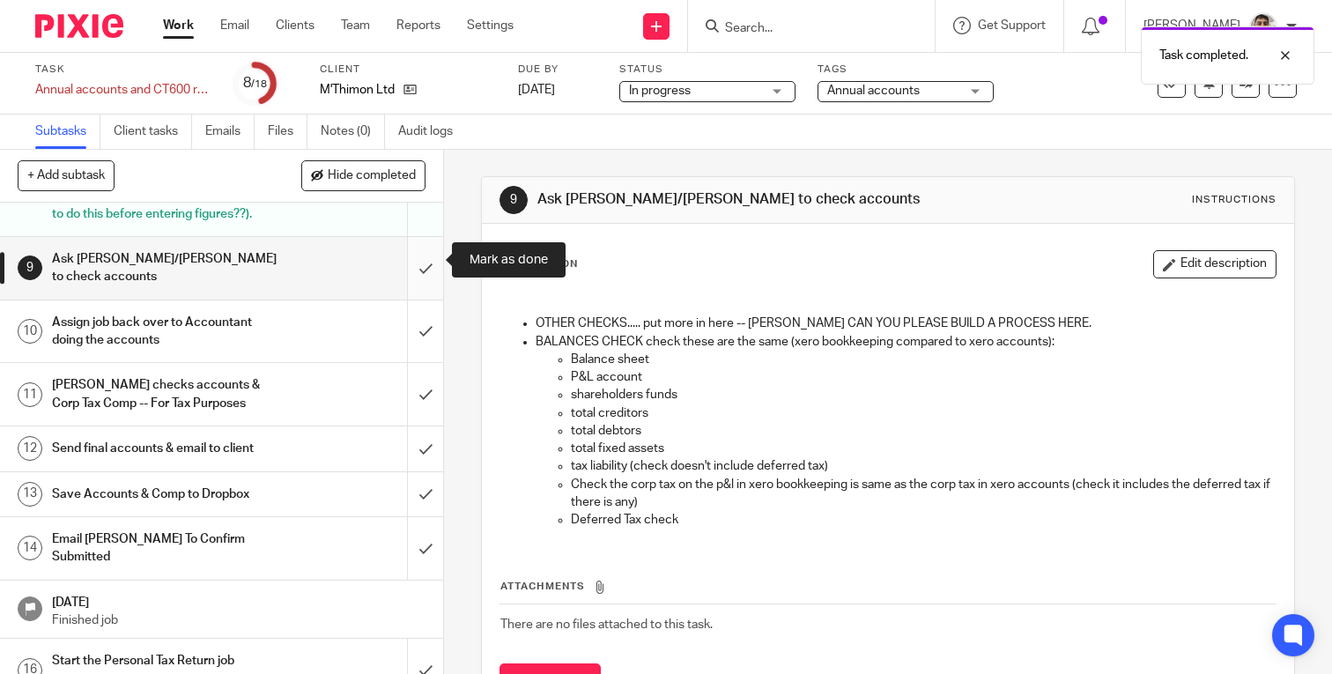
click at [417, 250] on input "submit" at bounding box center [221, 268] width 443 height 63
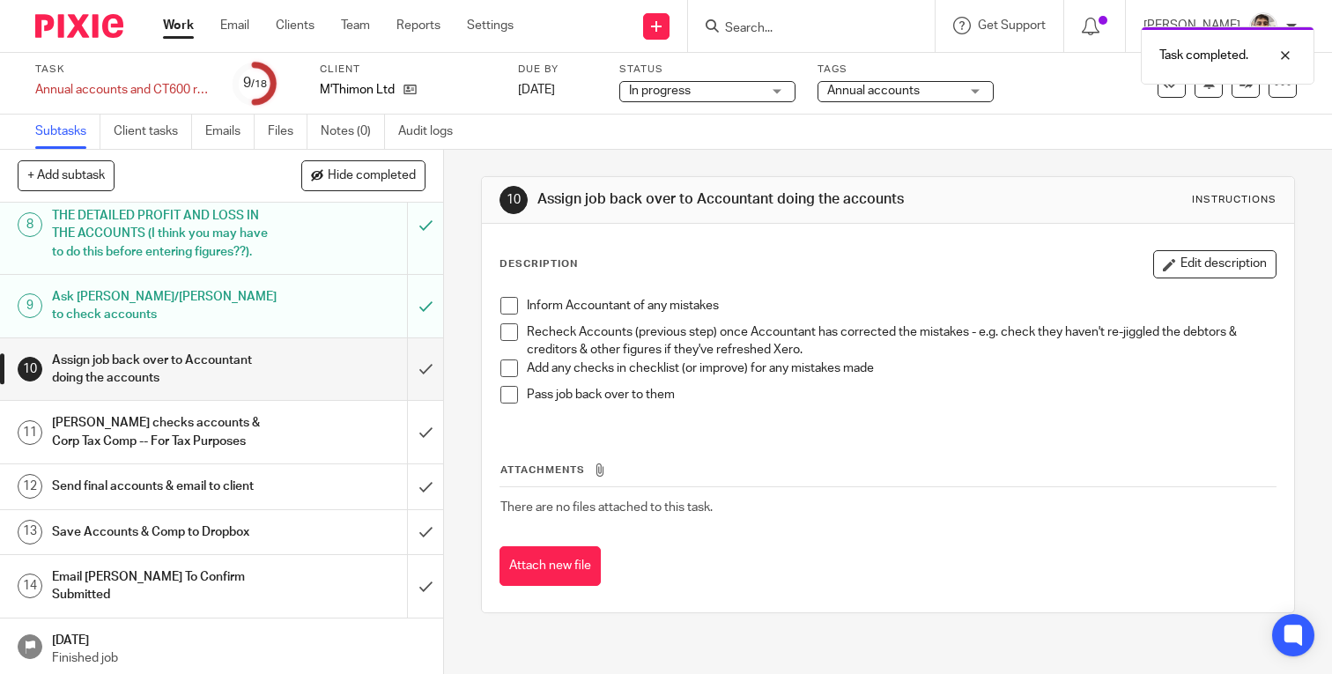
scroll to position [389, 0]
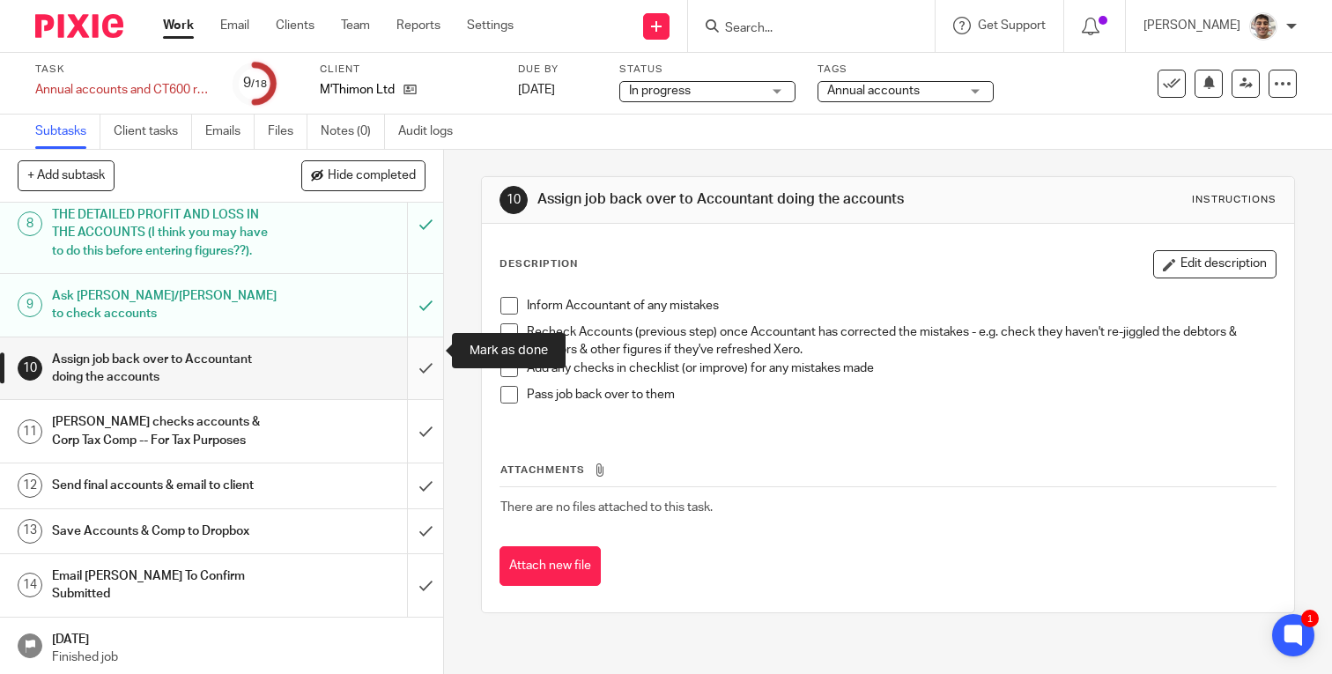
click at [424, 362] on input "submit" at bounding box center [221, 368] width 443 height 63
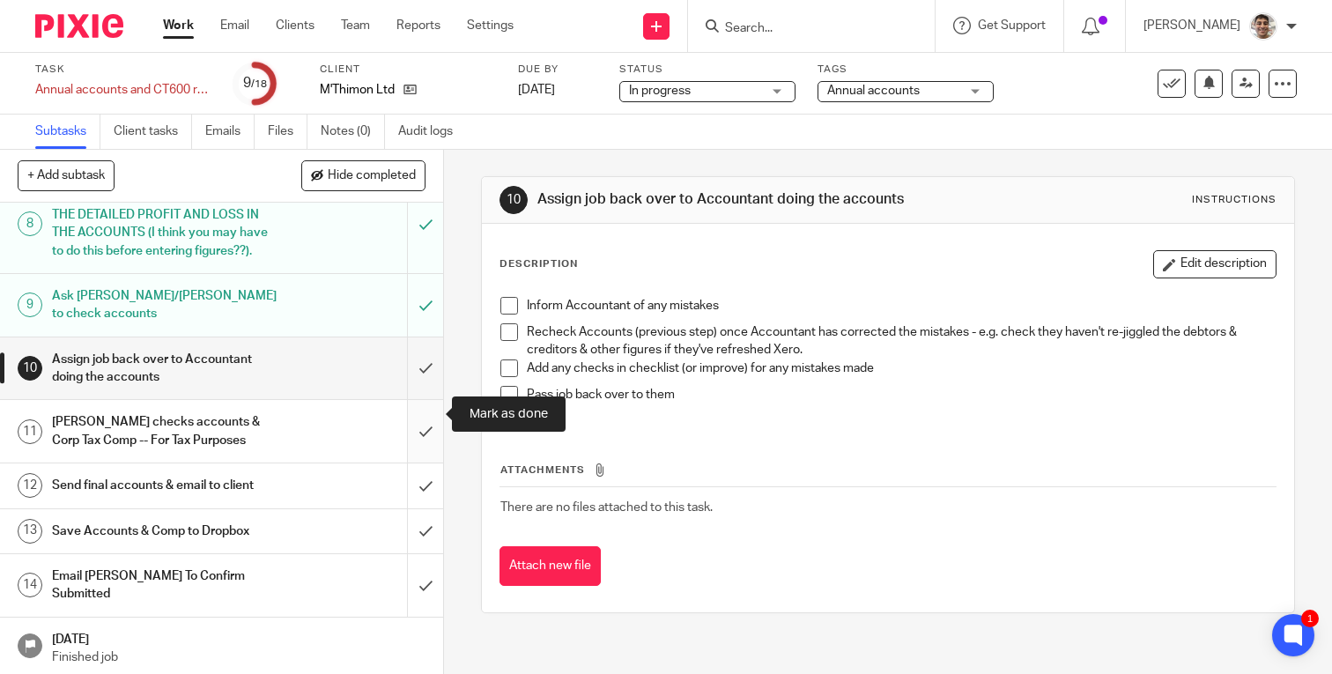
click at [424, 406] on input "submit" at bounding box center [221, 431] width 443 height 63
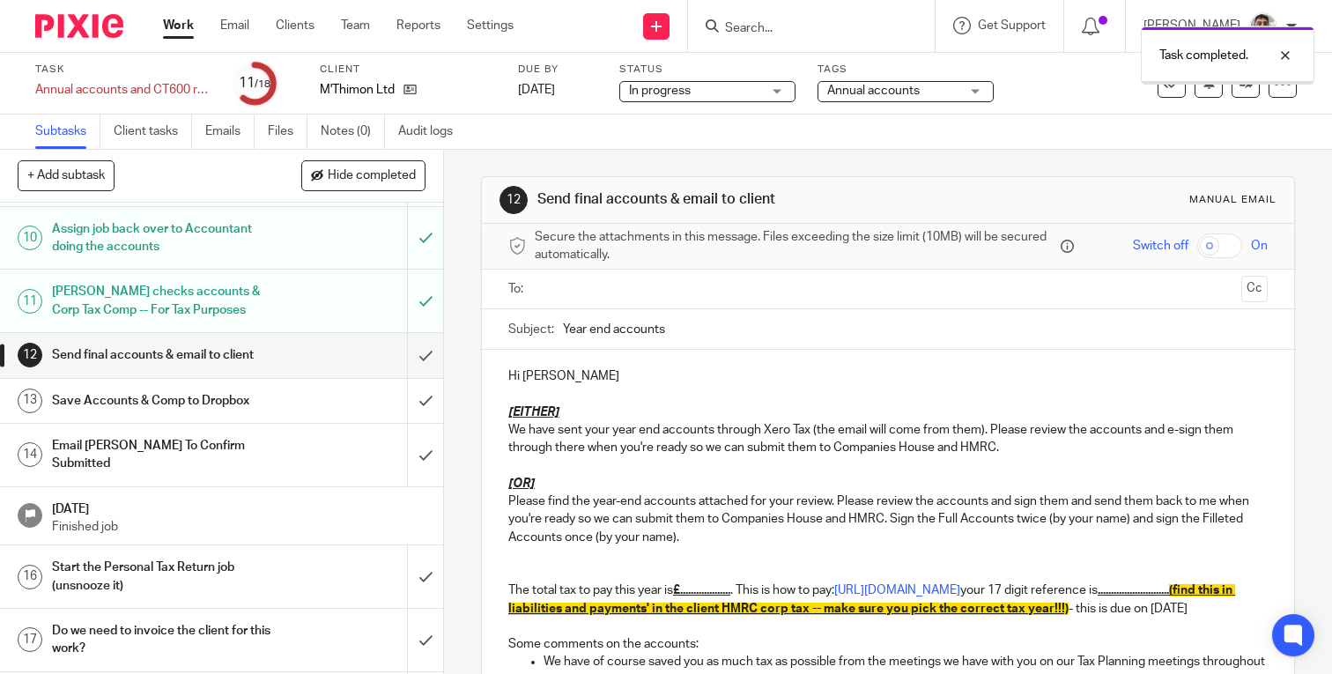
scroll to position [528, 0]
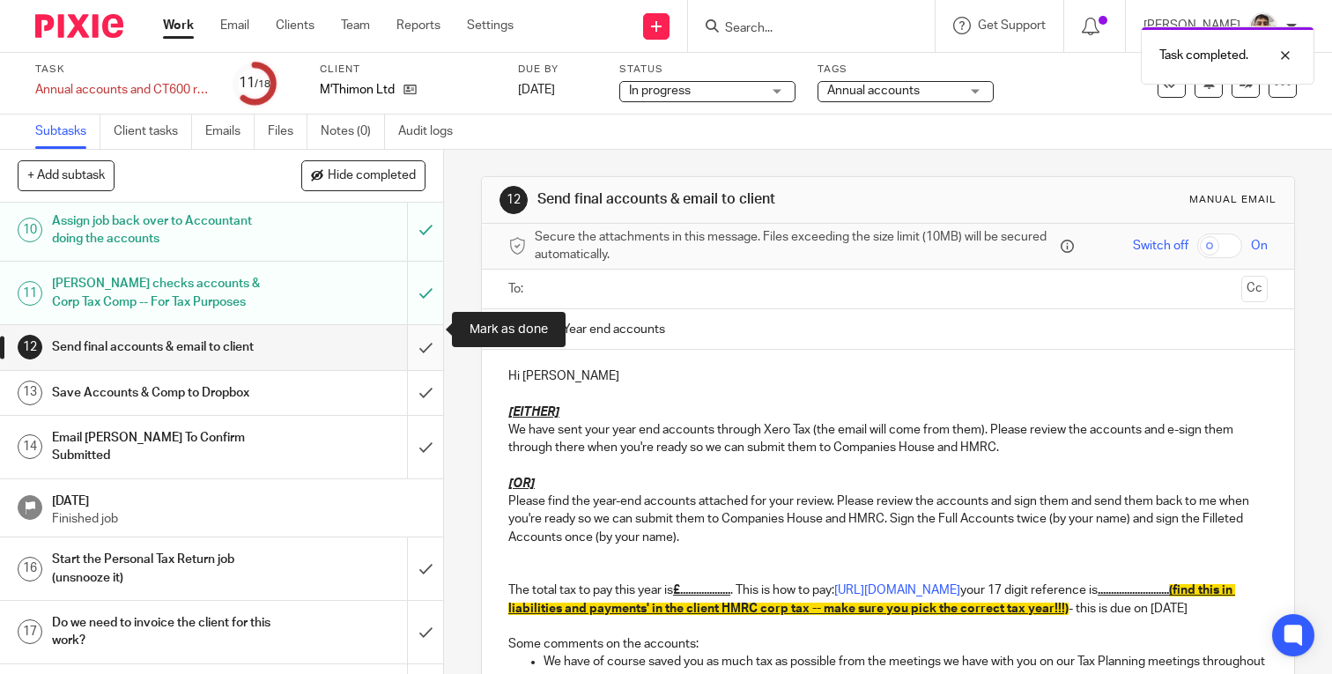
click at [429, 335] on input "submit" at bounding box center [221, 347] width 443 height 44
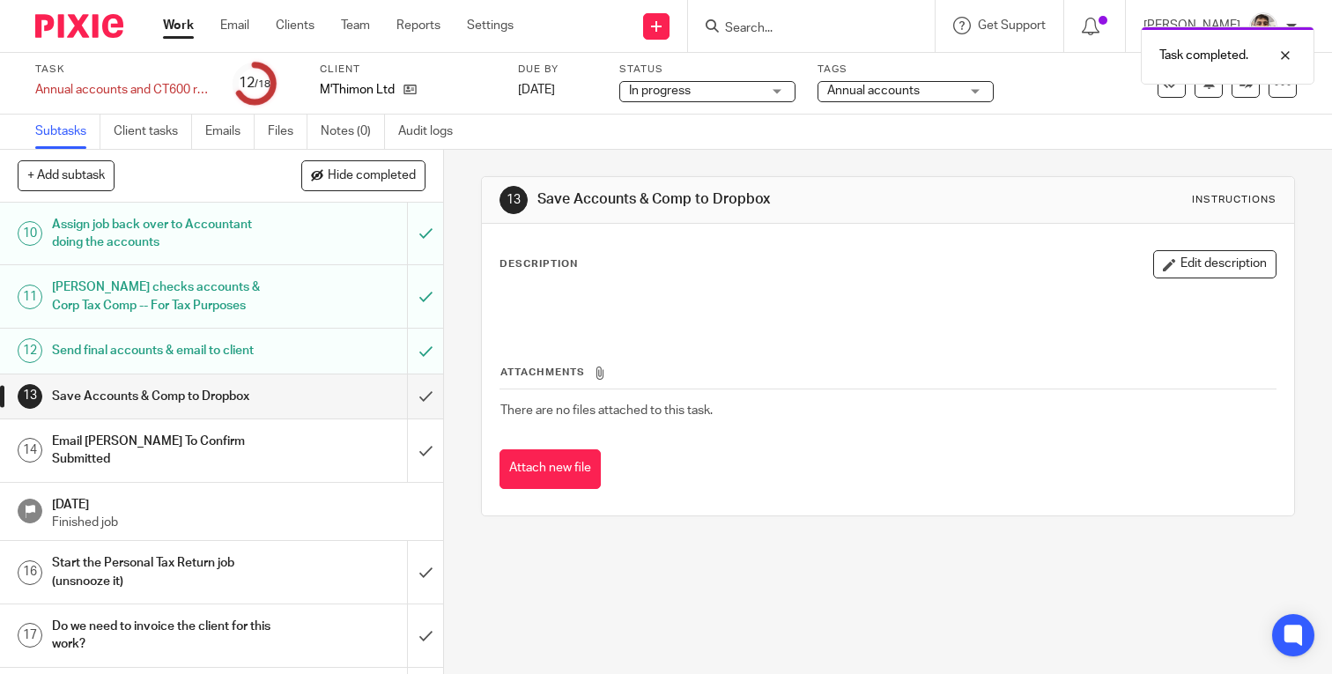
scroll to position [528, 0]
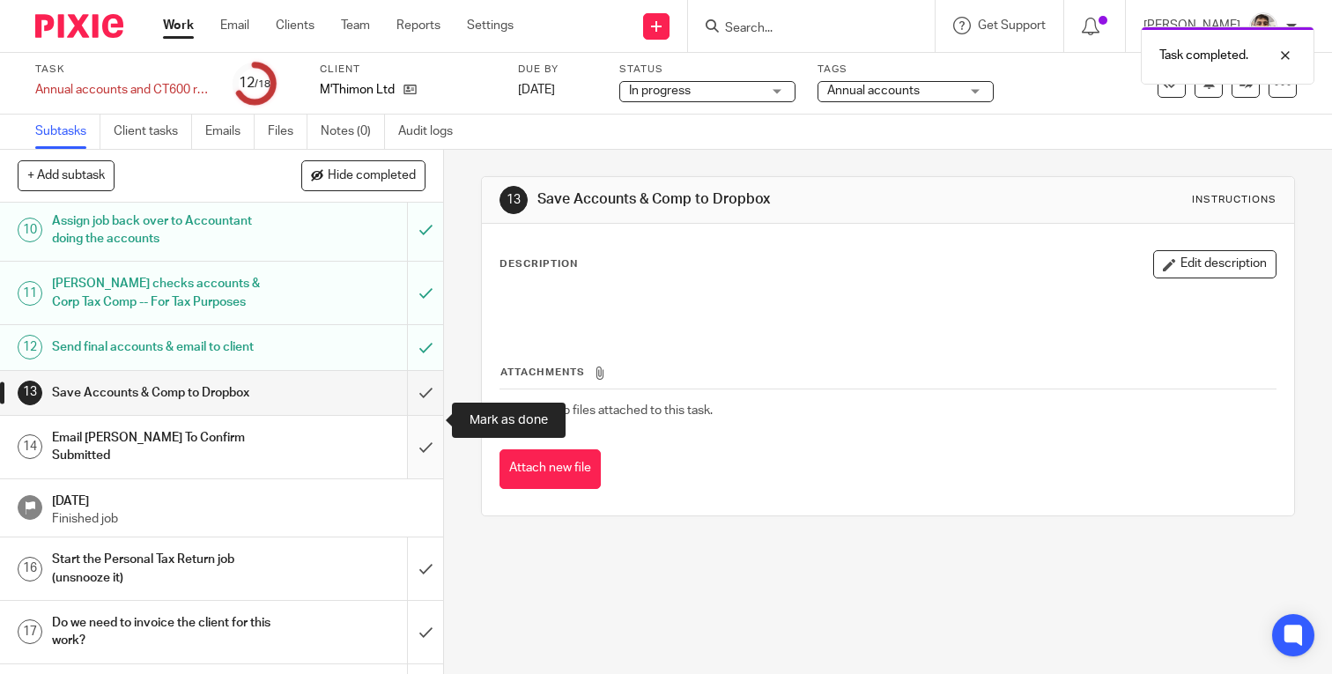
click at [425, 424] on input "submit" at bounding box center [221, 447] width 443 height 63
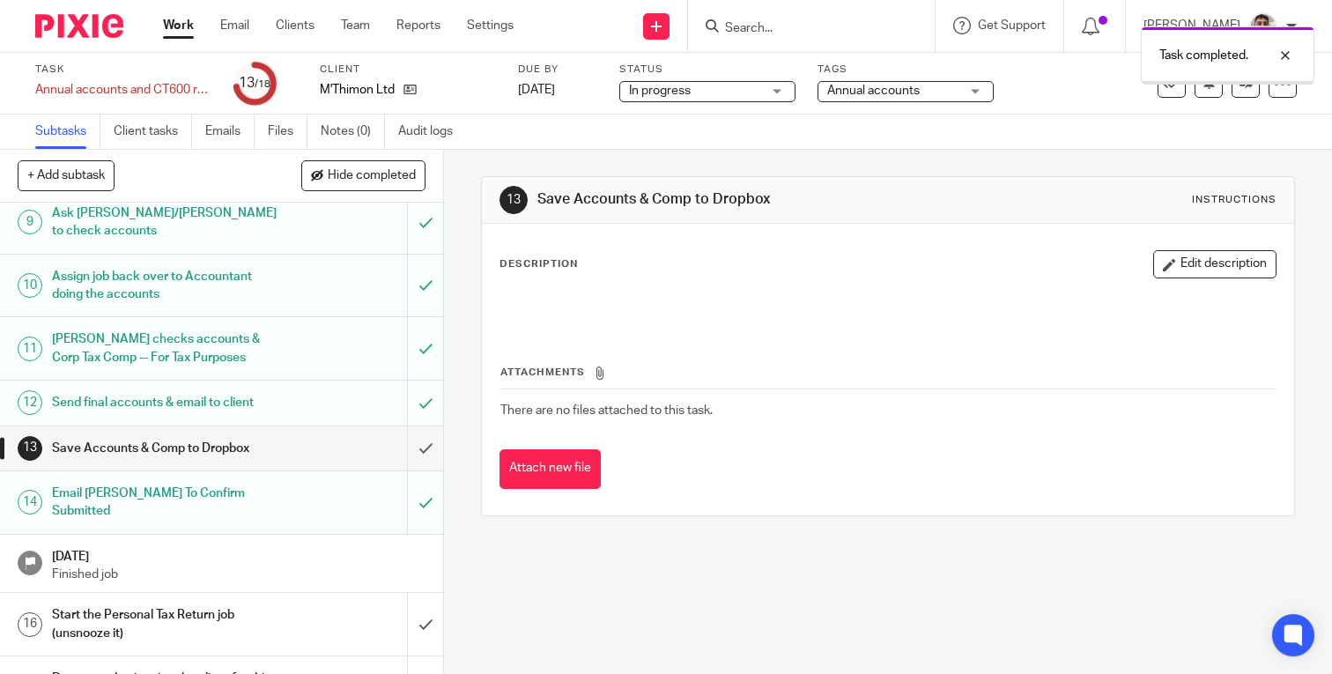
scroll to position [528, 0]
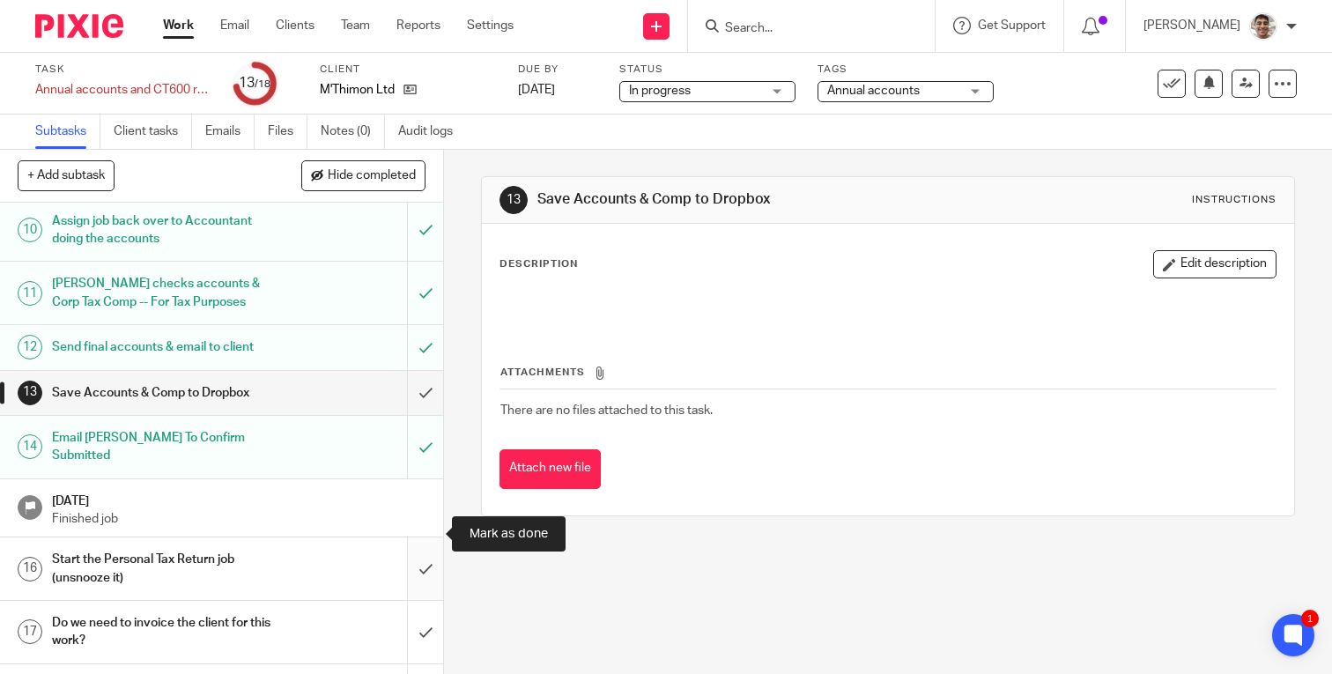
click at [423, 539] on input "submit" at bounding box center [221, 568] width 443 height 63
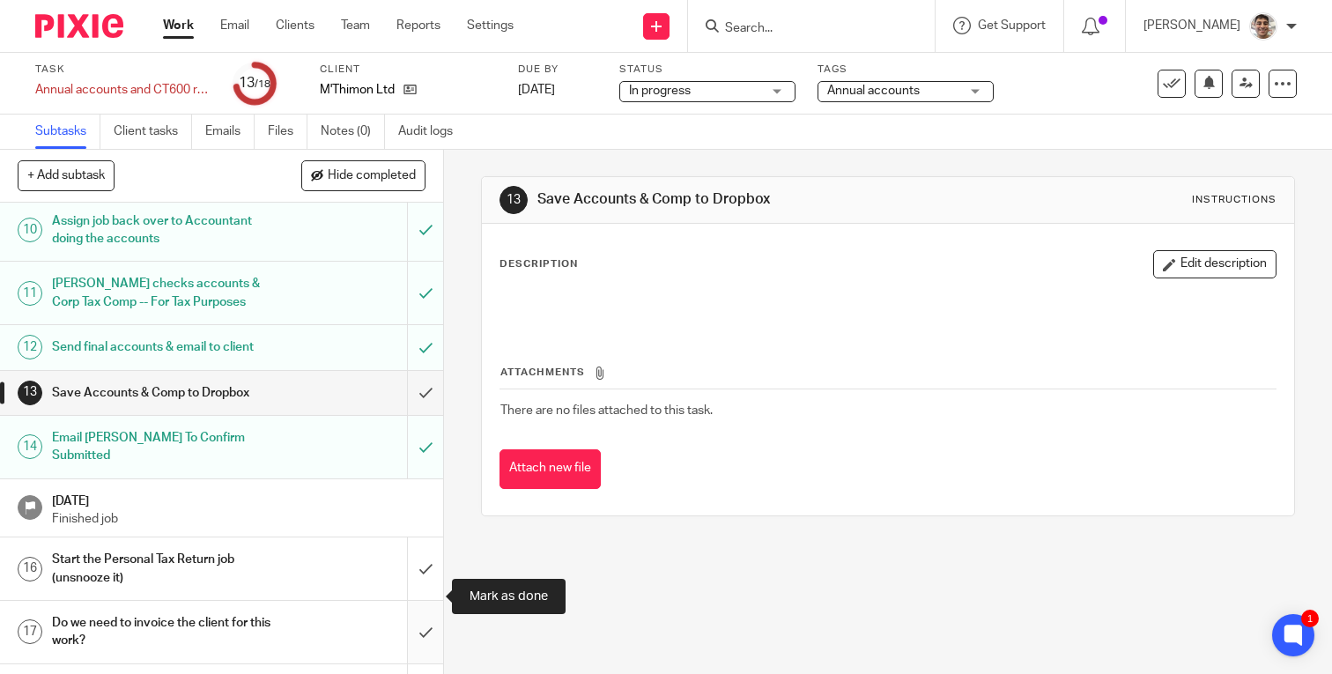
click at [423, 604] on input "submit" at bounding box center [221, 632] width 443 height 63
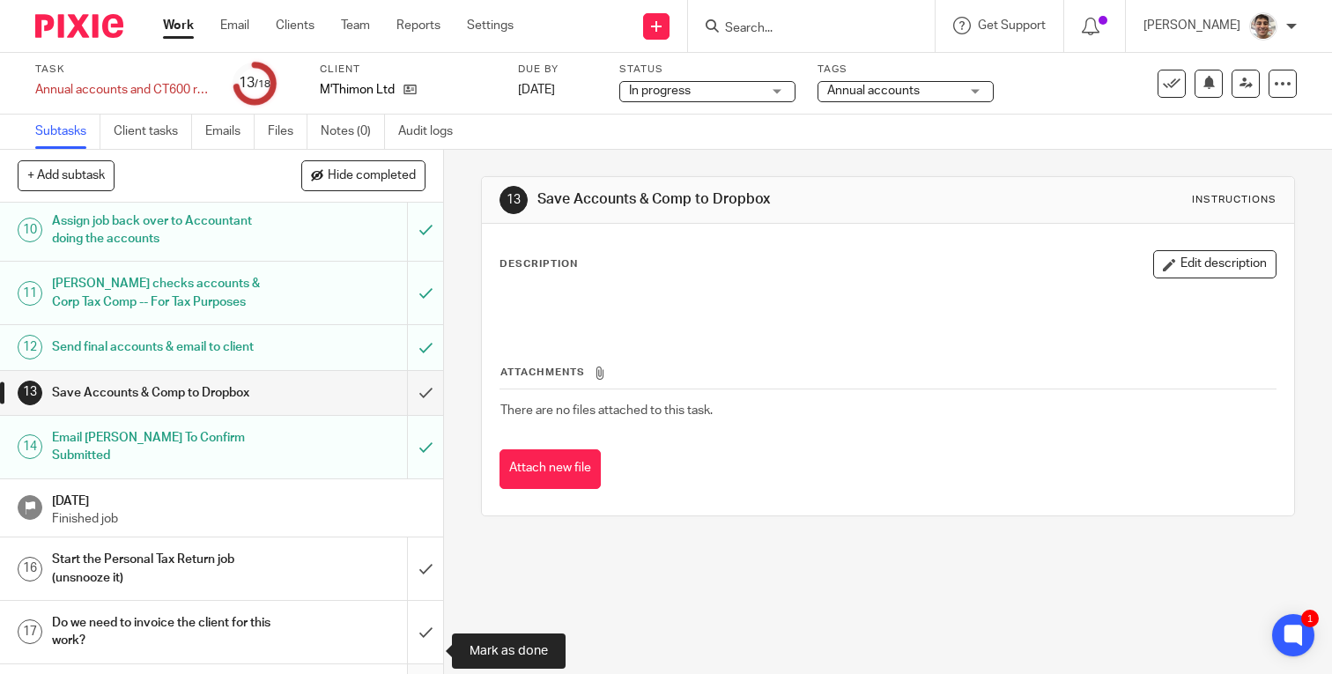
click at [423, 664] on input "submit" at bounding box center [221, 686] width 443 height 44
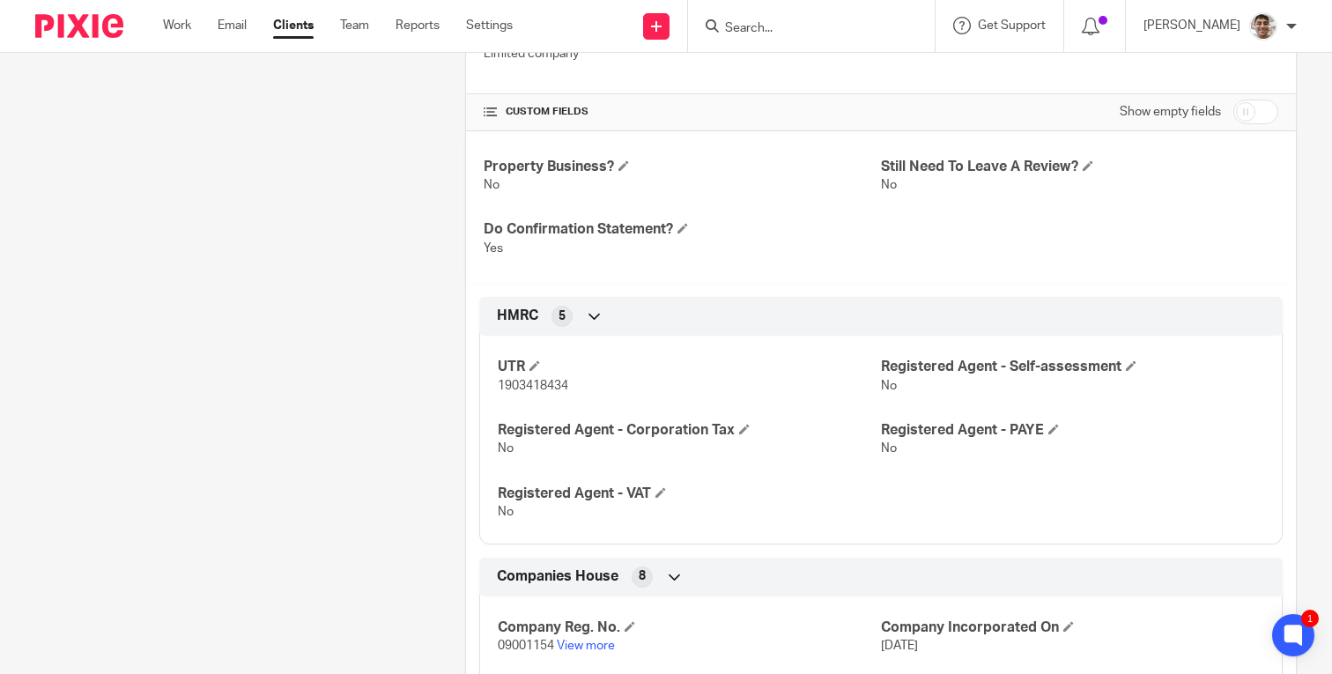
scroll to position [597, 0]
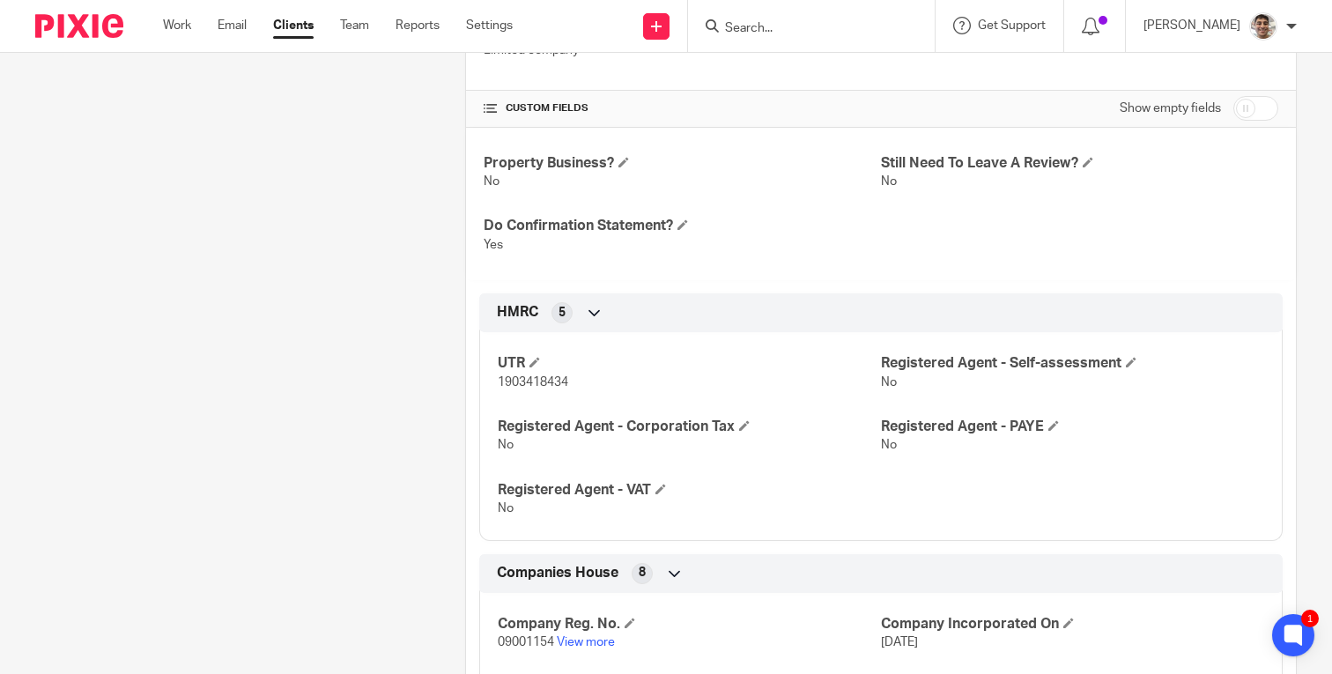
click at [254, 379] on div "Client contacts Christopher Demetriou Edit contact Create client from contact E…" at bounding box center [223, 260] width 430 height 1339
click at [271, 329] on div "Client contacts Christopher Demetriou Edit contact Create client from contact E…" at bounding box center [223, 260] width 430 height 1339
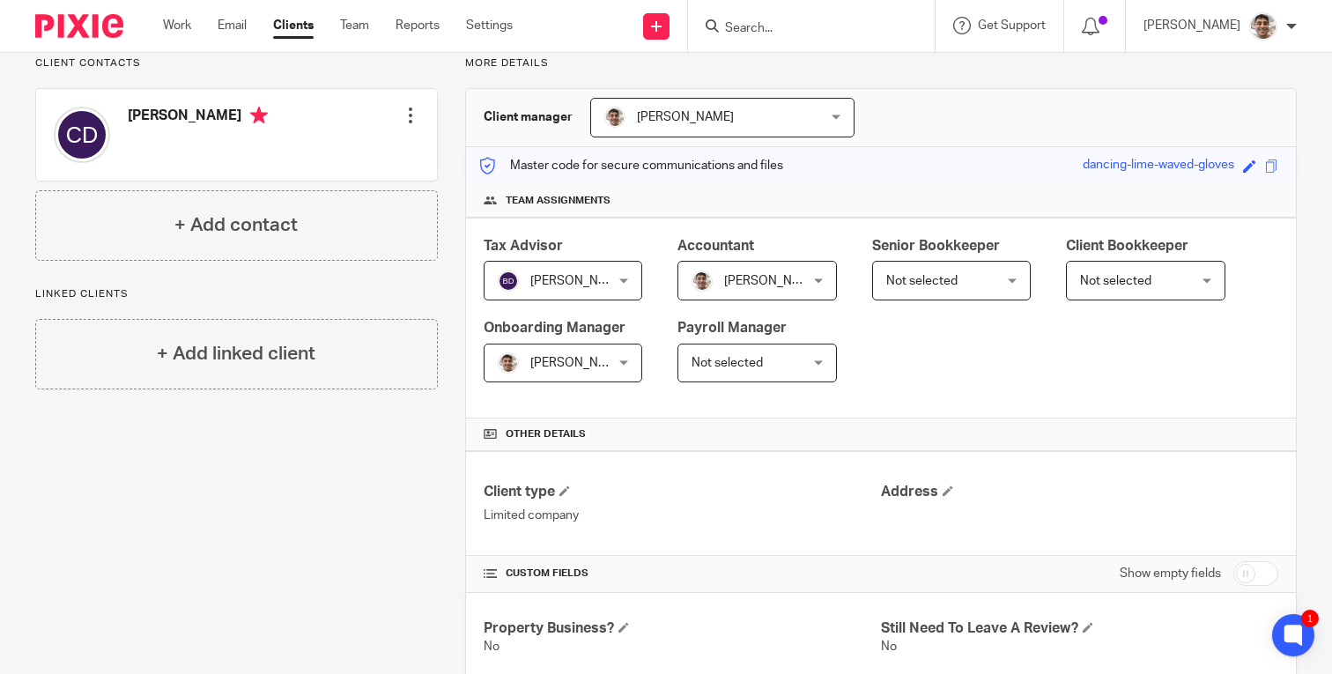
scroll to position [0, 0]
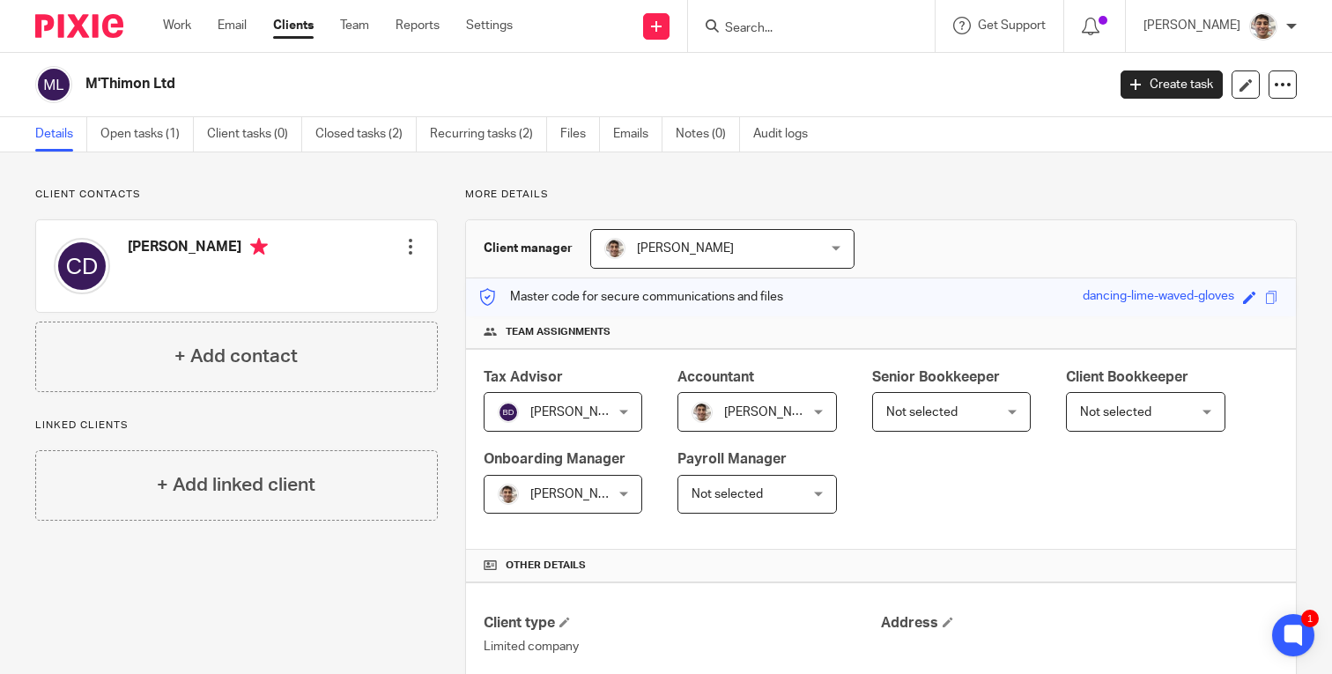
click at [639, 73] on div "M'Thimon Ltd" at bounding box center [564, 84] width 1059 height 37
click at [779, 81] on h2 "M'Thimon Ltd" at bounding box center [488, 84] width 807 height 19
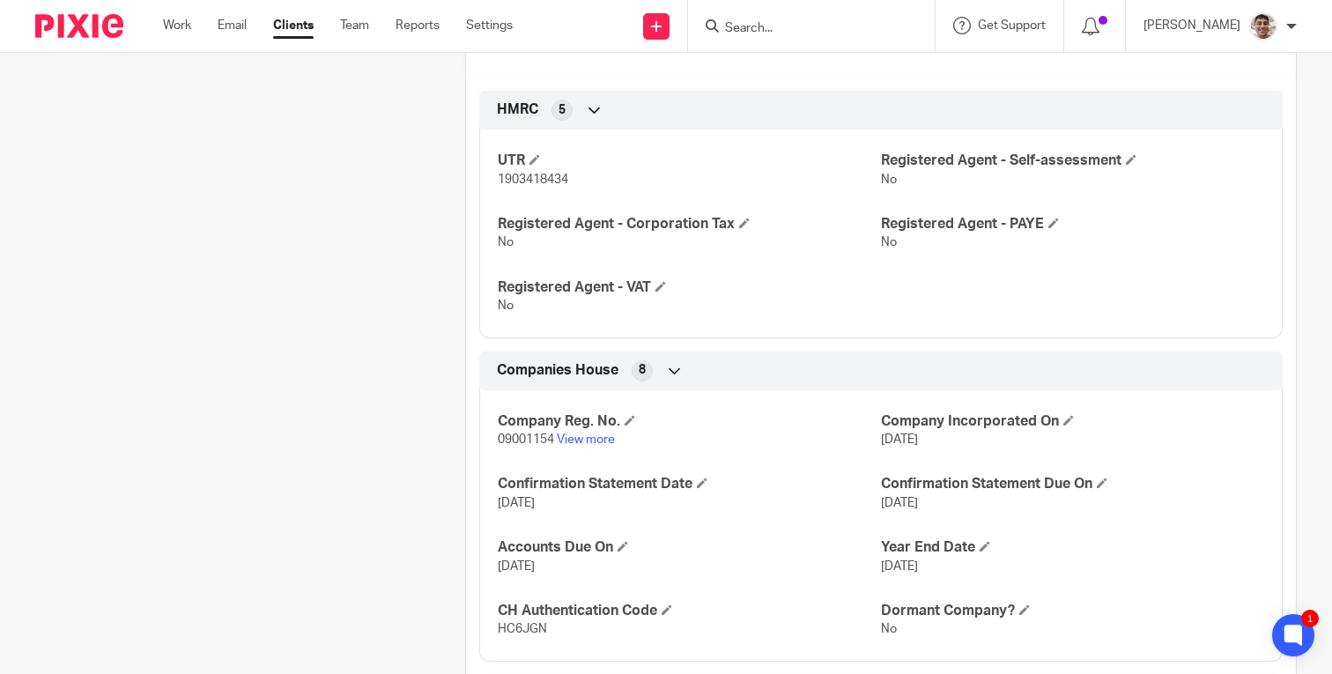
scroll to position [888, 0]
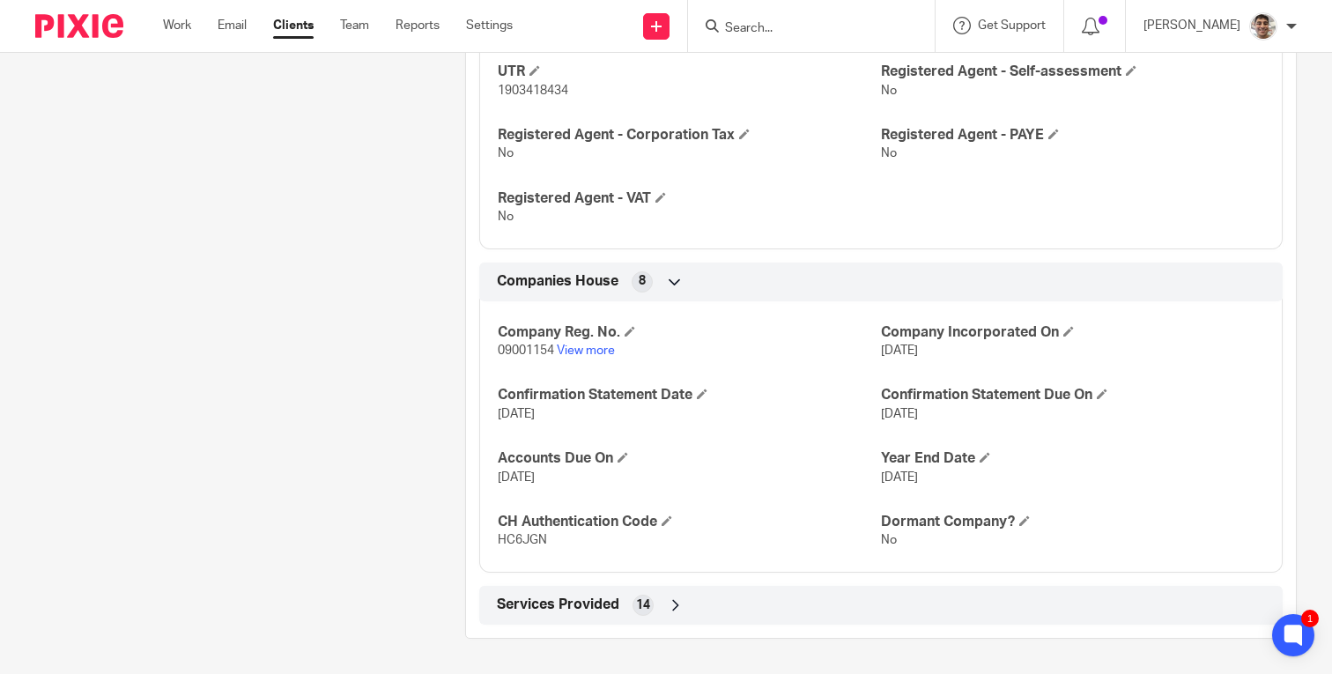
click at [538, 93] on span "1903418434" at bounding box center [533, 91] width 70 height 12
copy span "1903418434"
click at [508, 354] on span "09001154" at bounding box center [526, 351] width 56 height 12
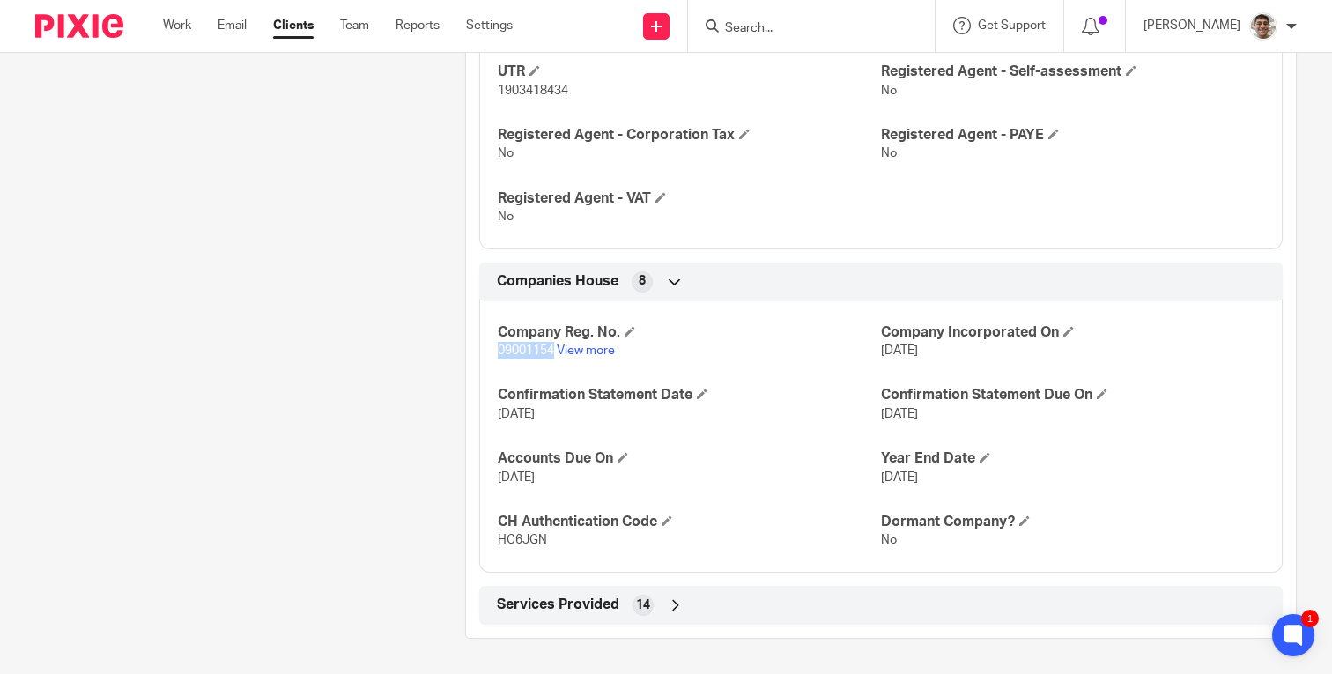
copy span "09001154"
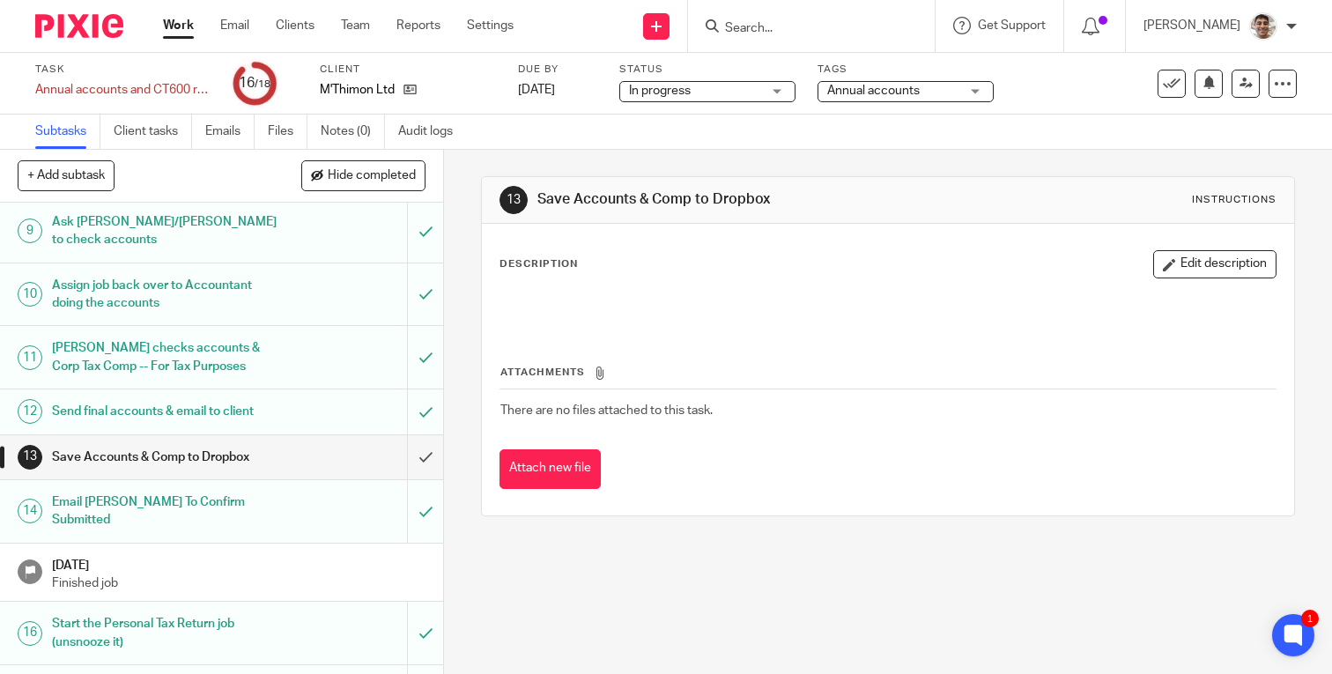
scroll to position [528, 0]
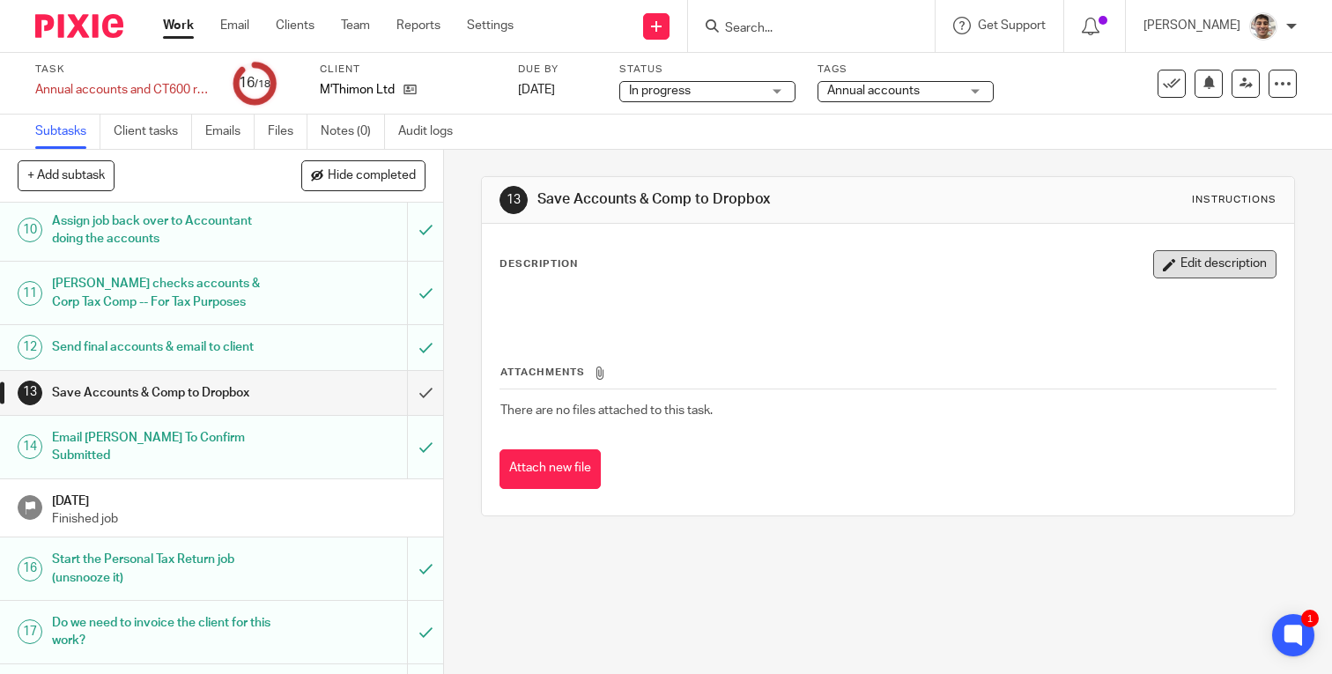
click at [1224, 265] on button "Edit description" at bounding box center [1214, 264] width 123 height 28
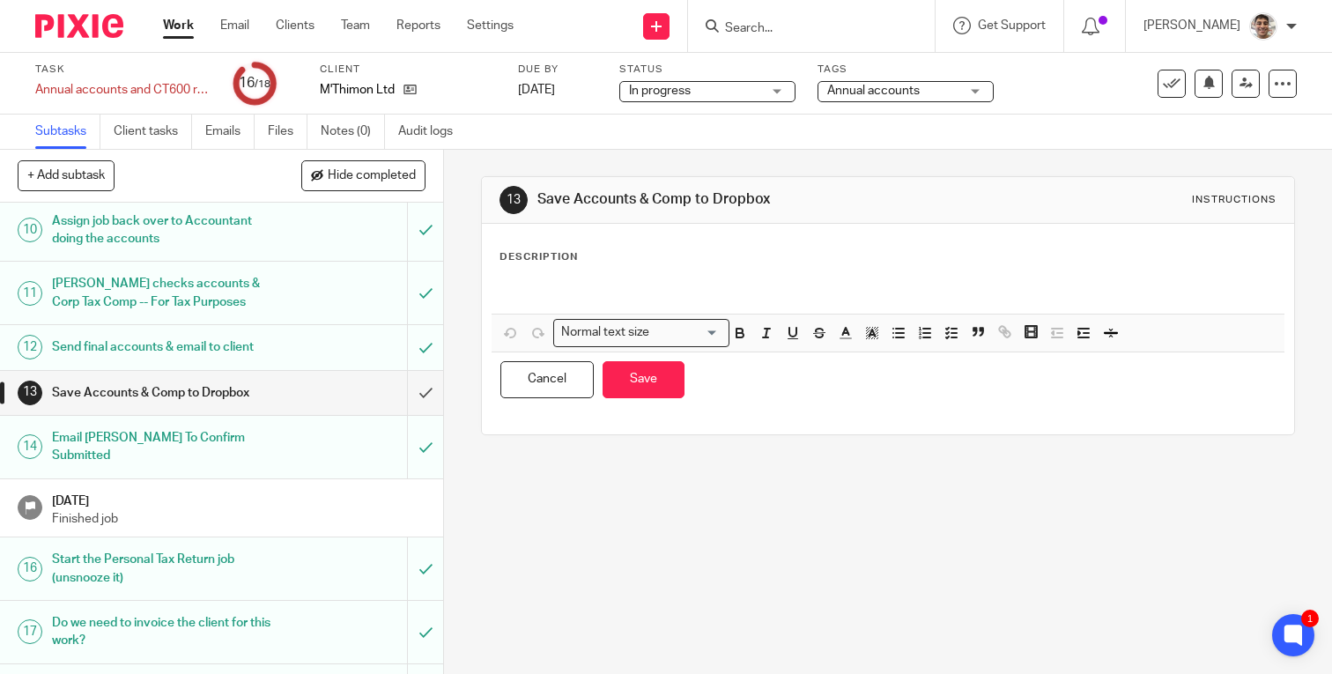
click at [611, 283] on p at bounding box center [887, 292] width 775 height 18
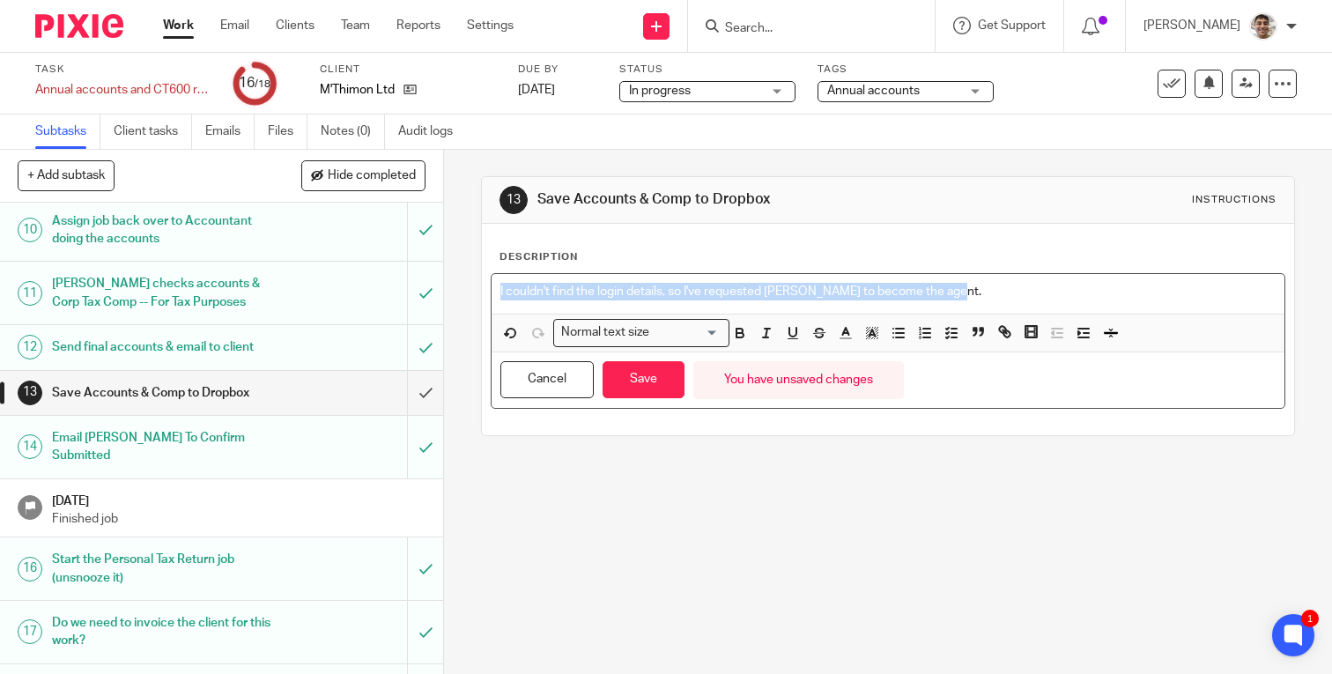
drag, startPoint x: 985, startPoint y: 293, endPoint x: 325, endPoint y: 286, distance: 660.0
click at [325, 286] on div "+ Add subtask Hide completed Cancel + Add 10 May 2025 Start Job 2 Client Reques…" at bounding box center [666, 412] width 1332 height 524
click at [876, 333] on icon "button" at bounding box center [872, 333] width 16 height 16
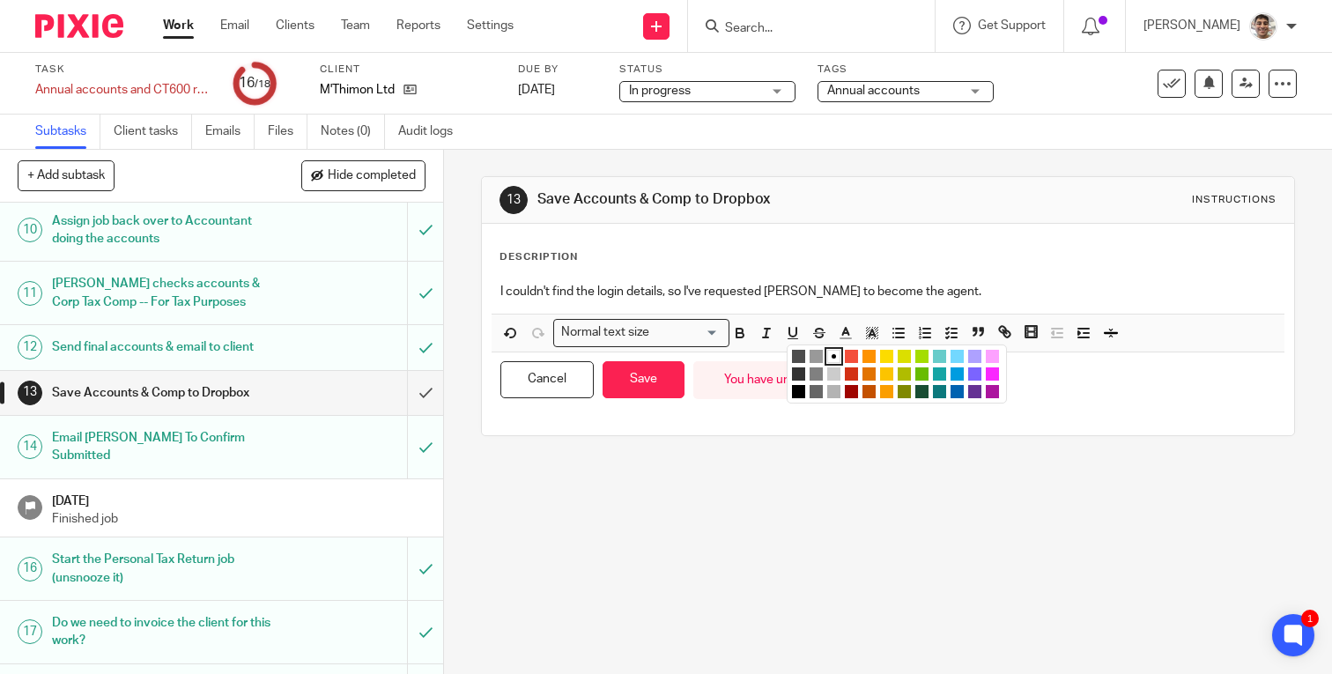
click at [886, 355] on li "color:#FCDC00" at bounding box center [886, 356] width 13 height 13
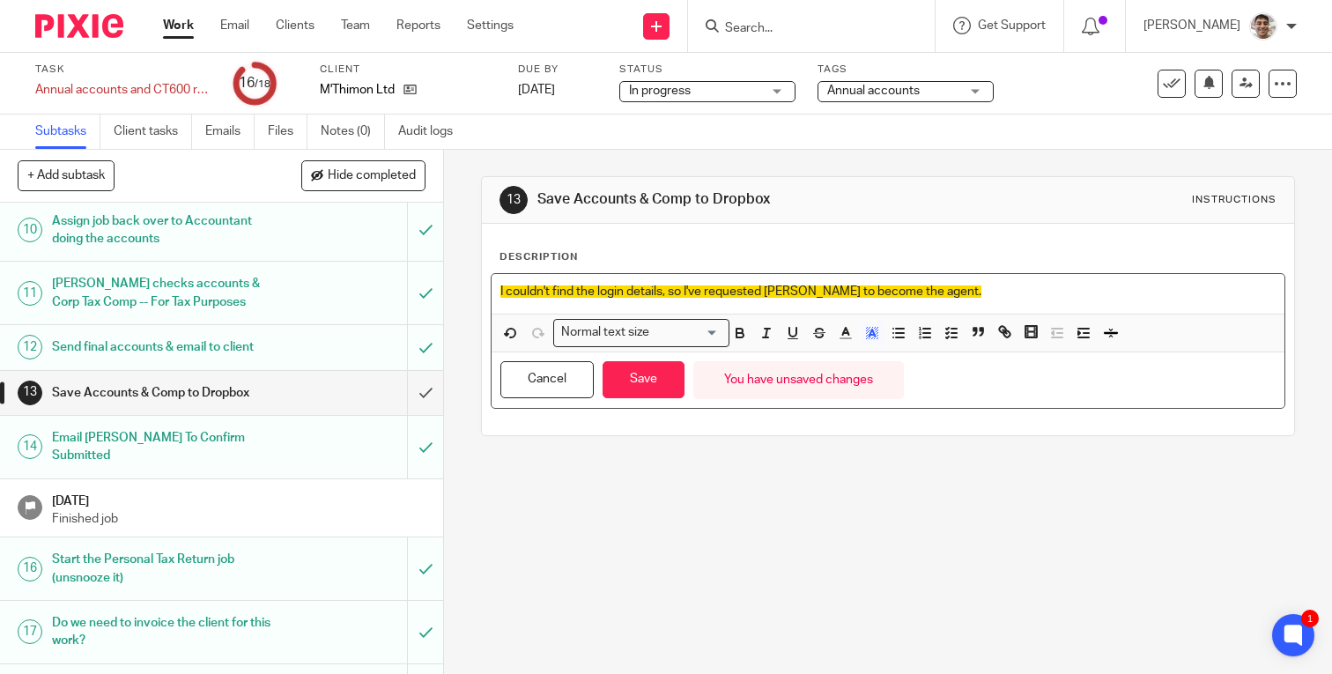
click at [982, 295] on p "I couldn't find the login details, so I've requested Archimedia to become the a…" at bounding box center [887, 292] width 775 height 18
click at [646, 389] on button "Save" at bounding box center [644, 380] width 82 height 38
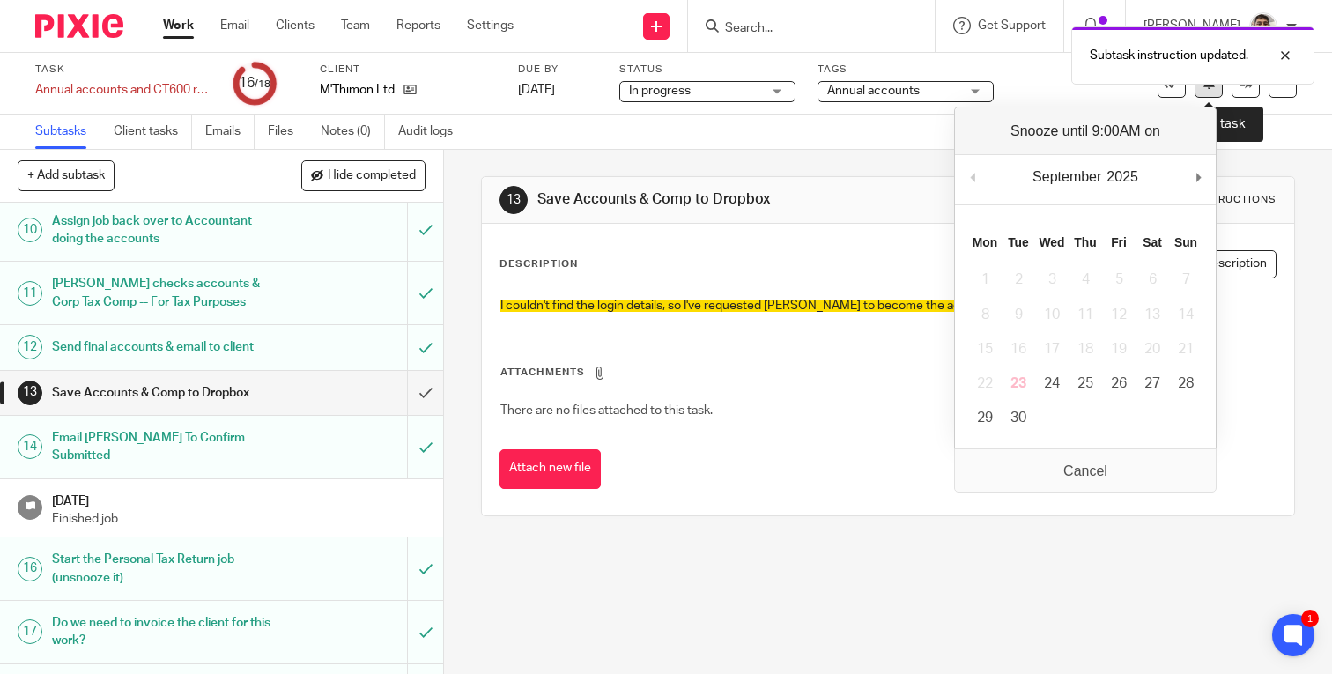
click at [1209, 92] on button at bounding box center [1209, 84] width 28 height 28
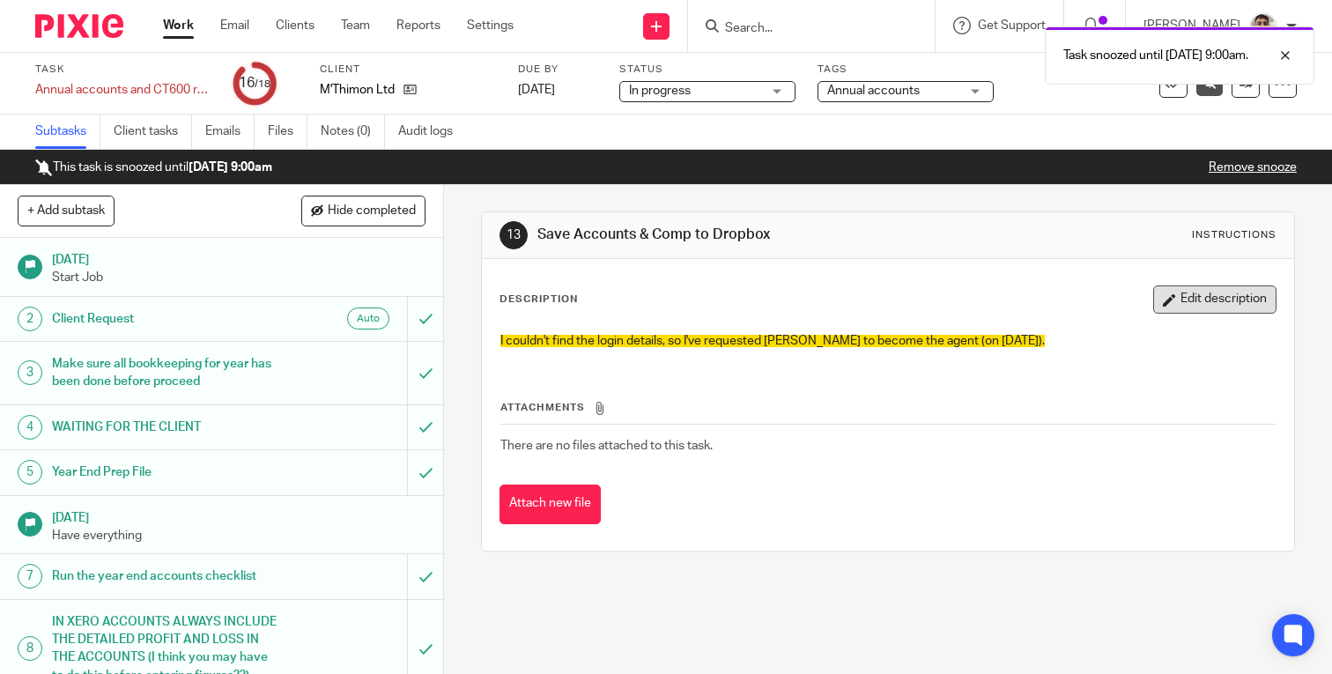
click at [1211, 304] on button "Edit description" at bounding box center [1214, 299] width 123 height 28
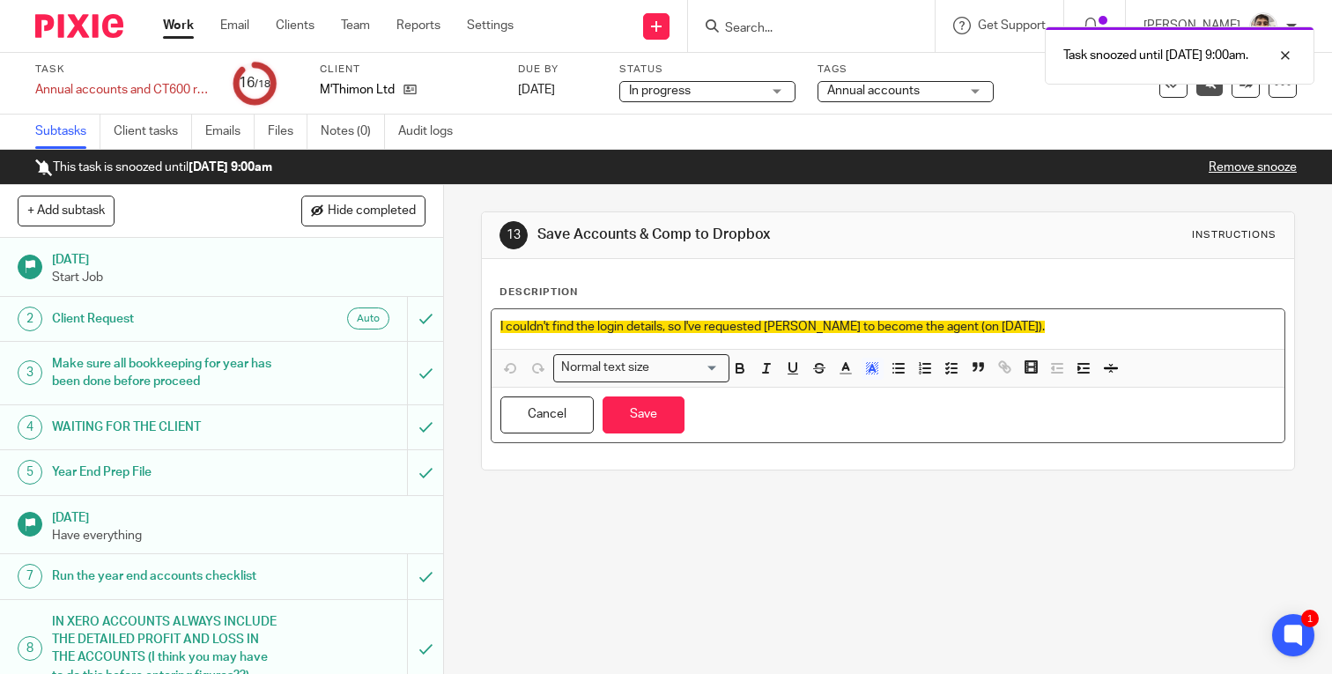
click at [1108, 319] on p "I couldn't find the login details, so I've requested [PERSON_NAME] to become th…" at bounding box center [887, 327] width 775 height 18
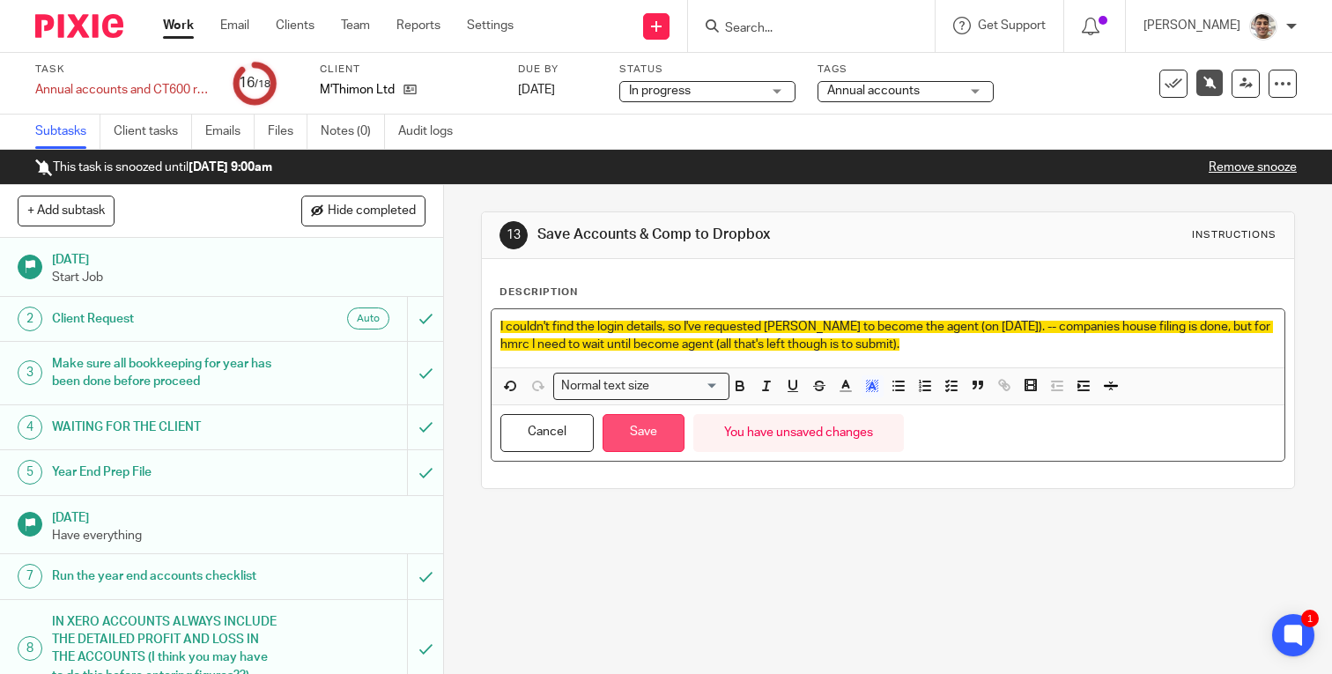
click at [637, 436] on button "Save" at bounding box center [644, 433] width 82 height 38
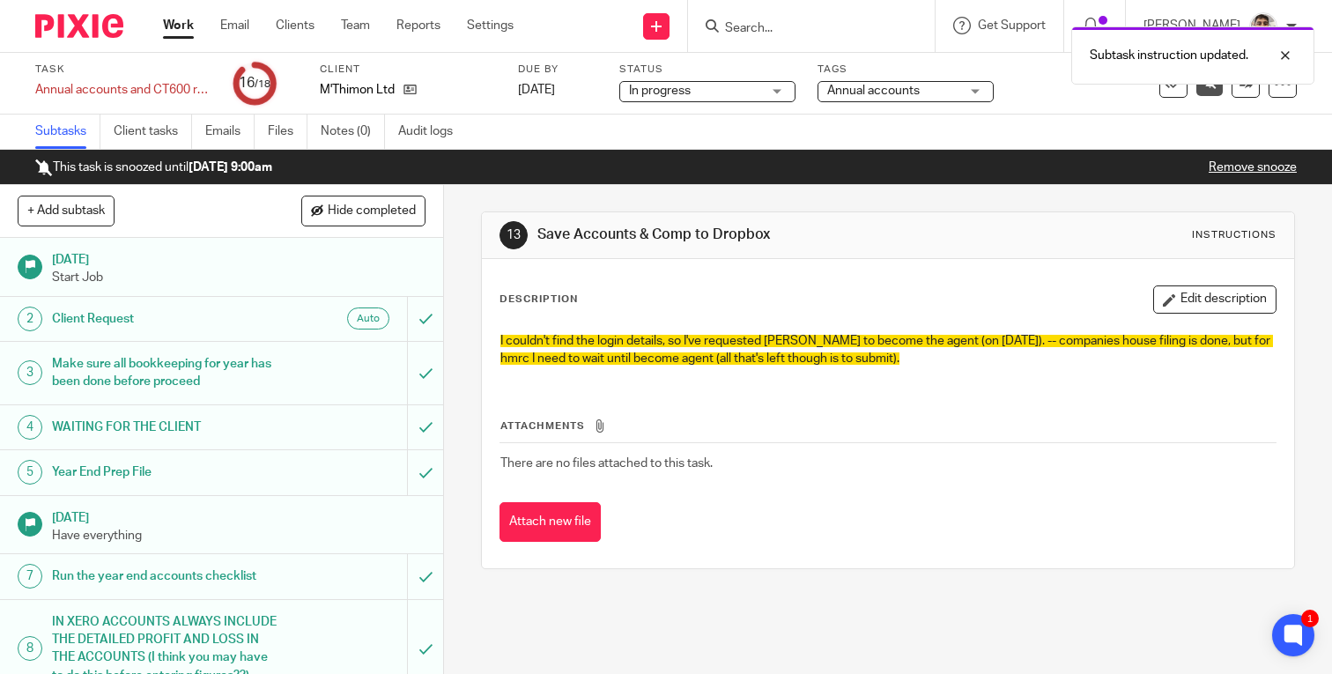
click at [174, 32] on link "Work" at bounding box center [178, 26] width 31 height 18
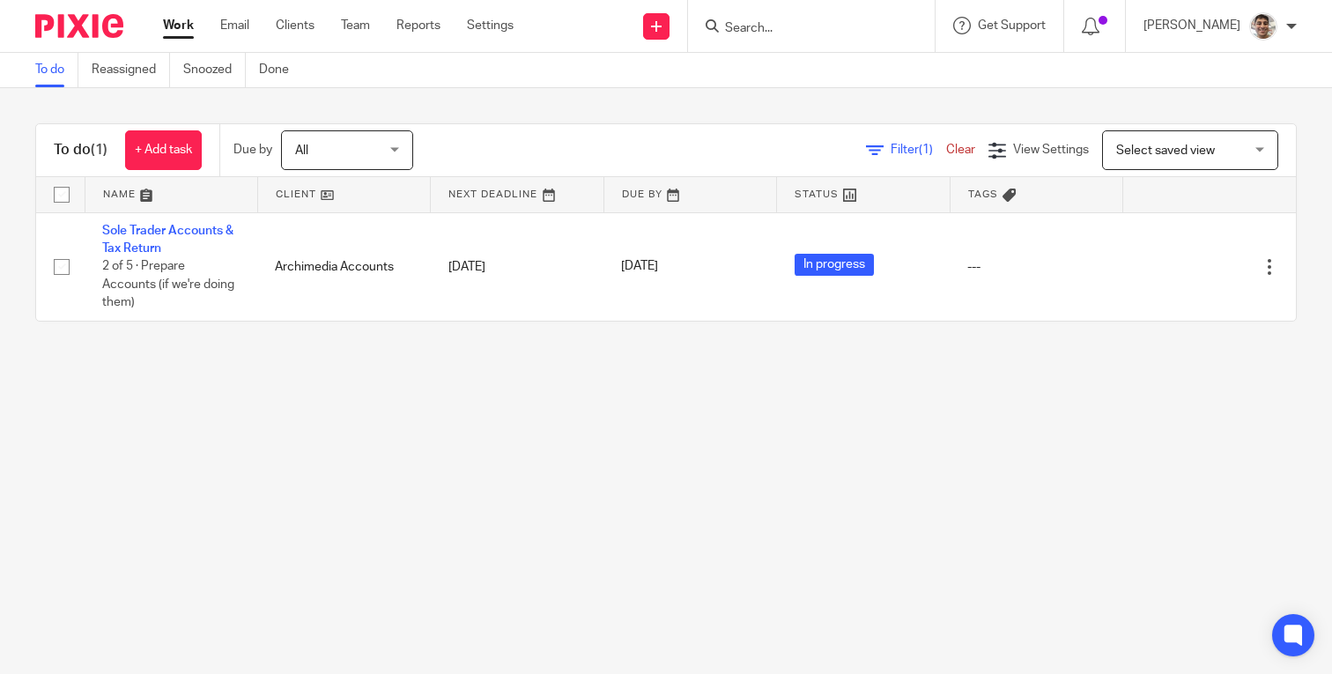
click at [530, 401] on main "To do Reassigned Snoozed Done To do (1) + Add task Due by All All Today Tomorro…" at bounding box center [666, 337] width 1332 height 674
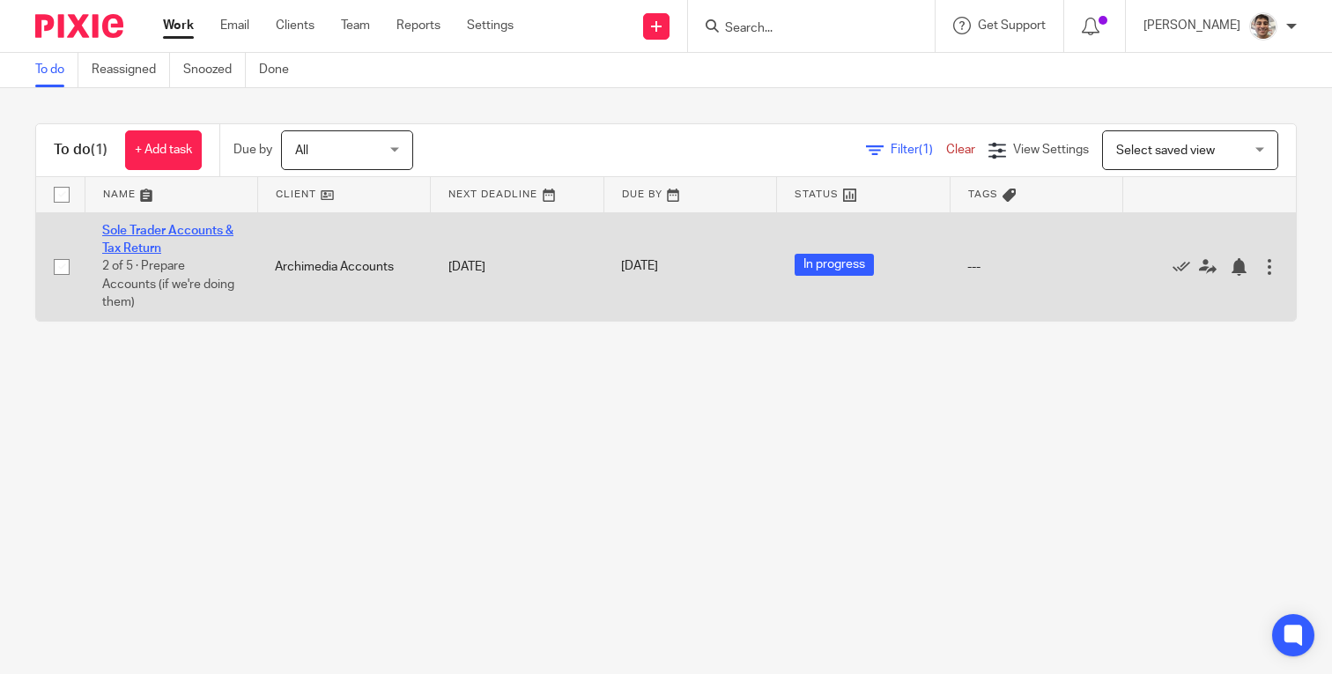
click at [181, 233] on link "Sole Trader Accounts & Tax Return" at bounding box center [167, 240] width 131 height 30
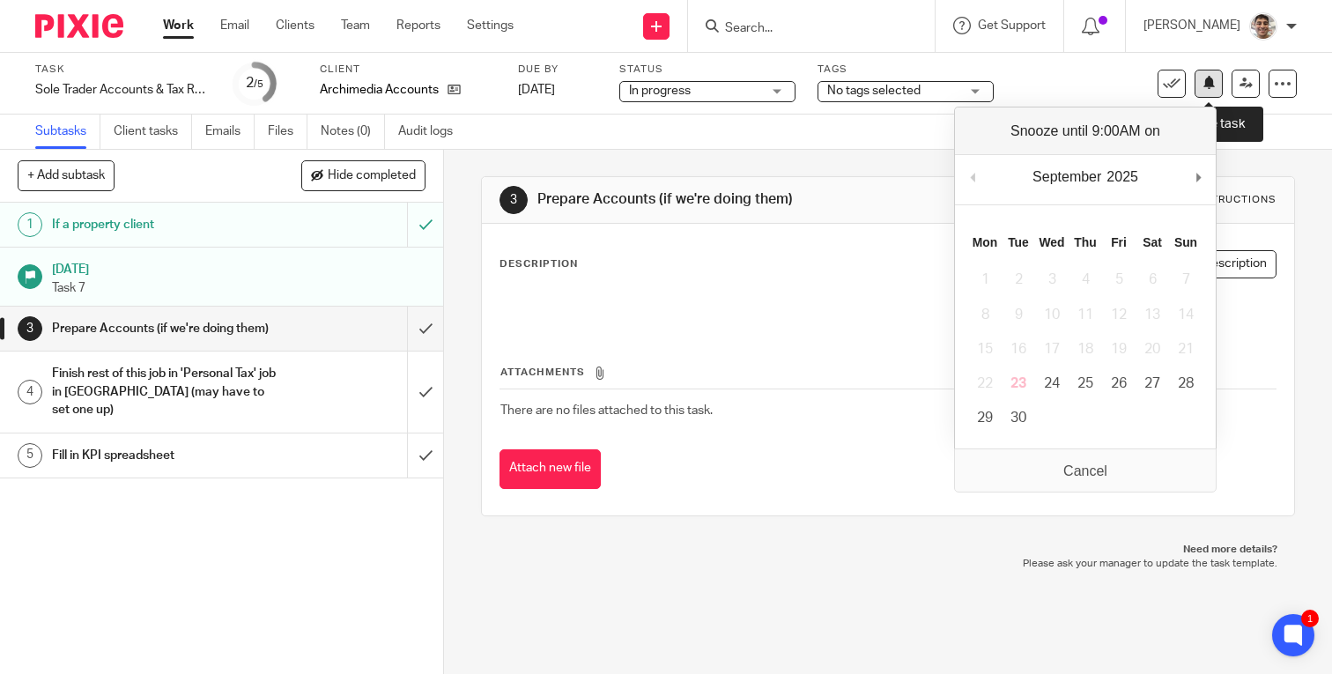
click at [1209, 78] on icon at bounding box center [1209, 82] width 13 height 13
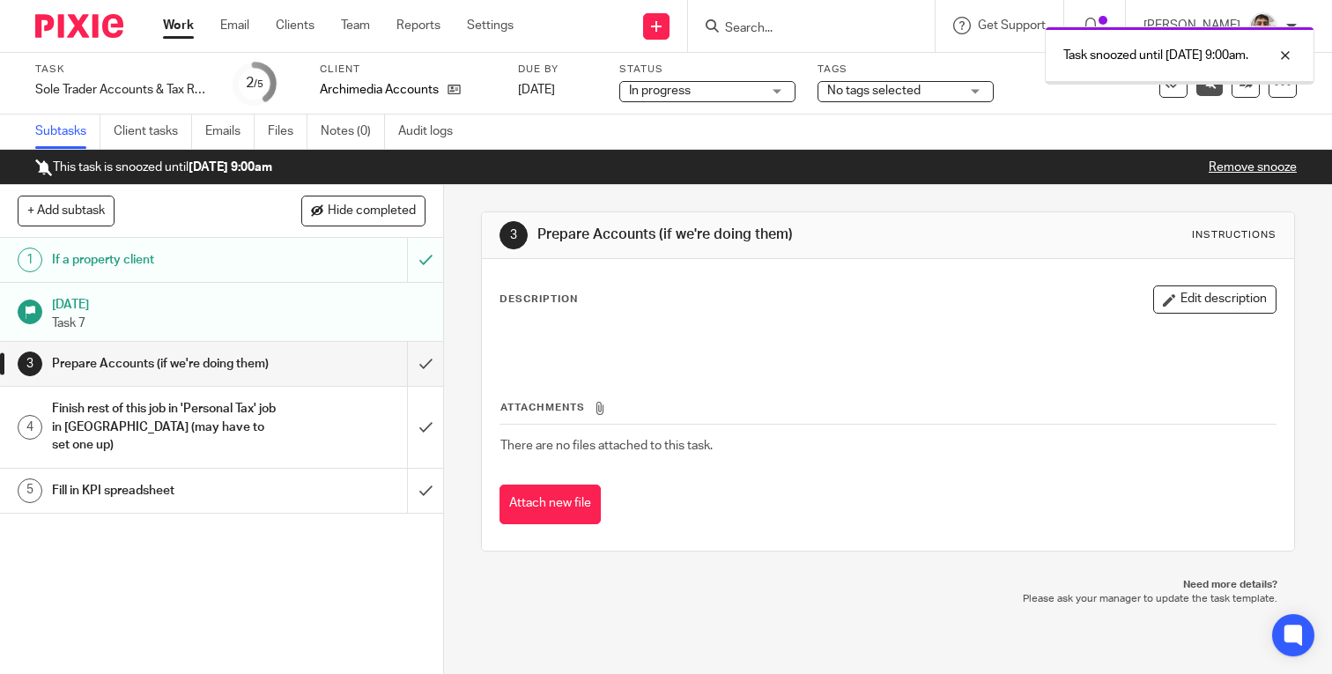
click at [187, 30] on link "Work" at bounding box center [178, 26] width 31 height 18
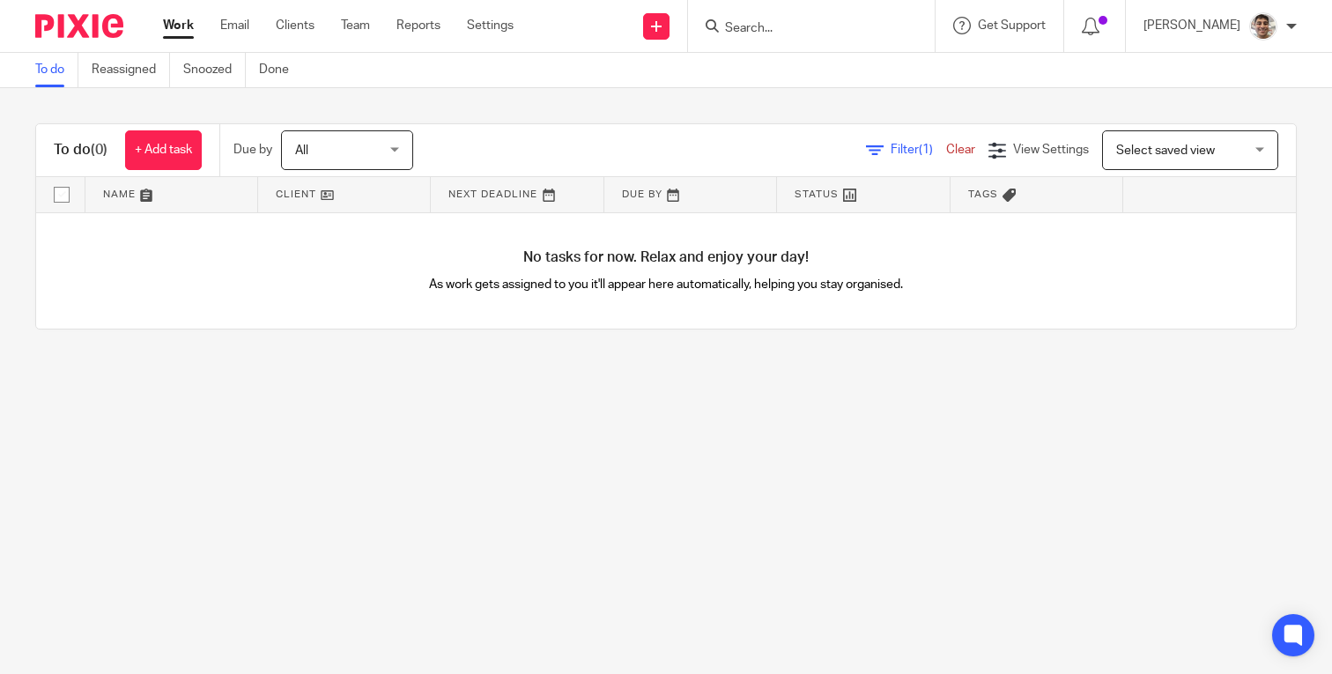
click at [760, 560] on main "To do Reassigned Snoozed Done To do (0) + Add task Due by All All [DATE] [DATE]…" at bounding box center [666, 337] width 1332 height 674
click at [810, 539] on main "To do Reassigned Snoozed Done To do (0) + Add task Due by All All Today Tomorro…" at bounding box center [666, 337] width 1332 height 674
click at [841, 33] on input "Search" at bounding box center [802, 29] width 159 height 16
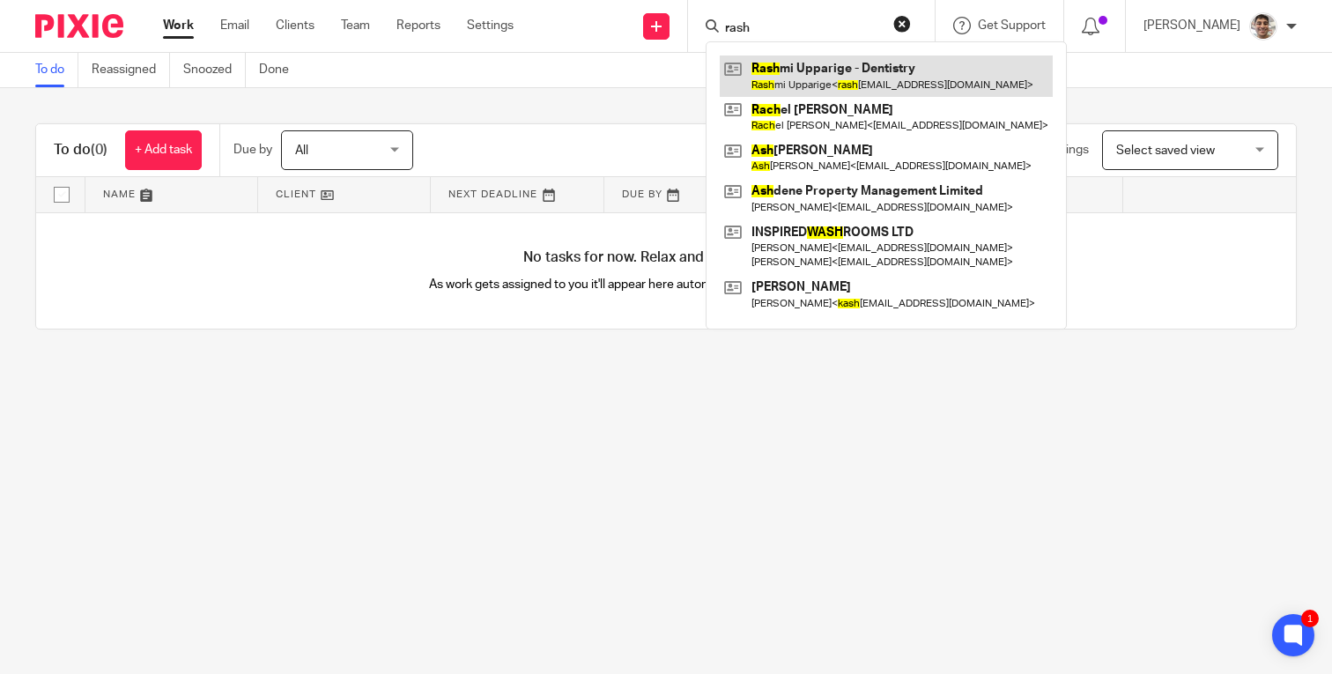
type input "rash"
click at [895, 74] on link at bounding box center [886, 76] width 333 height 41
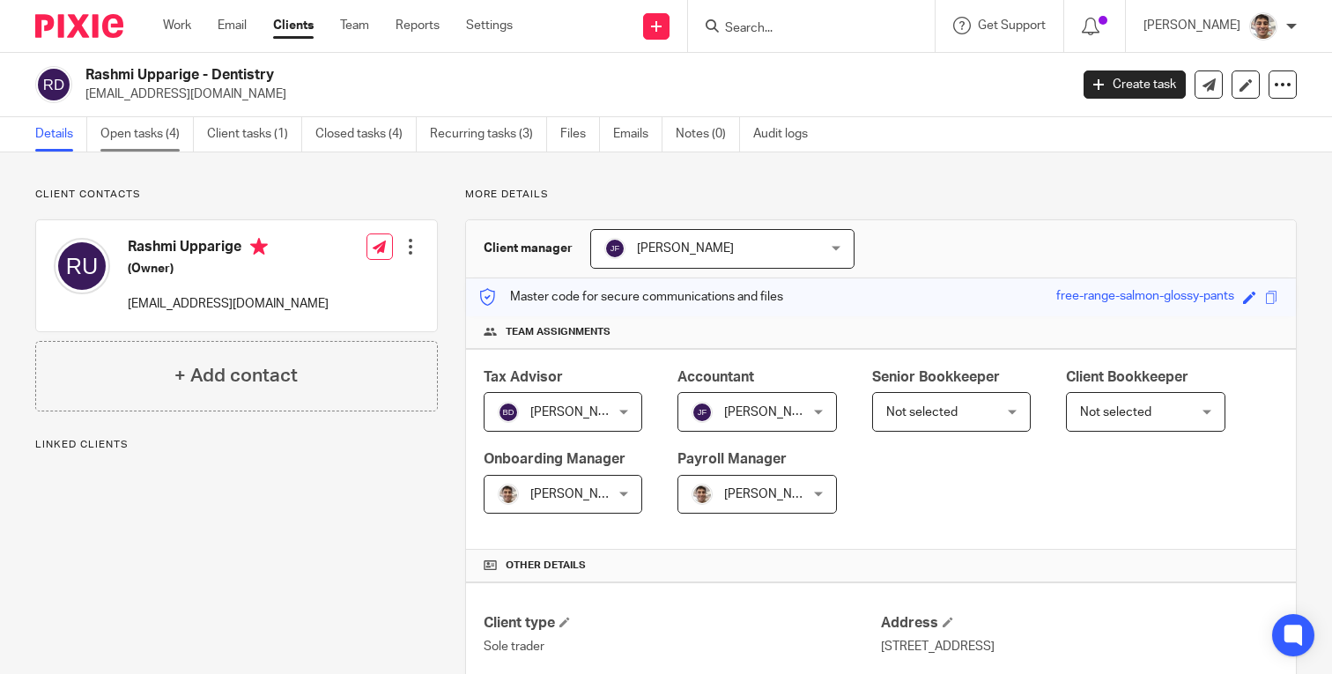
click at [130, 133] on link "Open tasks (4)" at bounding box center [146, 134] width 93 height 34
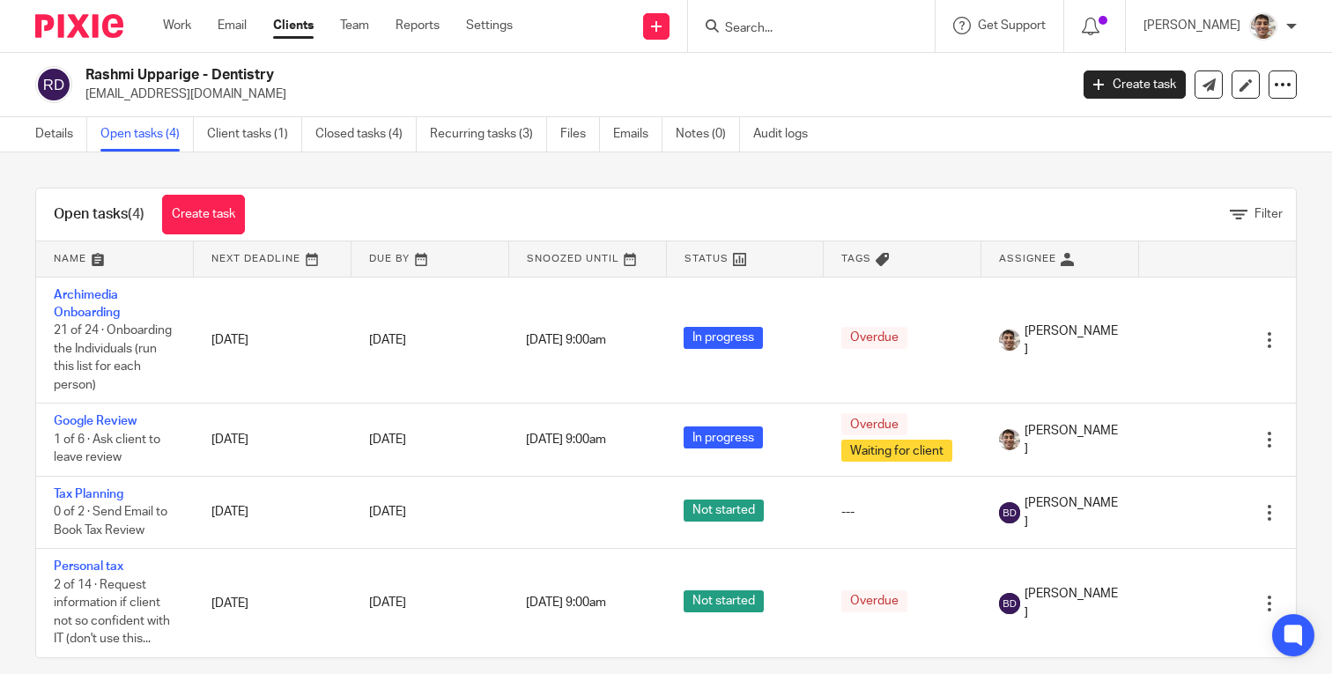
click at [814, 28] on input "Search" at bounding box center [802, 29] width 159 height 16
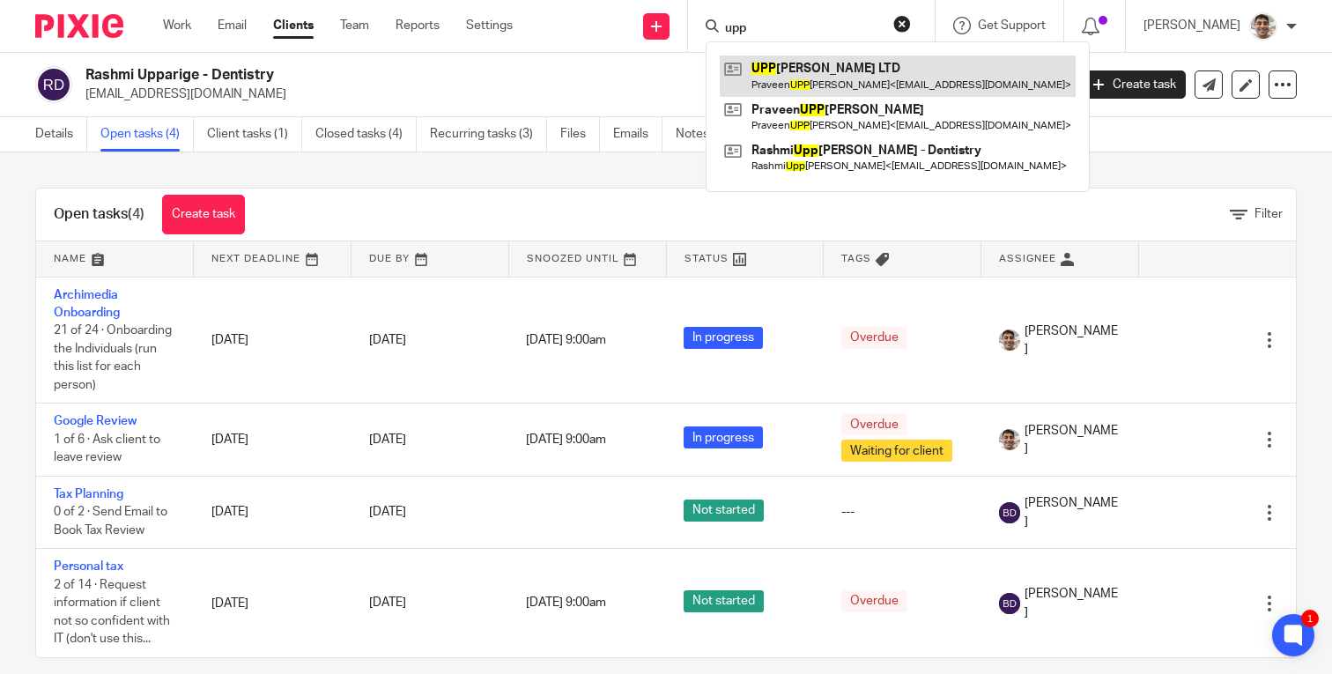
type input "upp"
click at [835, 68] on link at bounding box center [898, 76] width 356 height 41
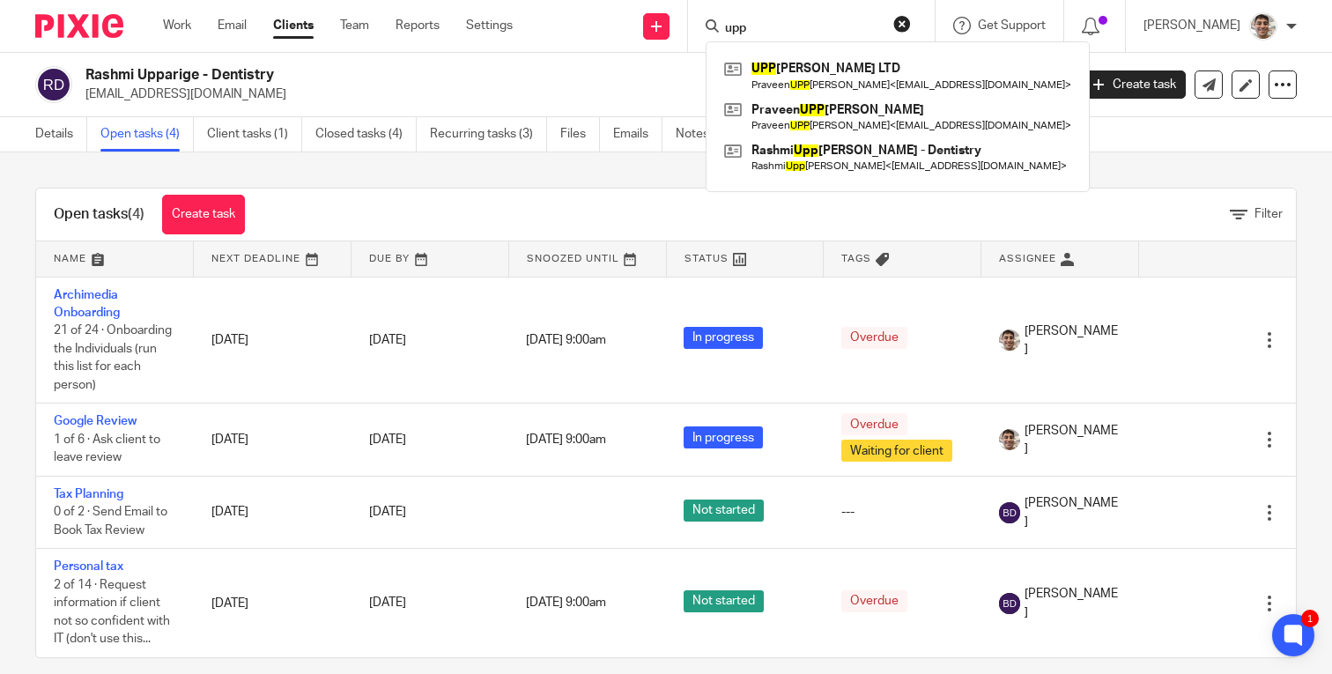
click at [475, 170] on div "Open tasks (4) Create task Filter Name Next Deadline Due By Snoozed Until Statu…" at bounding box center [666, 413] width 1332 height 522
click at [557, 167] on div "Open tasks (4) Create task Filter Name Next Deadline Due By Snoozed Until Statu…" at bounding box center [666, 413] width 1332 height 522
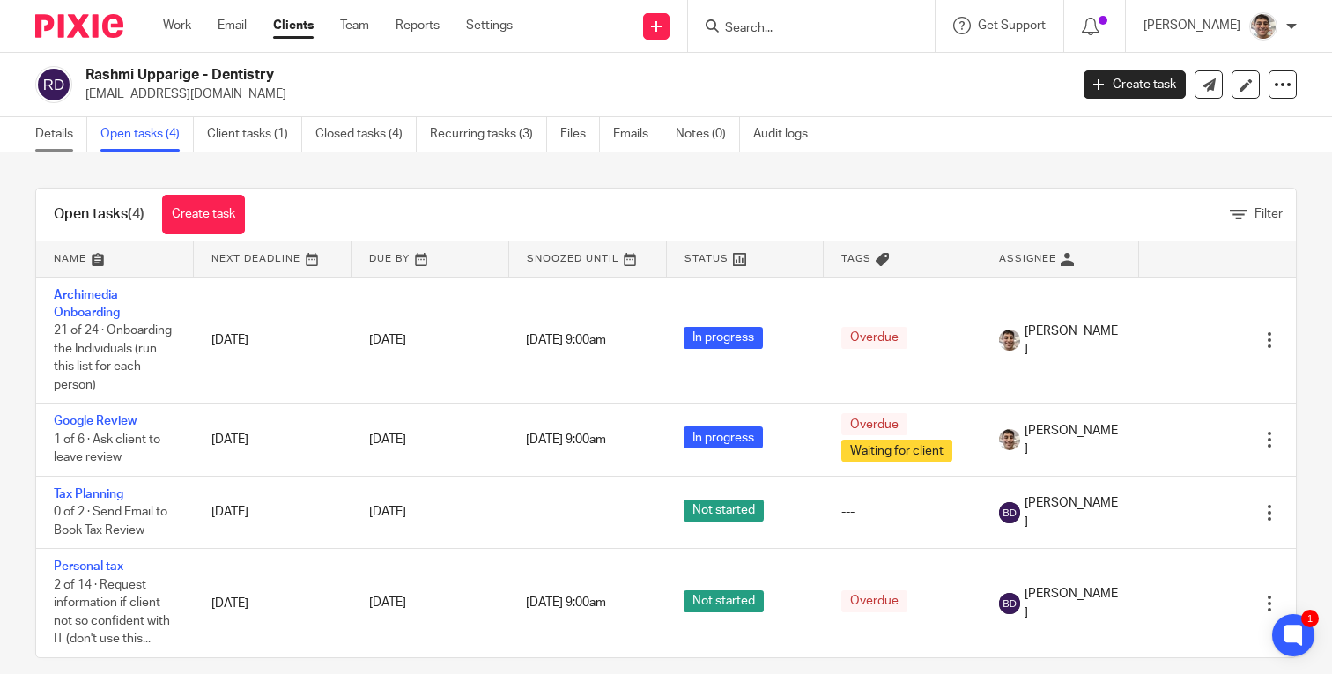
click at [64, 144] on link "Details" at bounding box center [61, 134] width 52 height 34
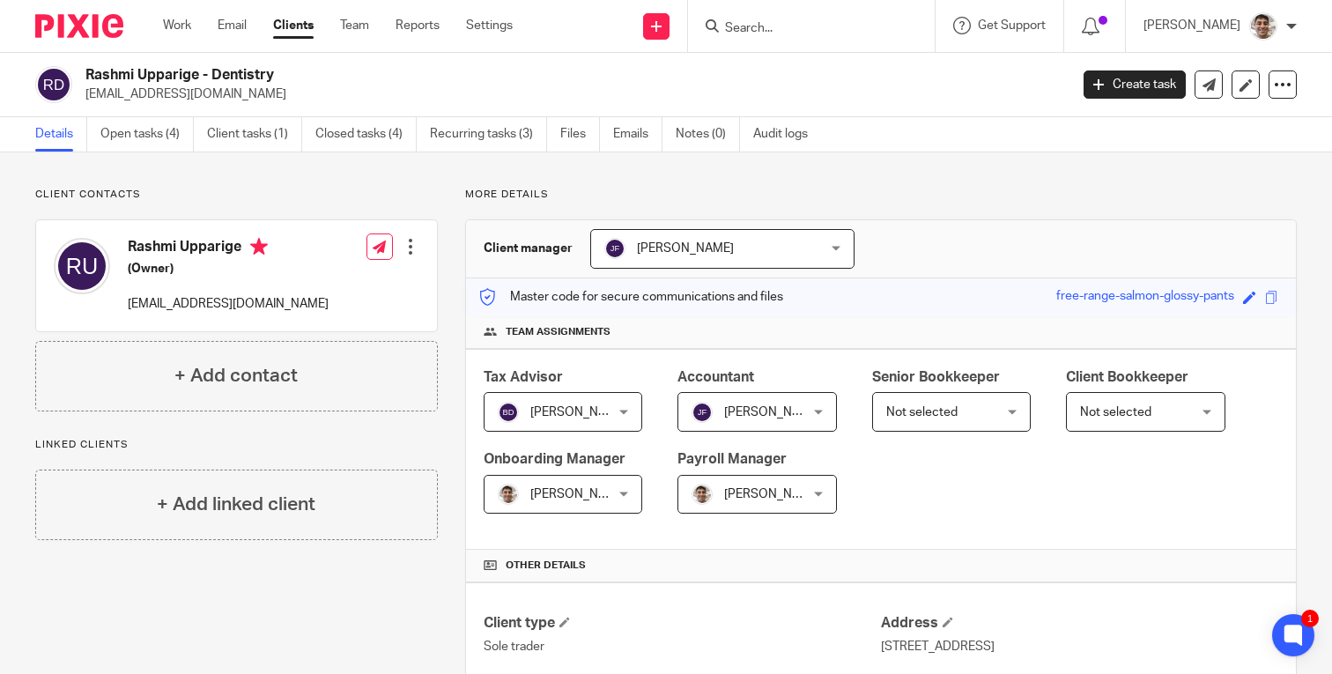
click at [324, 201] on p "Client contacts" at bounding box center [236, 195] width 403 height 14
click at [337, 192] on p "Client contacts" at bounding box center [236, 195] width 403 height 14
click at [172, 134] on link "Open tasks (4)" at bounding box center [146, 134] width 93 height 34
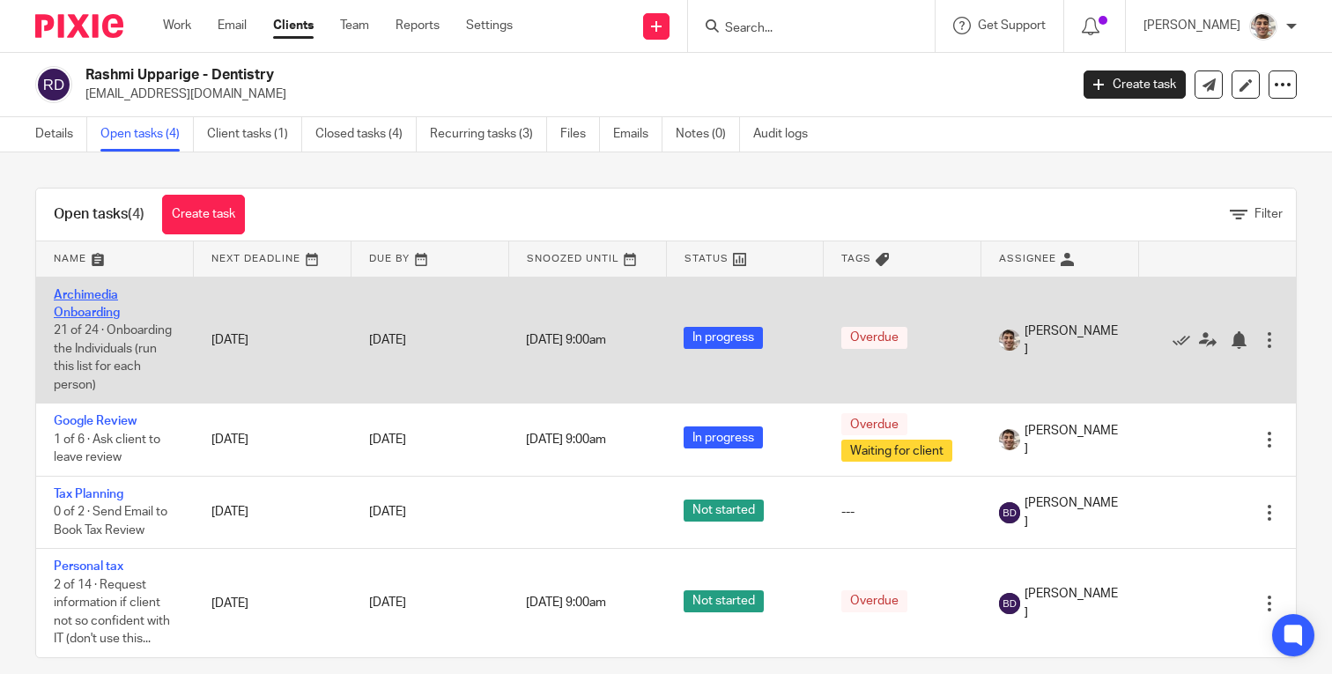
click at [99, 293] on link "Archimedia Onboarding" at bounding box center [87, 304] width 66 height 30
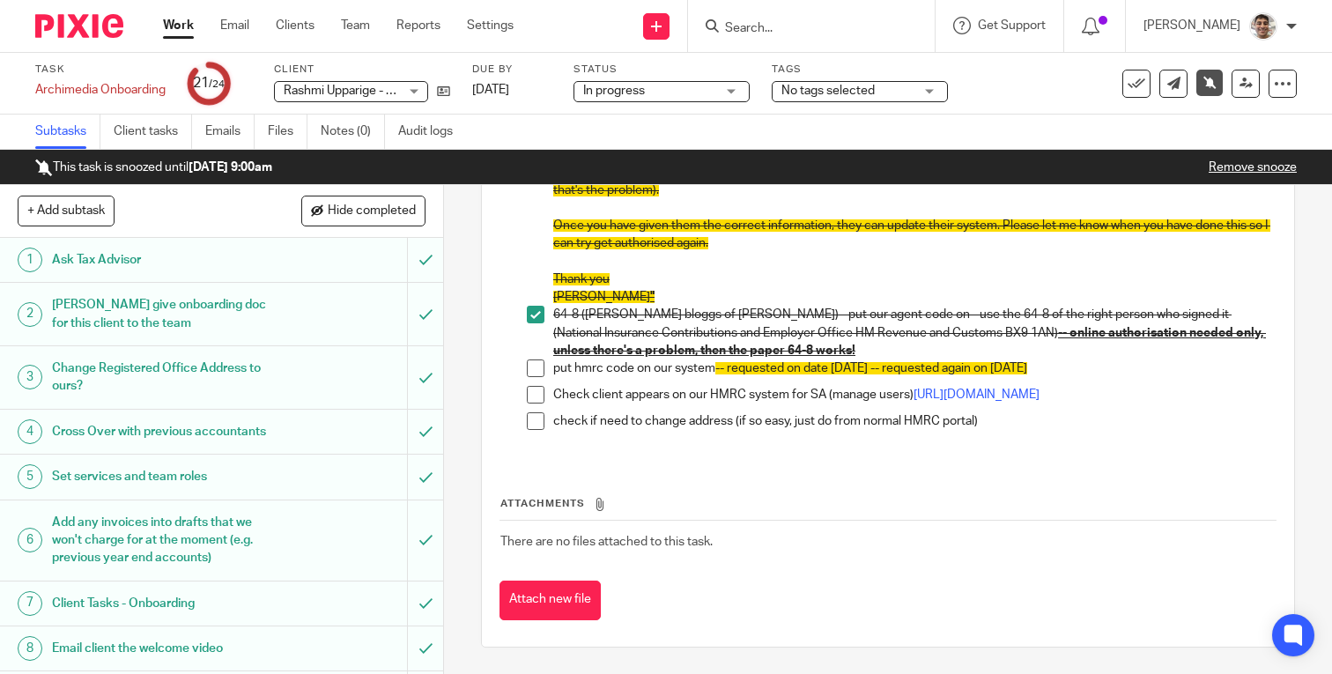
scroll to position [476, 0]
click at [540, 372] on span at bounding box center [536, 368] width 18 height 18
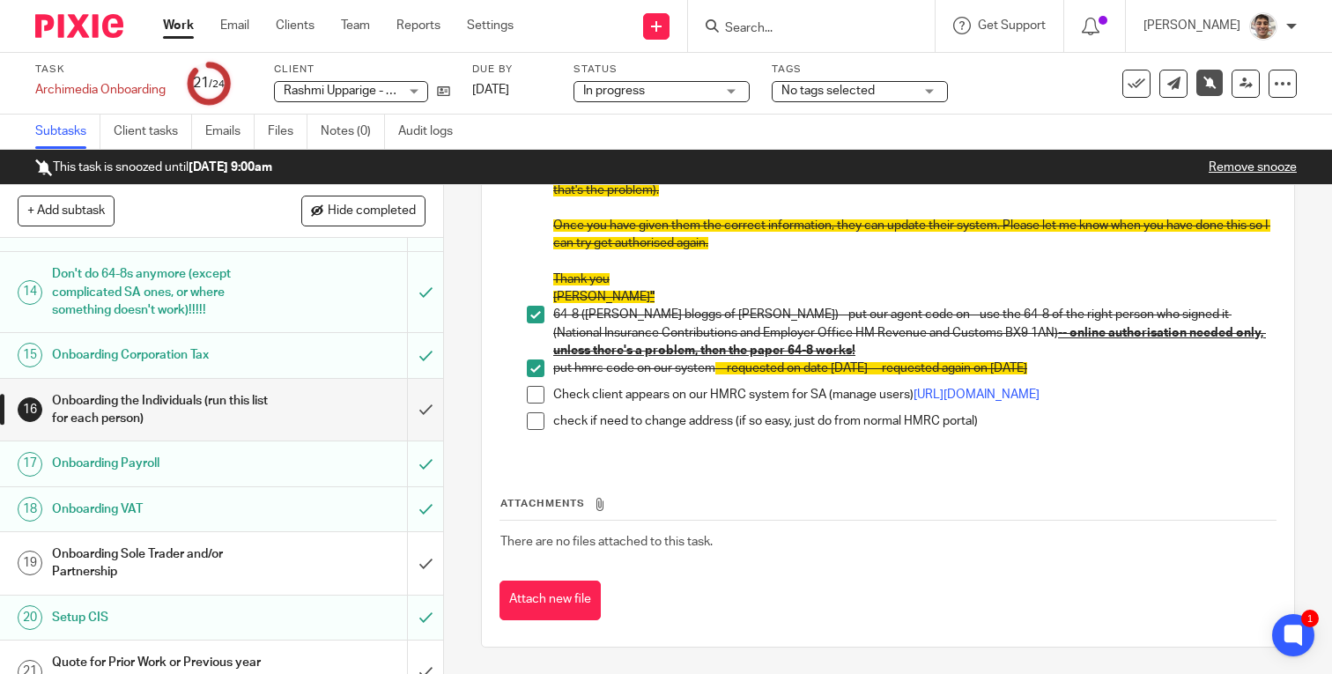
scroll to position [678, 0]
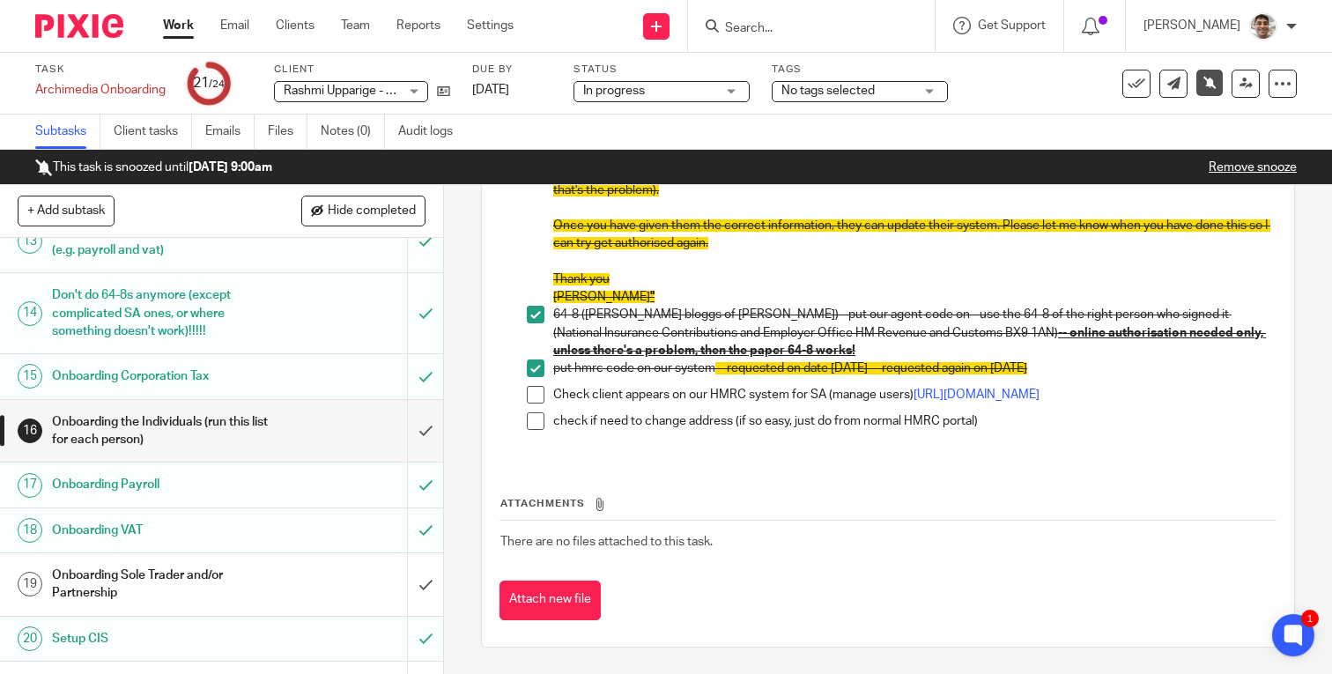
click at [1226, 166] on link "Remove snooze" at bounding box center [1253, 167] width 88 height 12
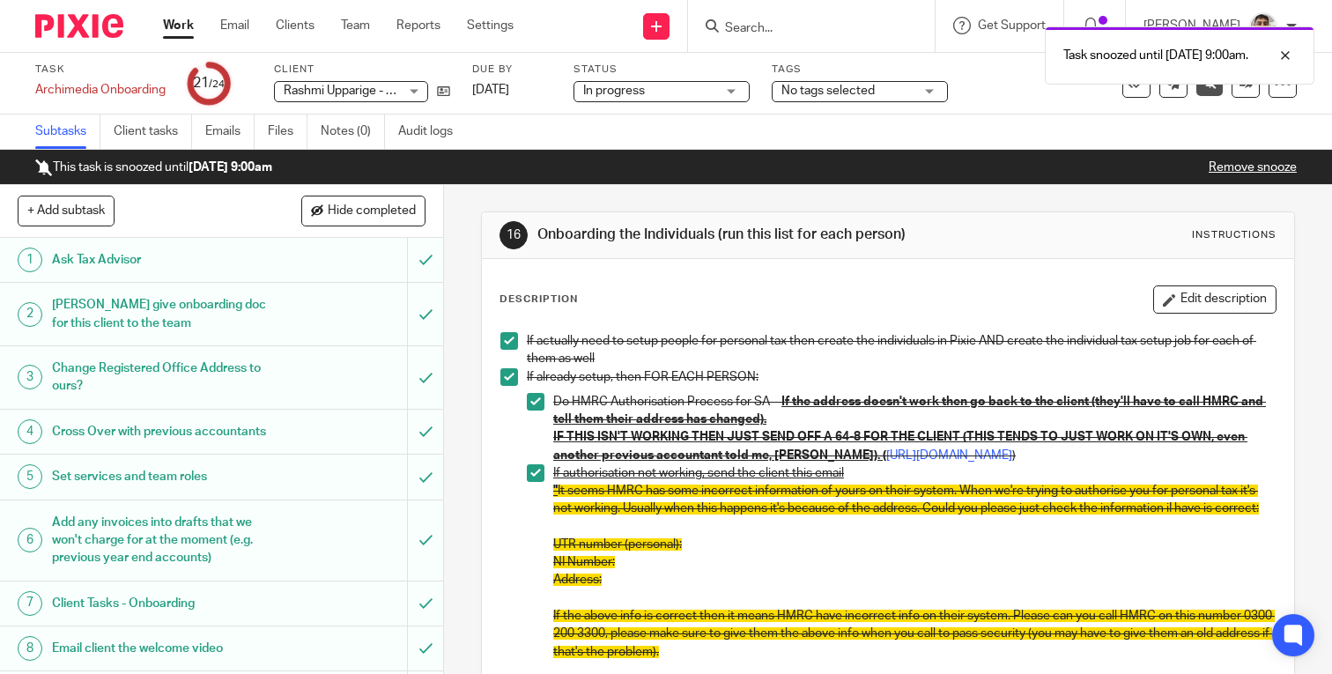
click at [174, 26] on link "Work" at bounding box center [178, 26] width 31 height 18
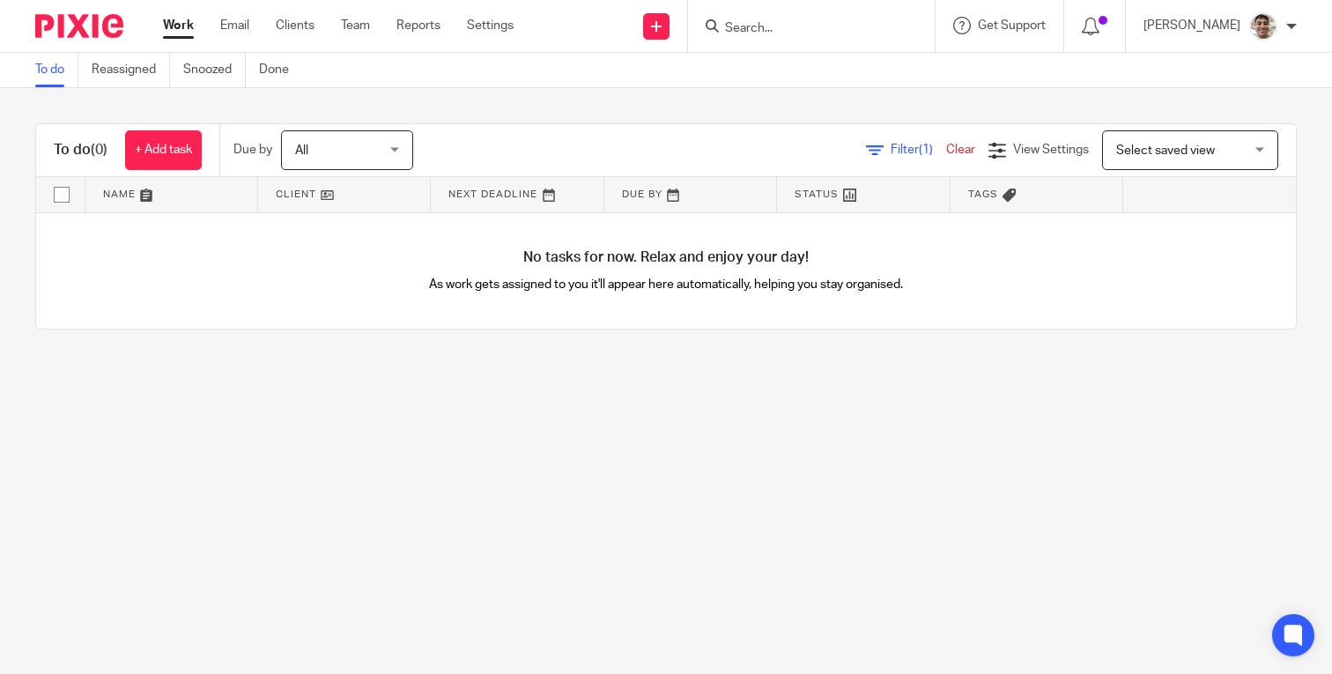
click at [724, 493] on main "To do Reassigned Snoozed Done To do (0) + Add task Due by All All [DATE] [DATE]…" at bounding box center [666, 337] width 1332 height 674
click at [761, 447] on main "To do Reassigned Snoozed Done To do (0) + Add task Due by All All [DATE] [DATE]…" at bounding box center [666, 337] width 1332 height 674
click at [700, 488] on main "To do Reassigned Snoozed Done To do (0) + Add task Due by All All [DATE] [DATE]…" at bounding box center [666, 337] width 1332 height 674
click at [758, 423] on main "To do Reassigned Snoozed Done To do (0) + Add task Due by All All [DATE] [DATE]…" at bounding box center [666, 337] width 1332 height 674
click at [789, 411] on main "To do Reassigned Snoozed Done To do (0) + Add task Due by All All [DATE] [DATE]…" at bounding box center [666, 337] width 1332 height 674
